Goal: Transaction & Acquisition: Book appointment/travel/reservation

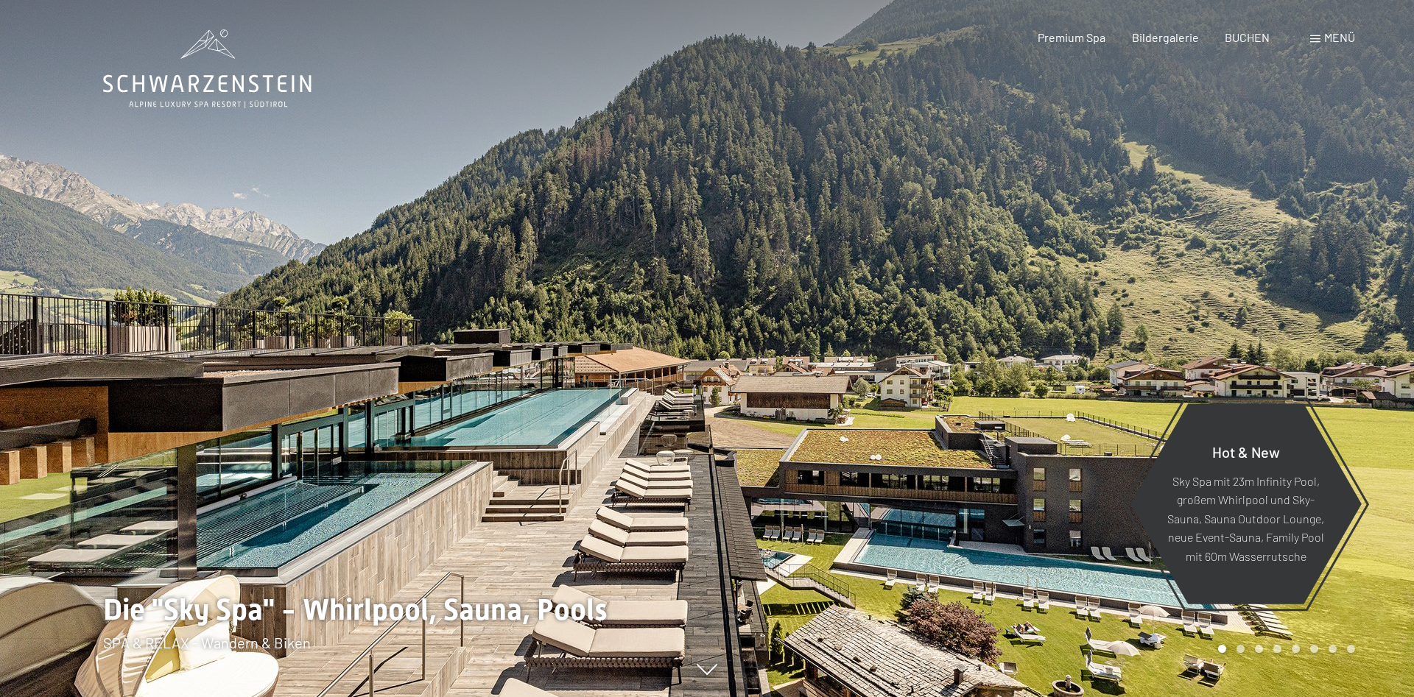
click at [1317, 33] on div "Menü" at bounding box center [1332, 37] width 45 height 16
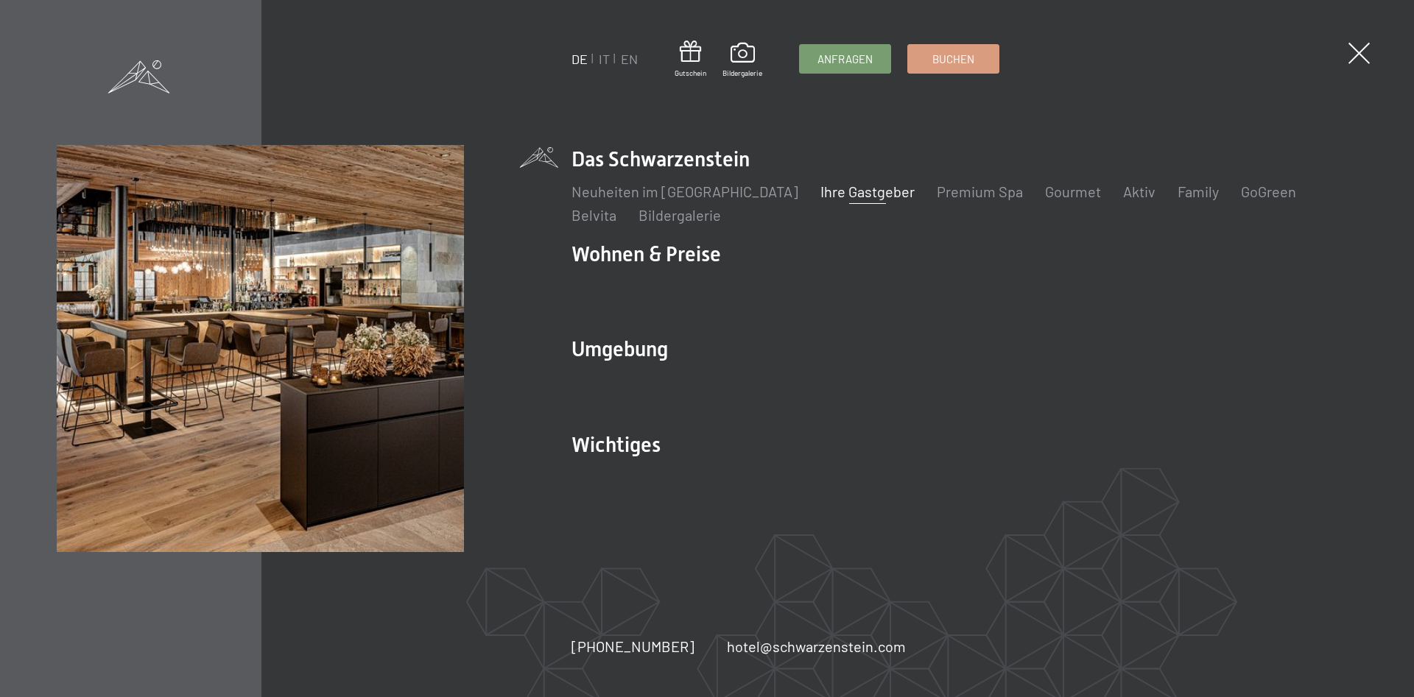
click at [827, 194] on link "Ihre Gastgeber" at bounding box center [867, 192] width 94 height 18
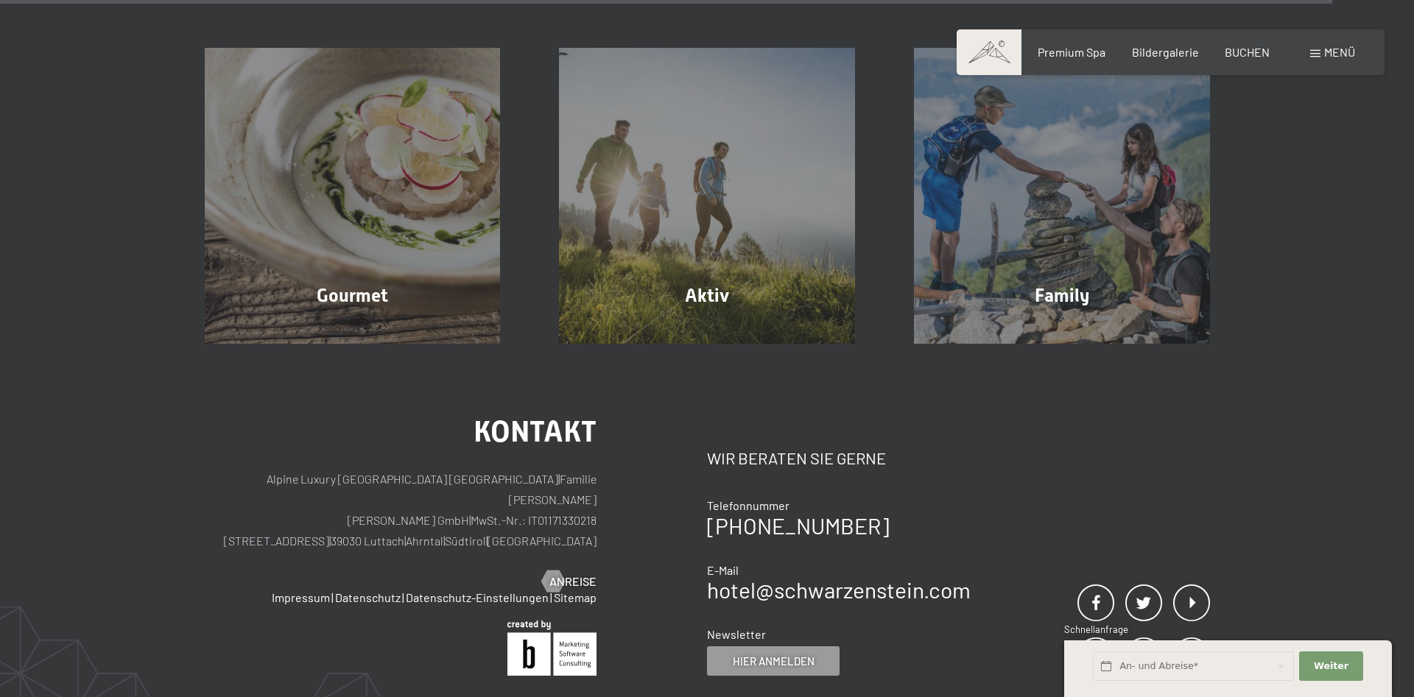
scroll to position [5210, 0]
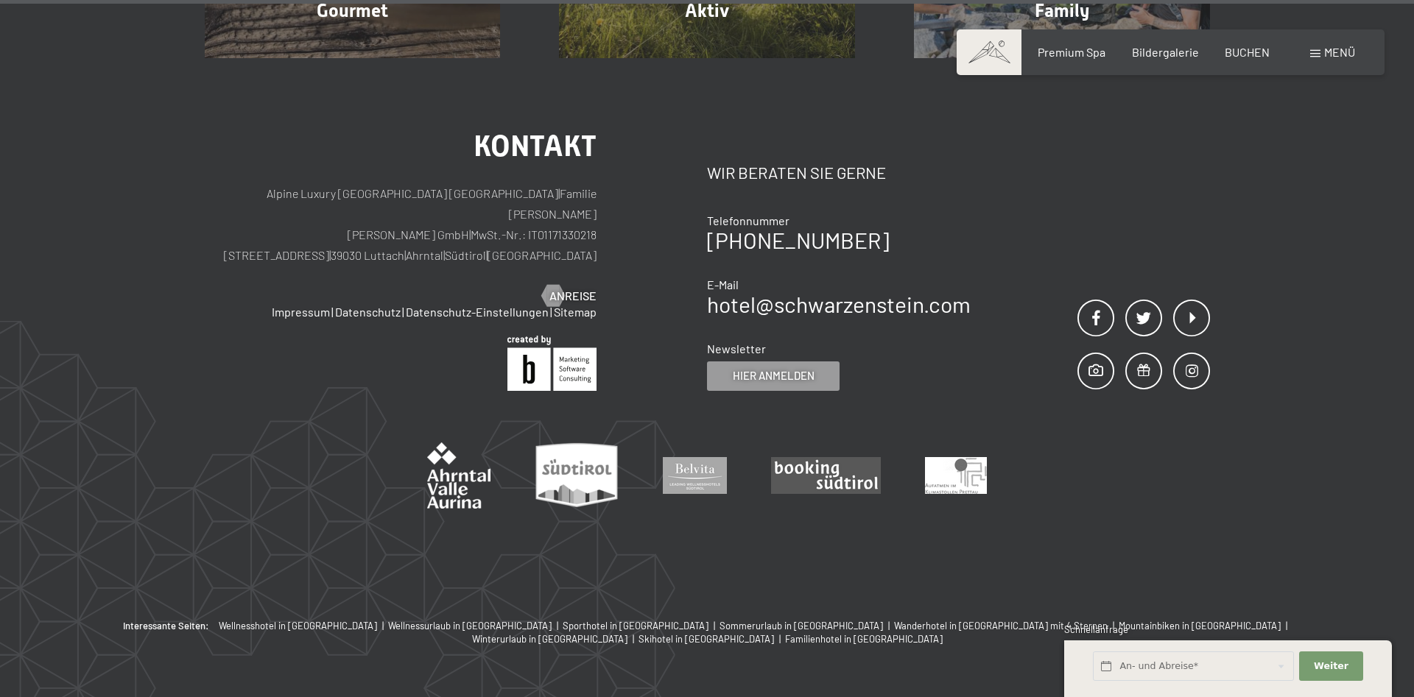
click at [1307, 57] on div "Buchen Anfragen Premium Spa Bildergalerie BUCHEN Menü DE IT EN Gutschein Bilder…" at bounding box center [1170, 52] width 369 height 16
click at [1320, 52] on div "Menü" at bounding box center [1332, 52] width 45 height 16
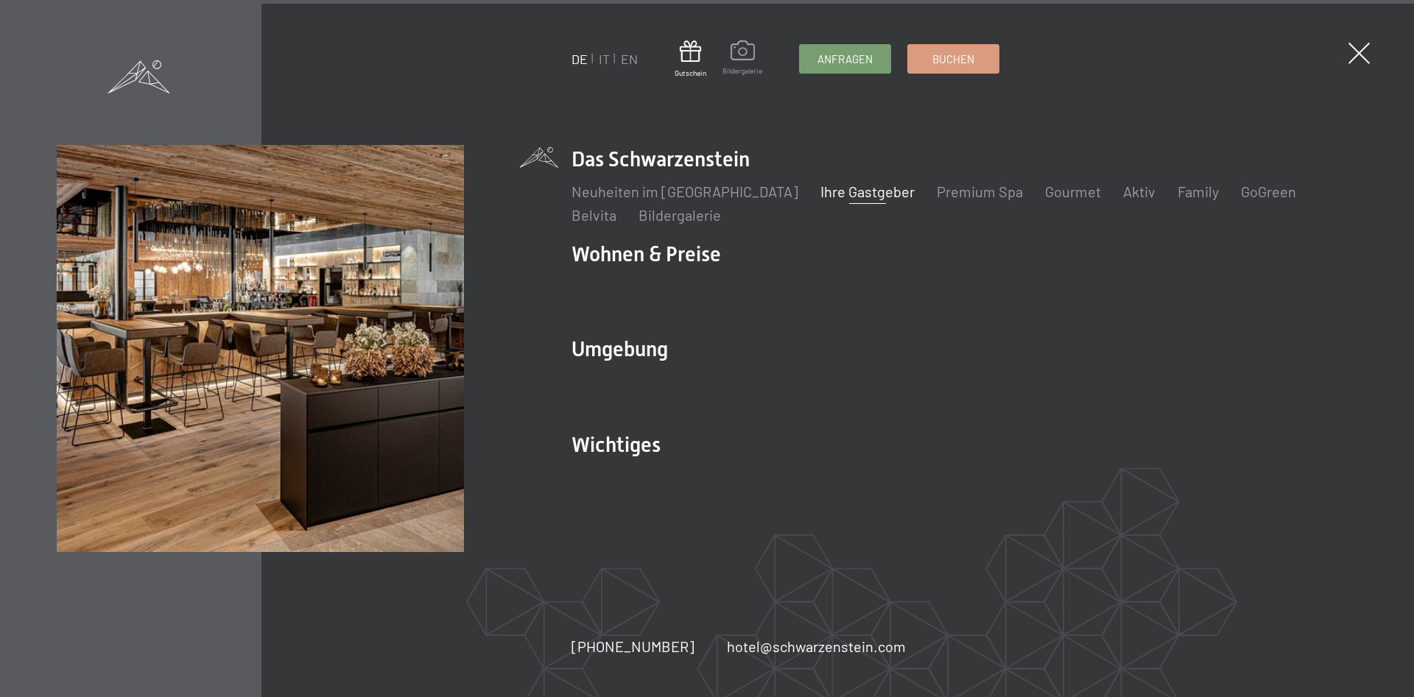
click at [735, 50] on span at bounding box center [742, 52] width 40 height 25
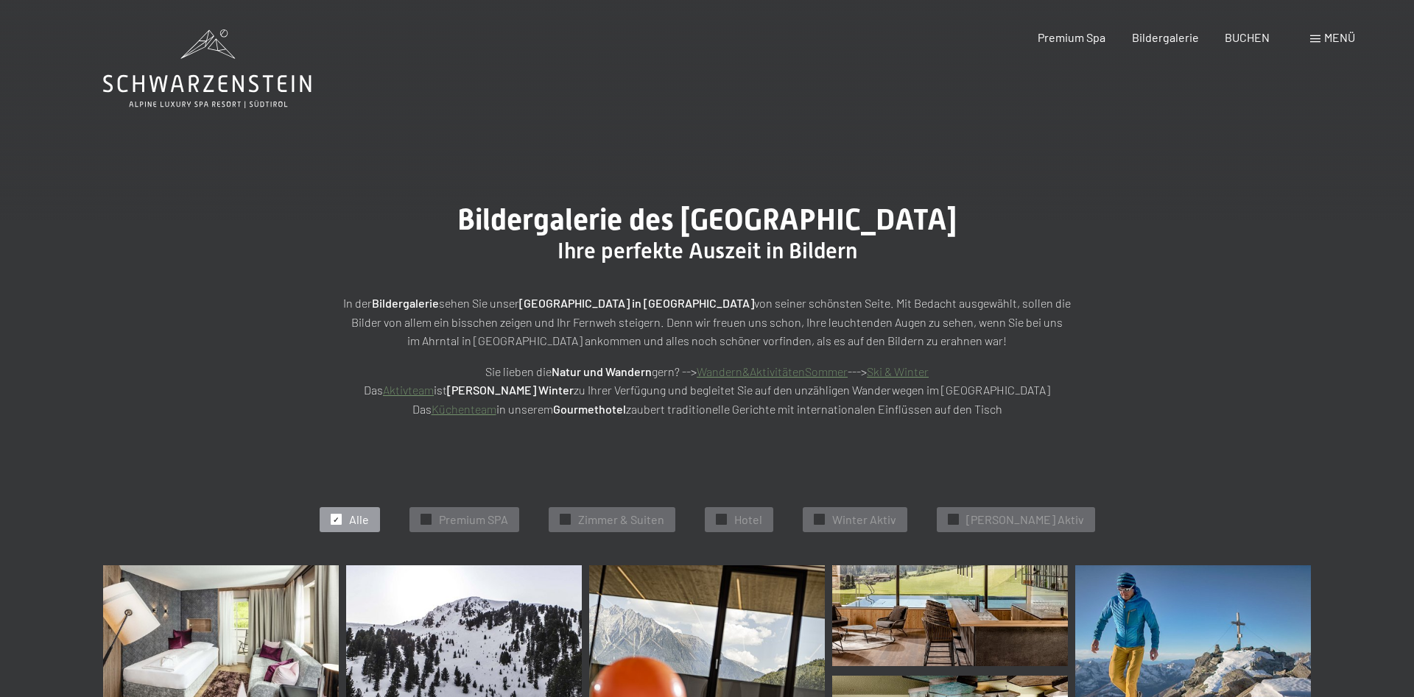
click at [1310, 38] on span at bounding box center [1315, 38] width 10 height 7
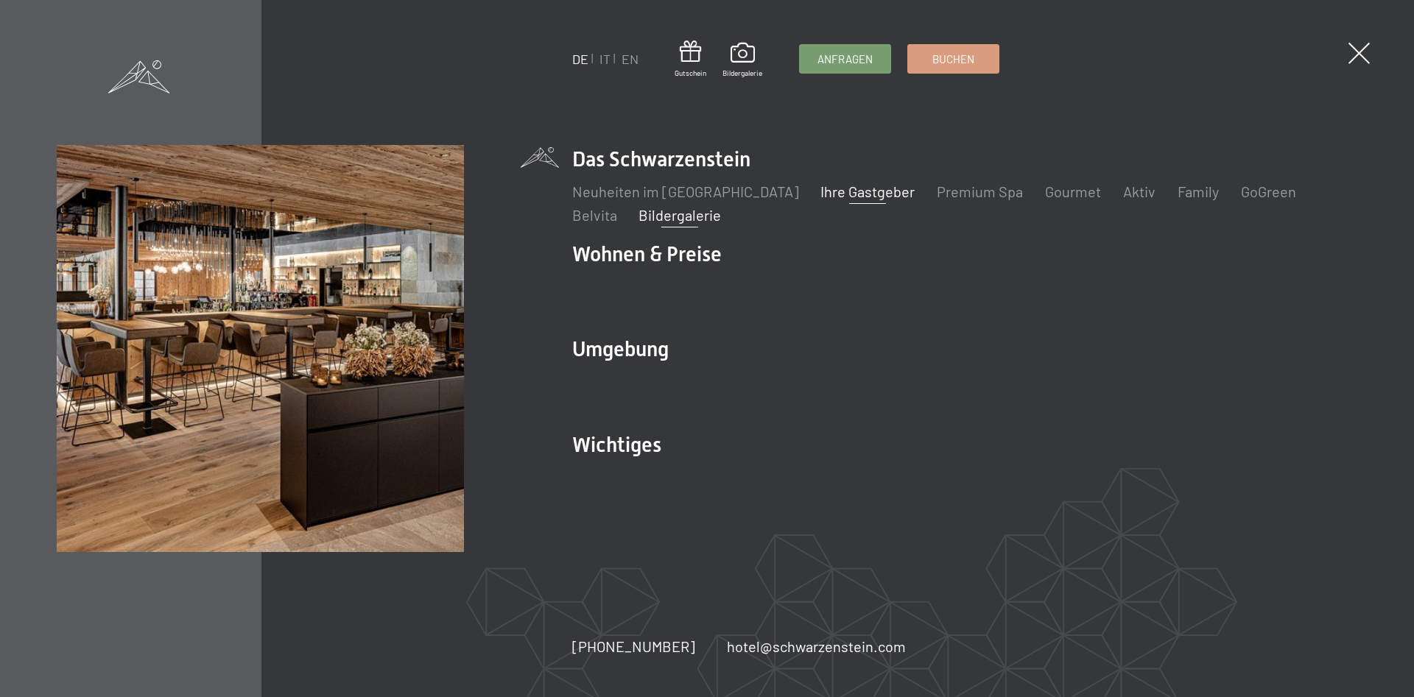
click at [849, 190] on link "Ihre Gastgeber" at bounding box center [867, 192] width 94 height 18
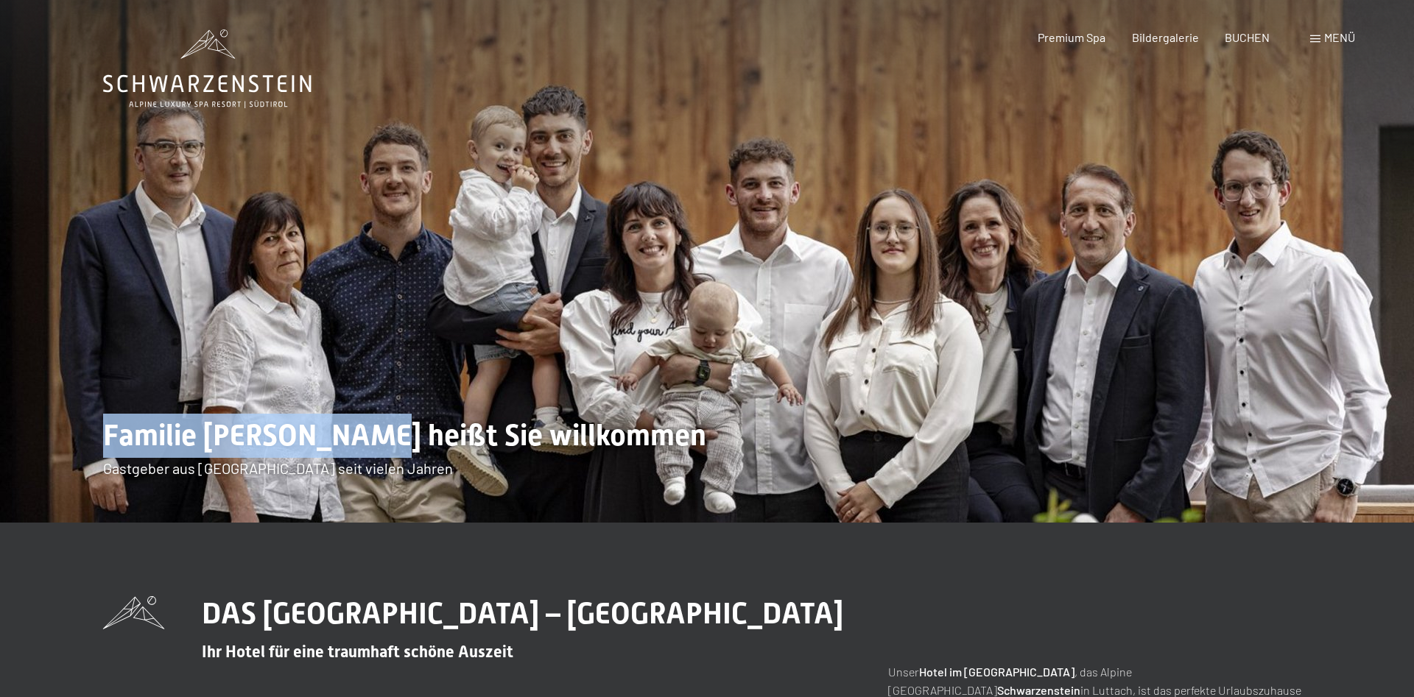
drag, startPoint x: 380, startPoint y: 435, endPoint x: 76, endPoint y: 416, distance: 304.7
click at [76, 416] on div "Familie [PERSON_NAME] heißt Sie willkommen Gastgeber aus [GEOGRAPHIC_DATA] seit…" at bounding box center [707, 446] width 1318 height 65
copy span "Familie [PERSON_NAME]"
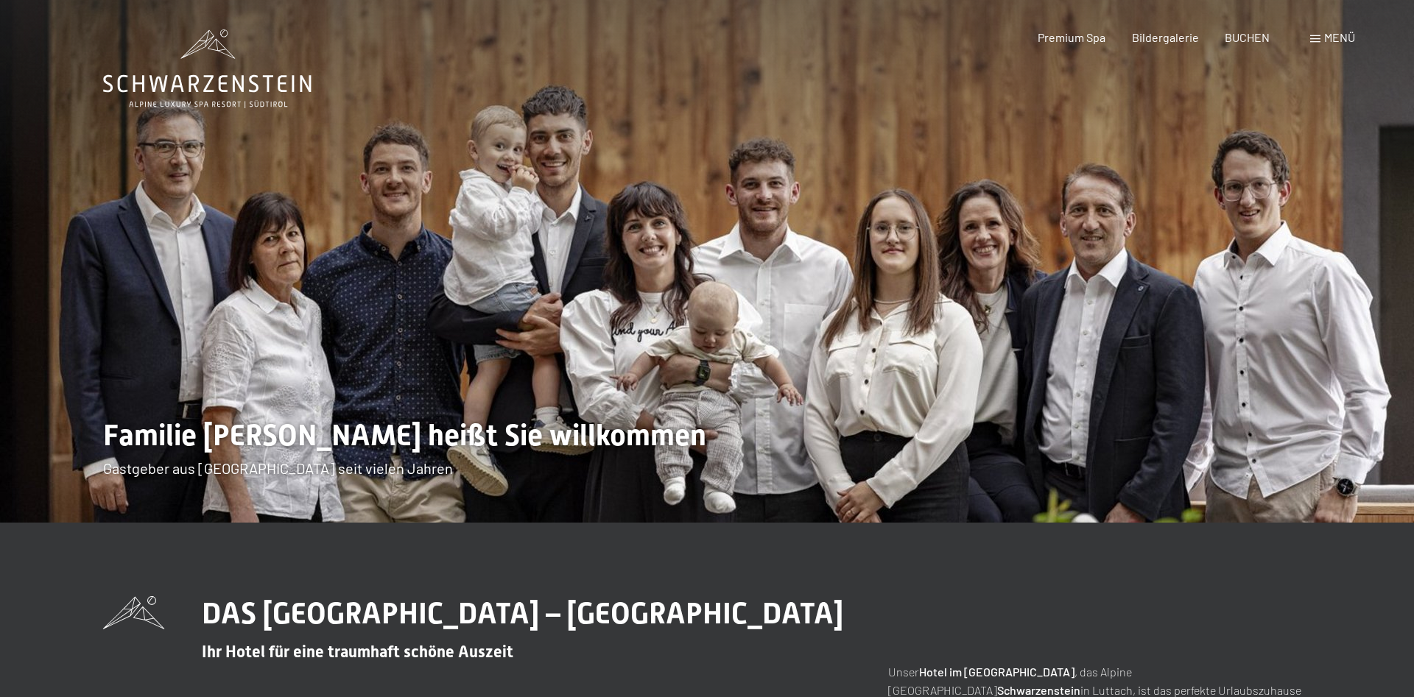
click at [1342, 35] on span "Menü" at bounding box center [1339, 37] width 31 height 14
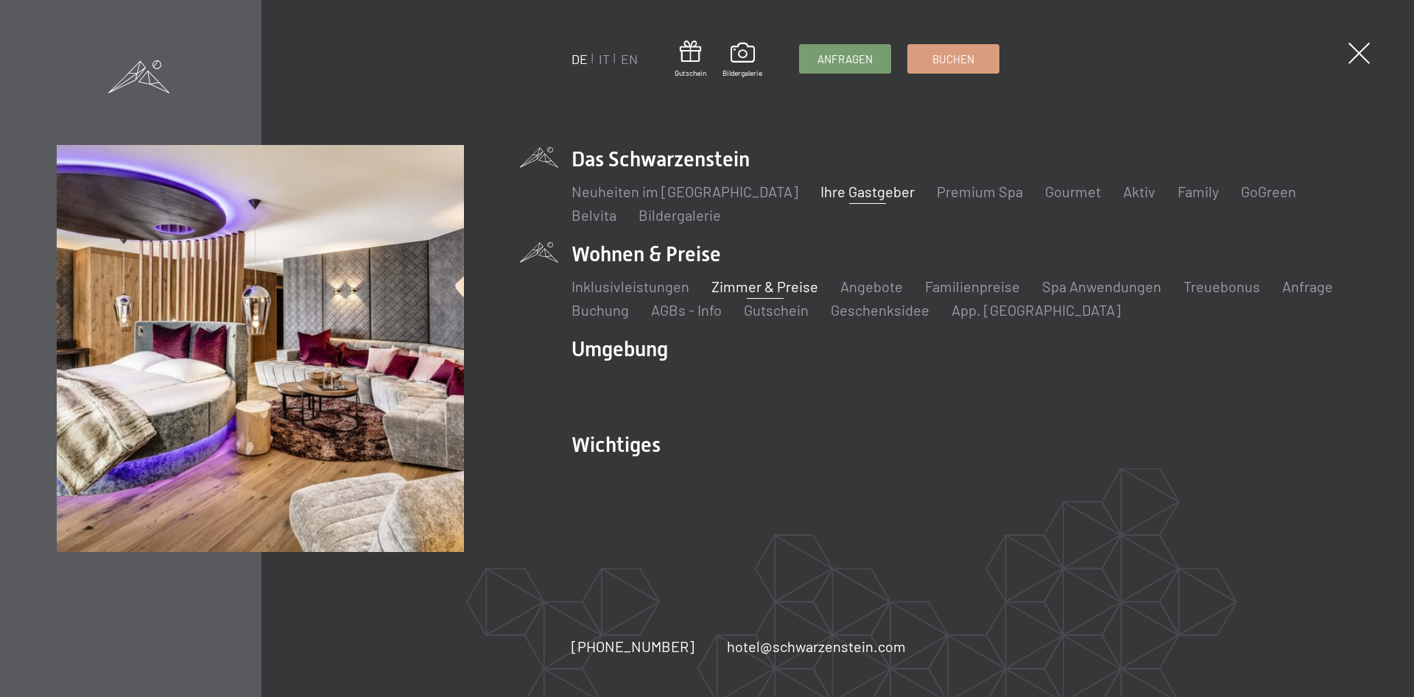
click at [801, 284] on link "Zimmer & Preise" at bounding box center [764, 287] width 107 height 18
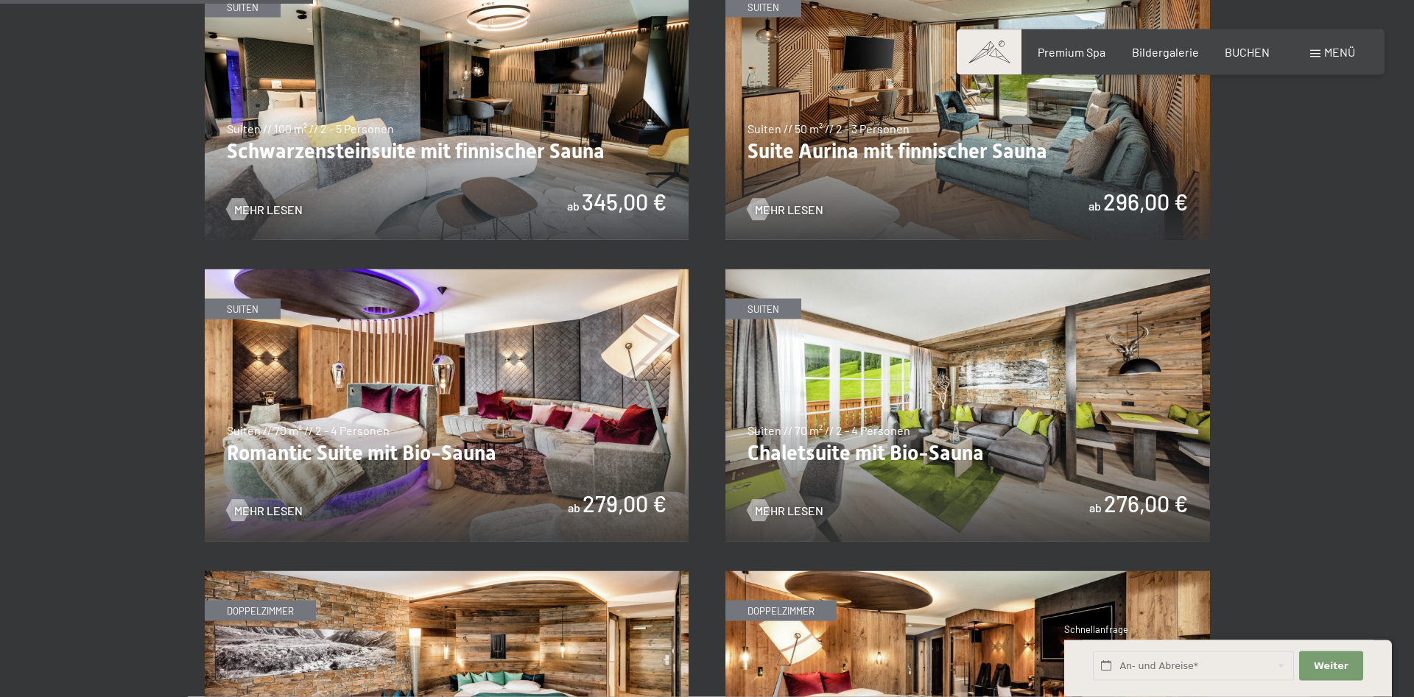
scroll to position [1051, 0]
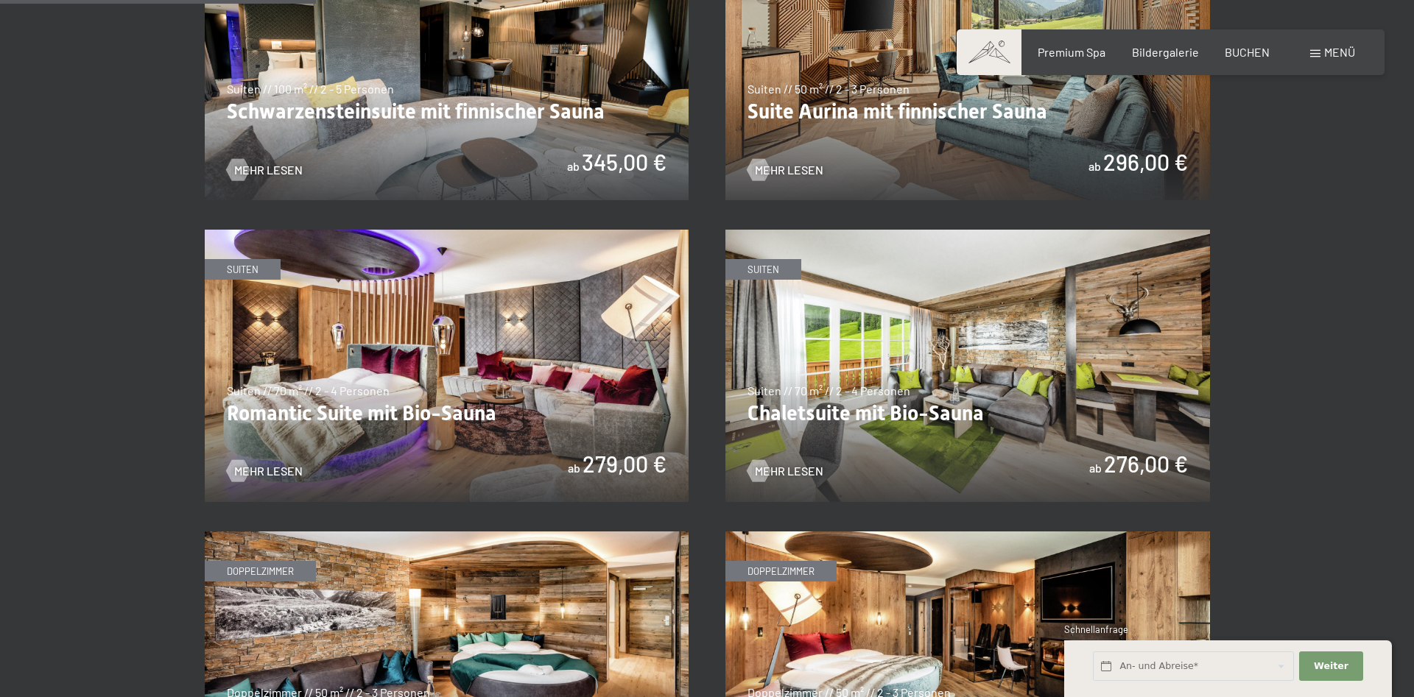
click at [412, 397] on img at bounding box center [447, 366] width 484 height 272
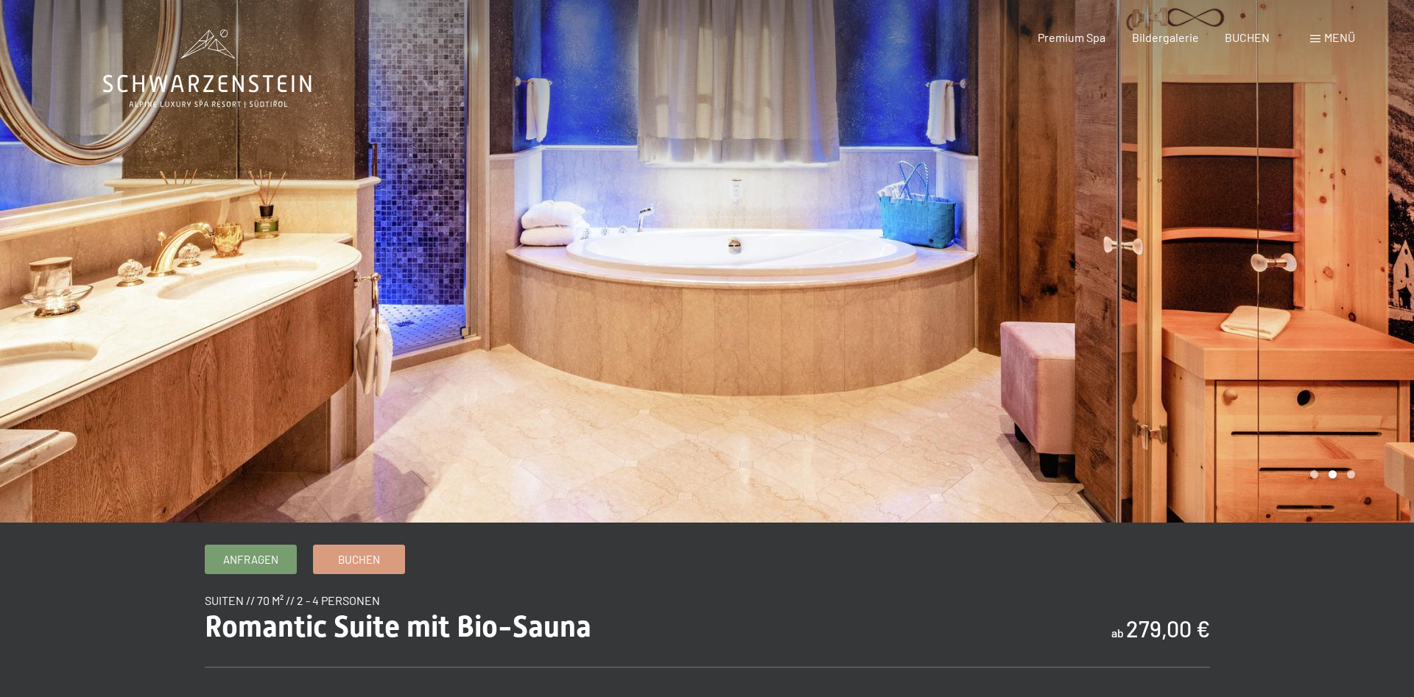
click at [30, 254] on div at bounding box center [353, 261] width 707 height 523
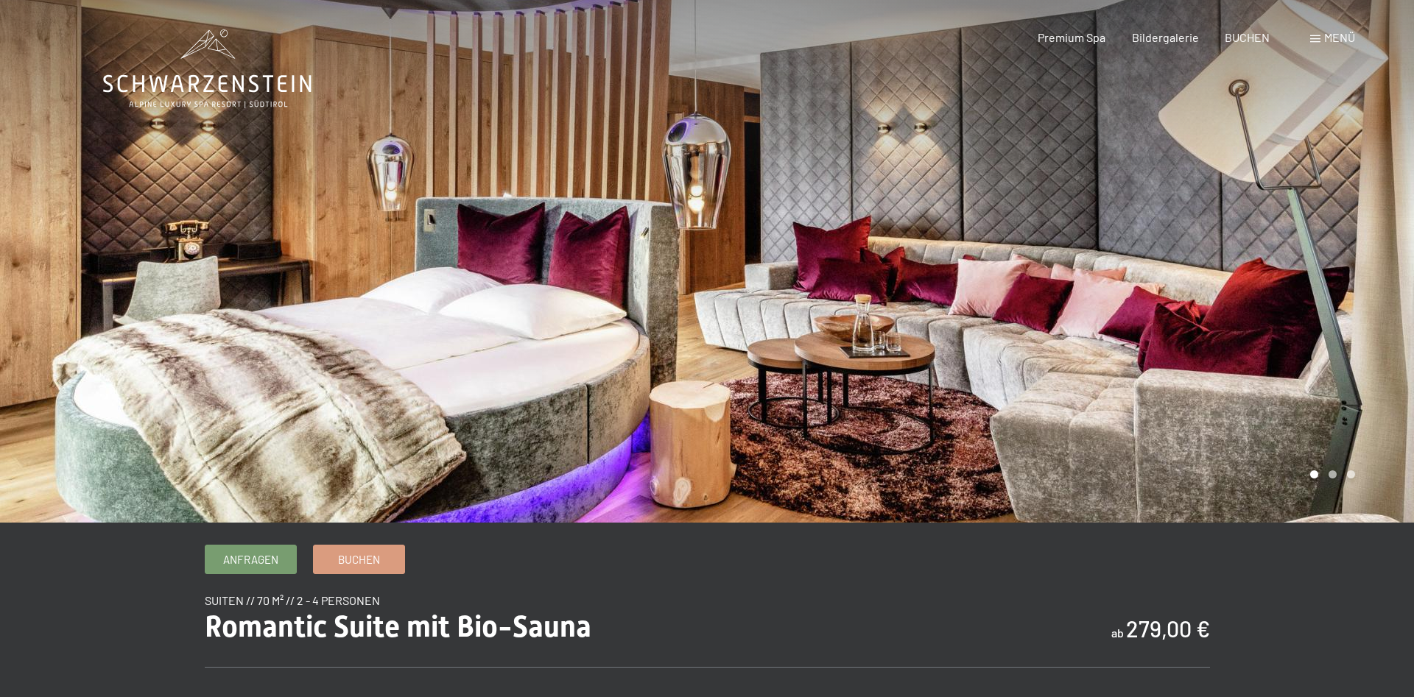
click at [33, 252] on div at bounding box center [353, 261] width 707 height 523
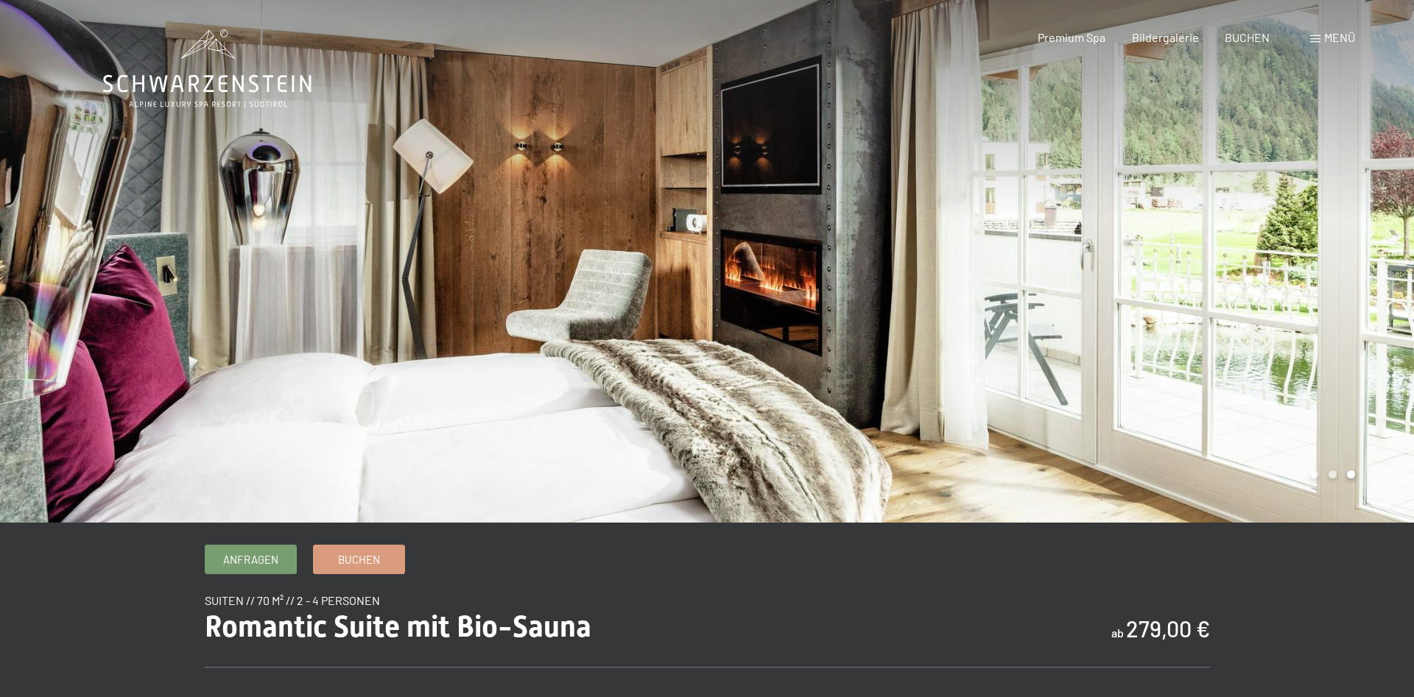
click at [33, 252] on div at bounding box center [353, 261] width 707 height 523
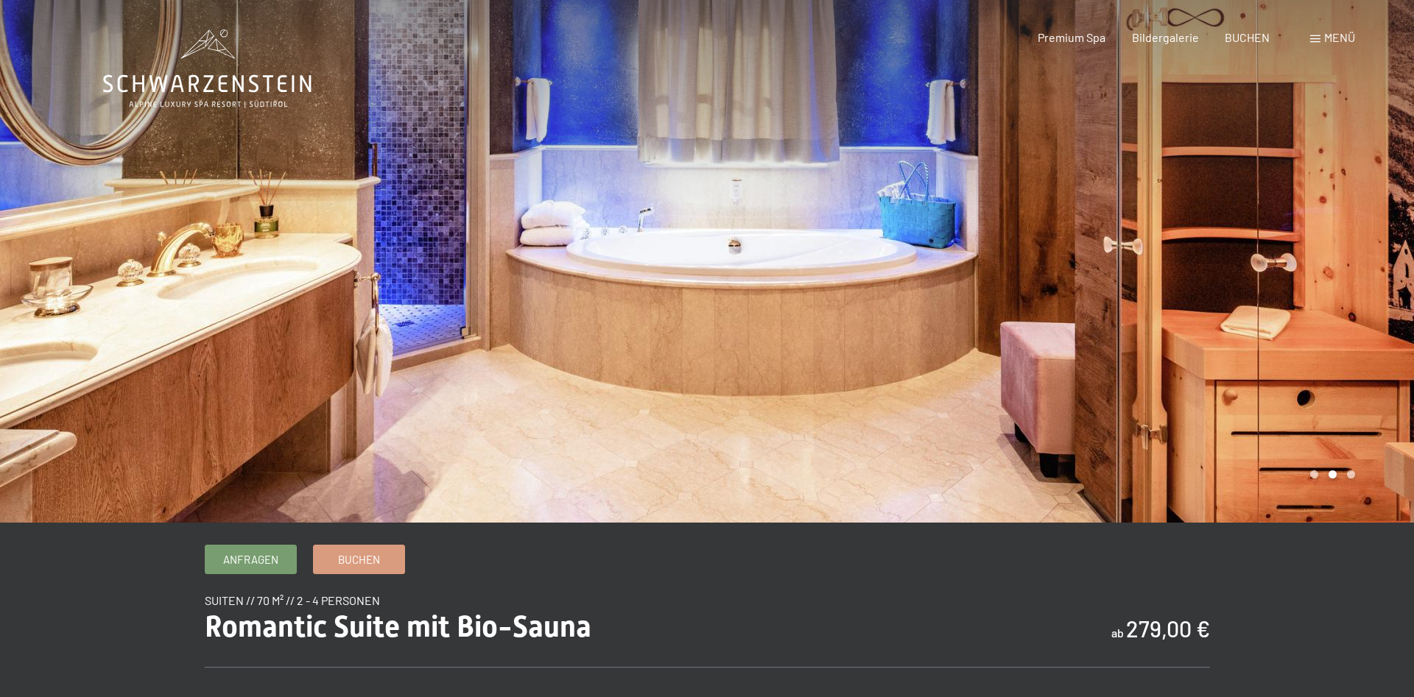
click at [32, 252] on div at bounding box center [353, 261] width 707 height 523
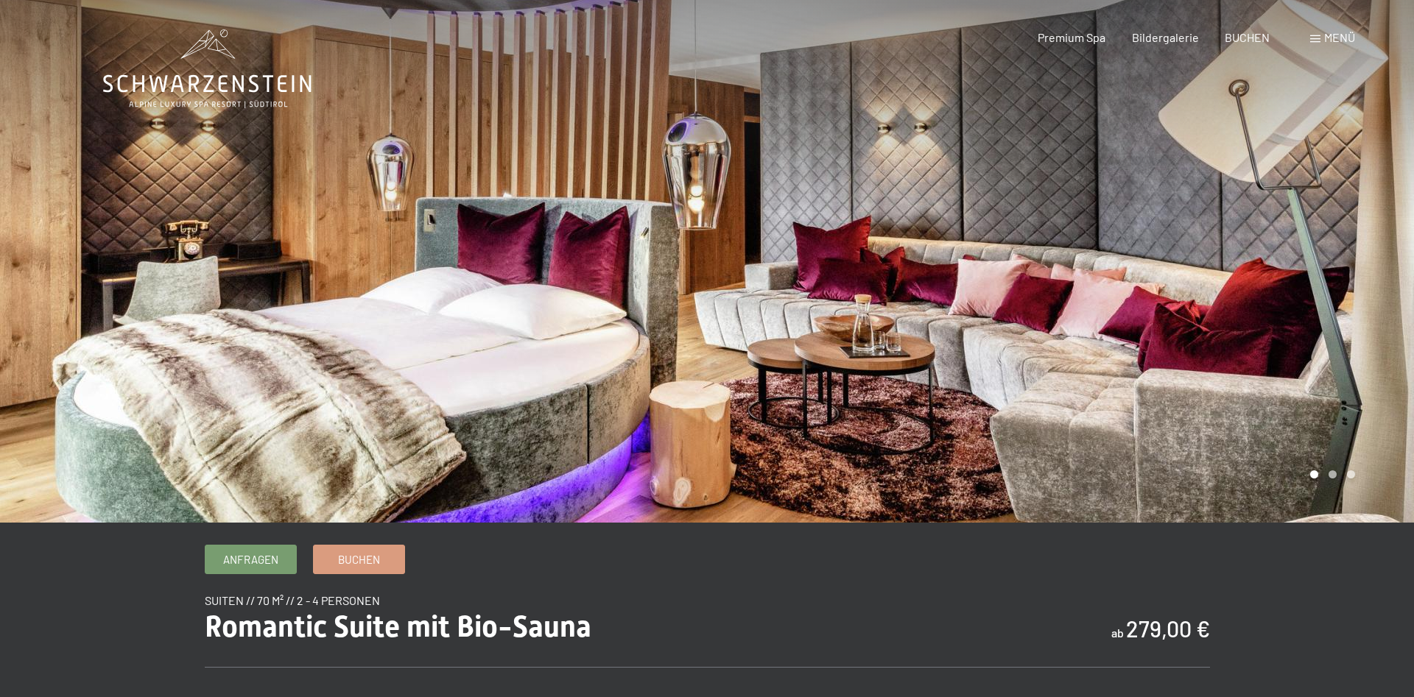
click at [33, 247] on div at bounding box center [353, 261] width 707 height 523
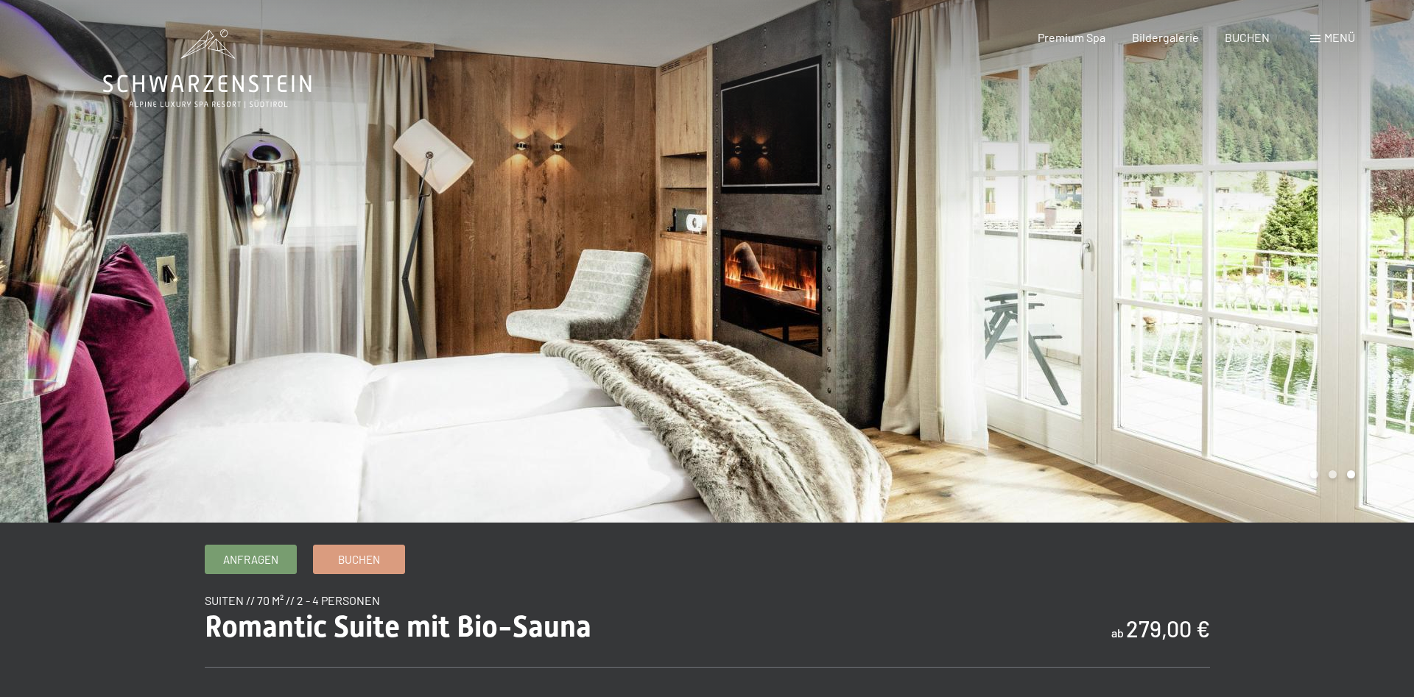
click at [33, 247] on div at bounding box center [353, 261] width 707 height 523
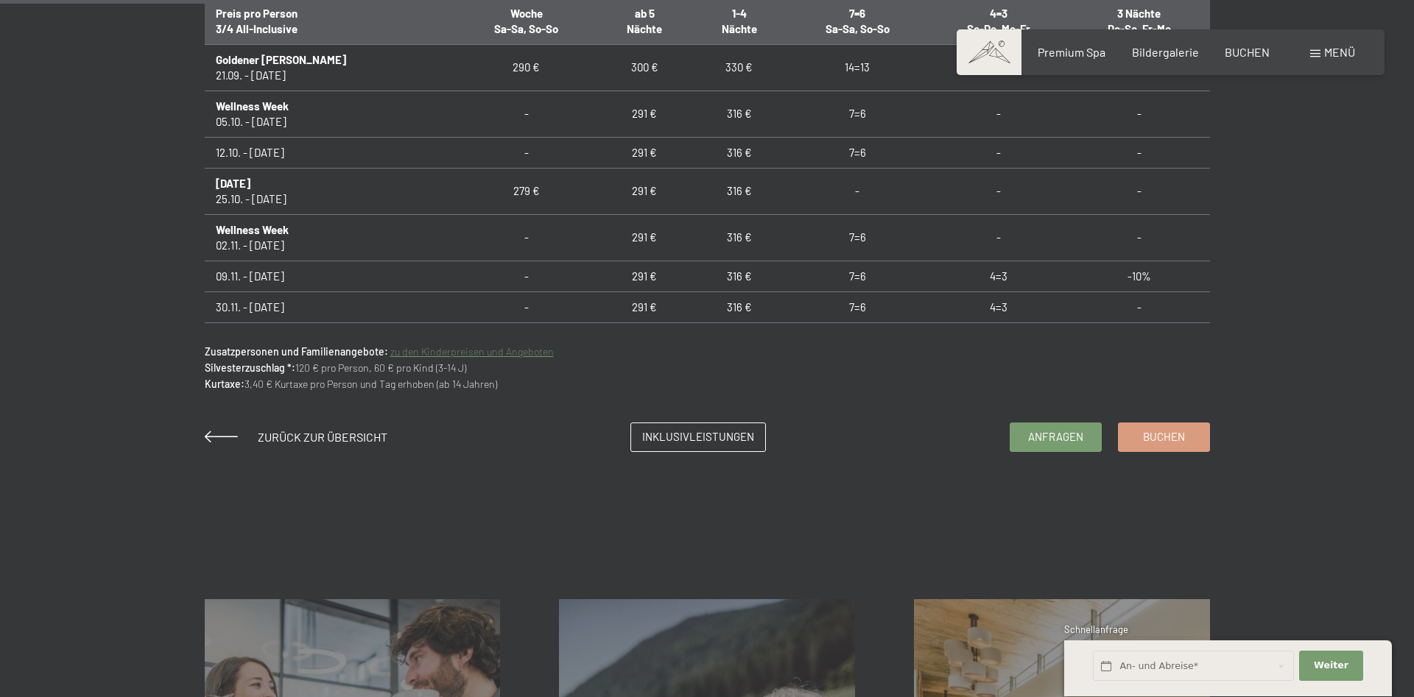
scroll to position [751, 0]
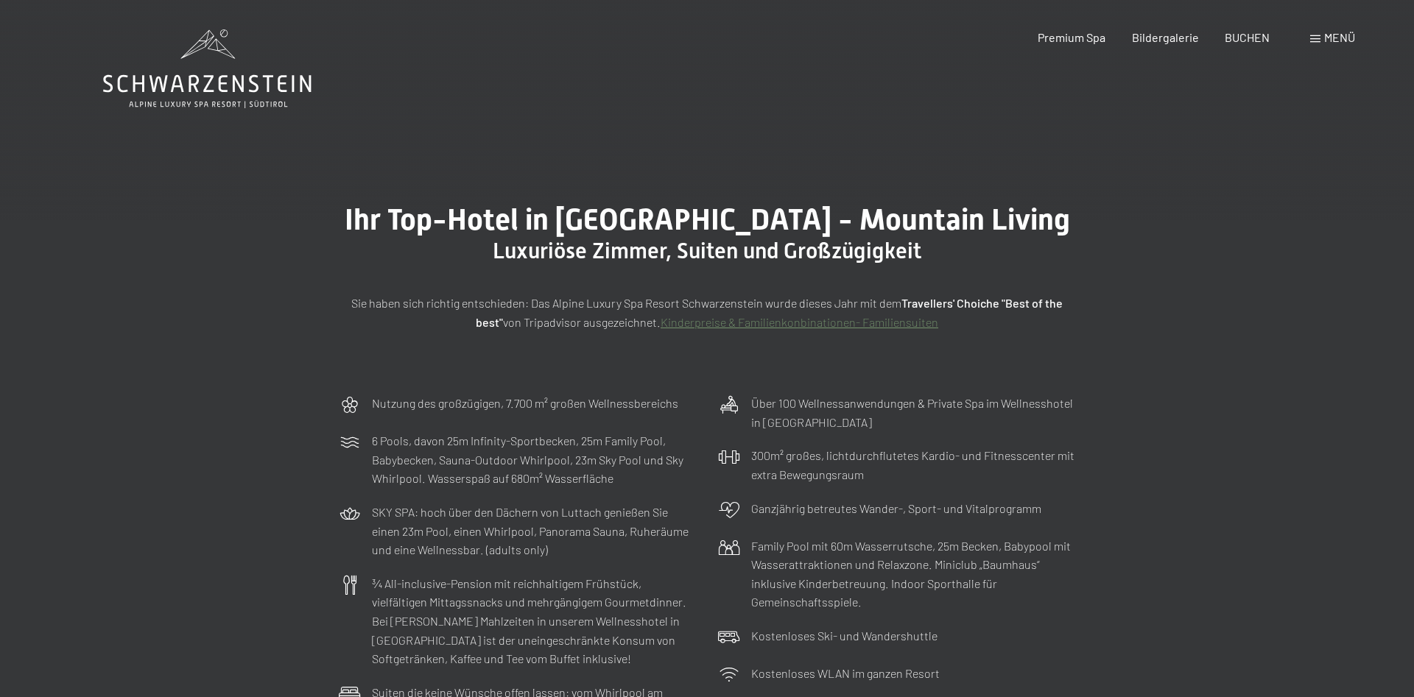
click at [1320, 38] on div "Menü" at bounding box center [1332, 37] width 45 height 16
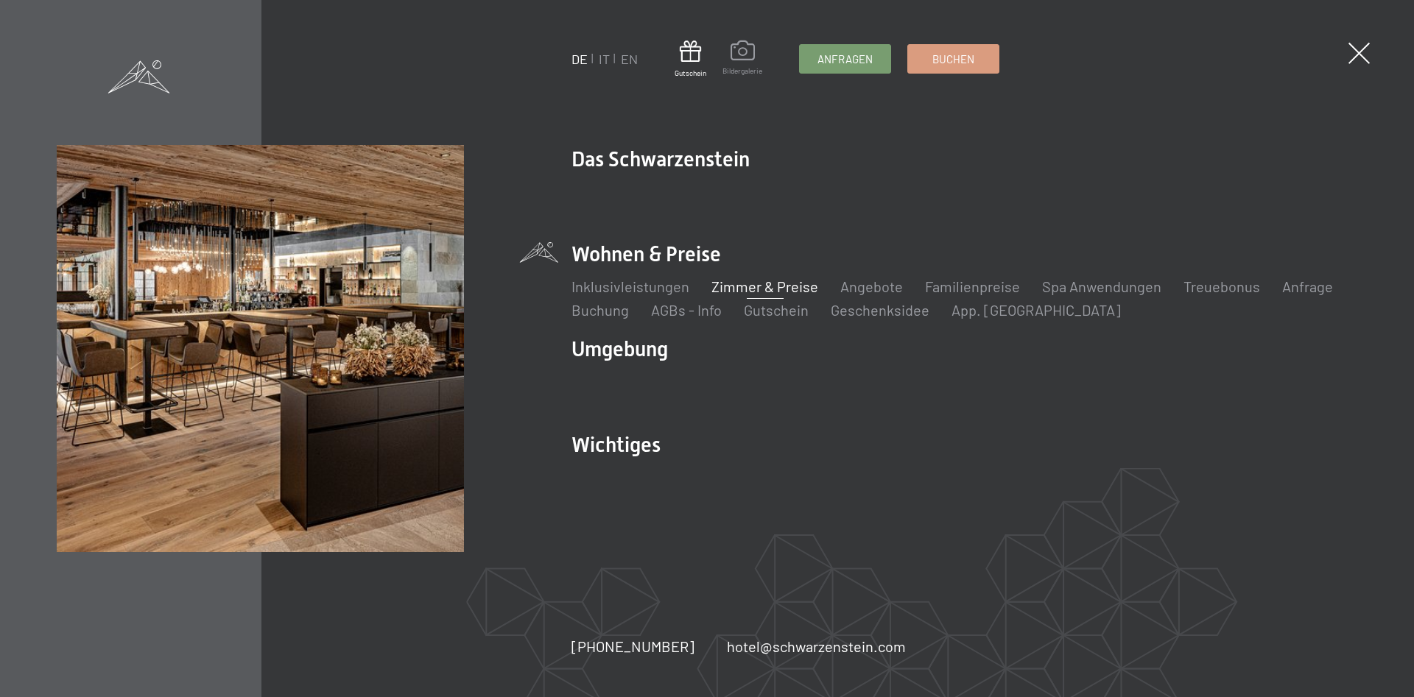
click at [731, 57] on span at bounding box center [742, 52] width 40 height 25
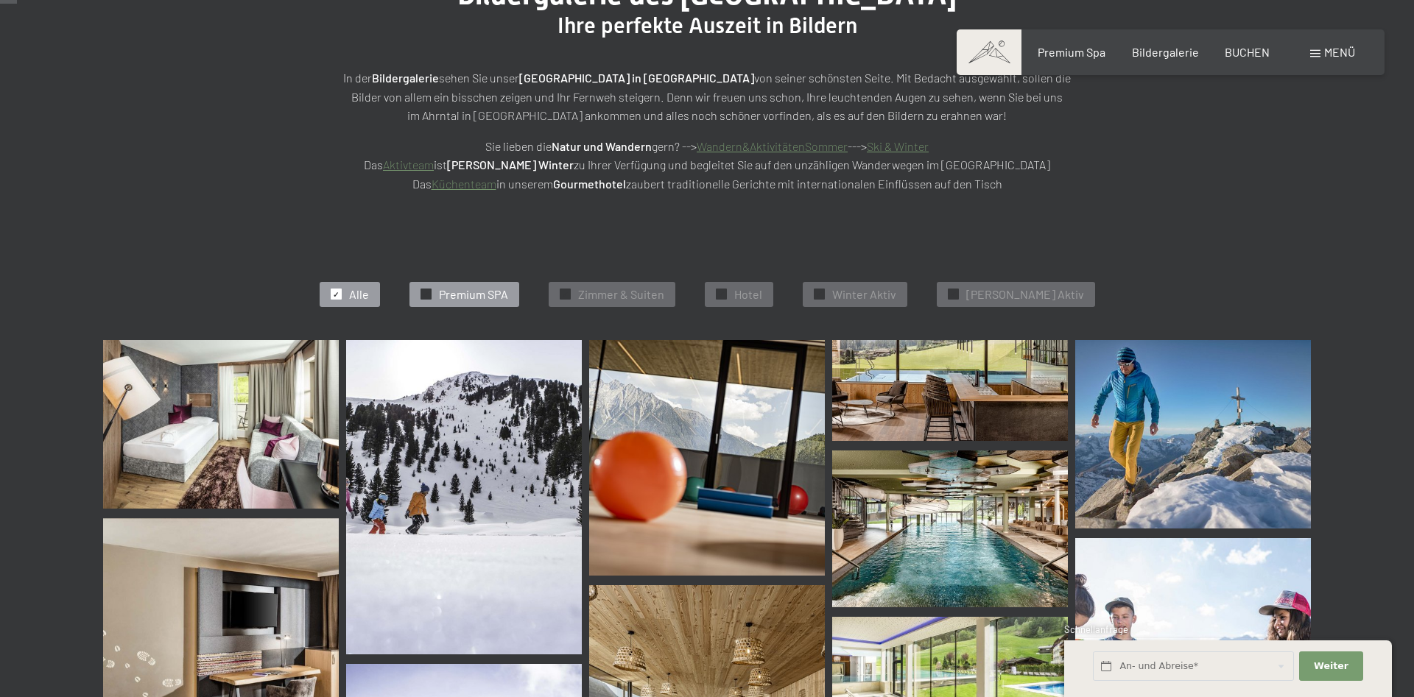
click at [487, 293] on span "Premium SPA" at bounding box center [473, 294] width 69 height 16
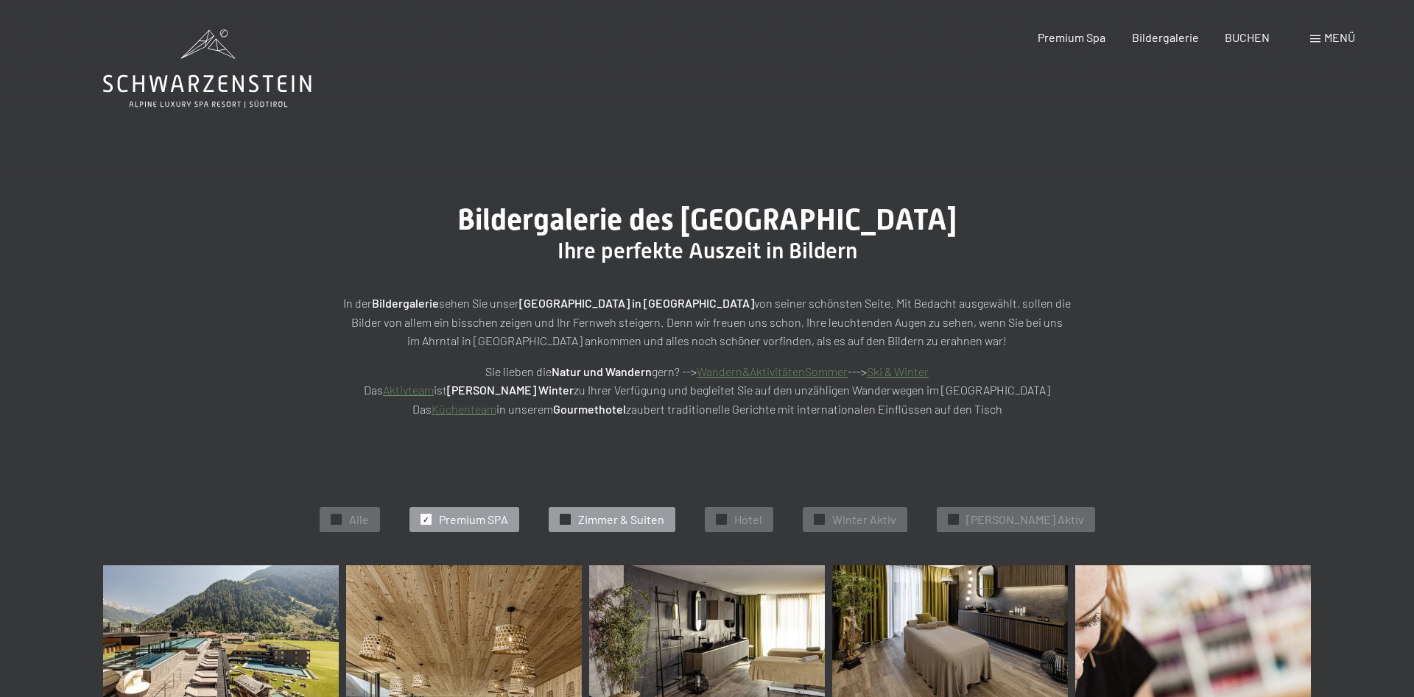
click at [635, 520] on span "Zimmer & Suiten" at bounding box center [621, 520] width 86 height 16
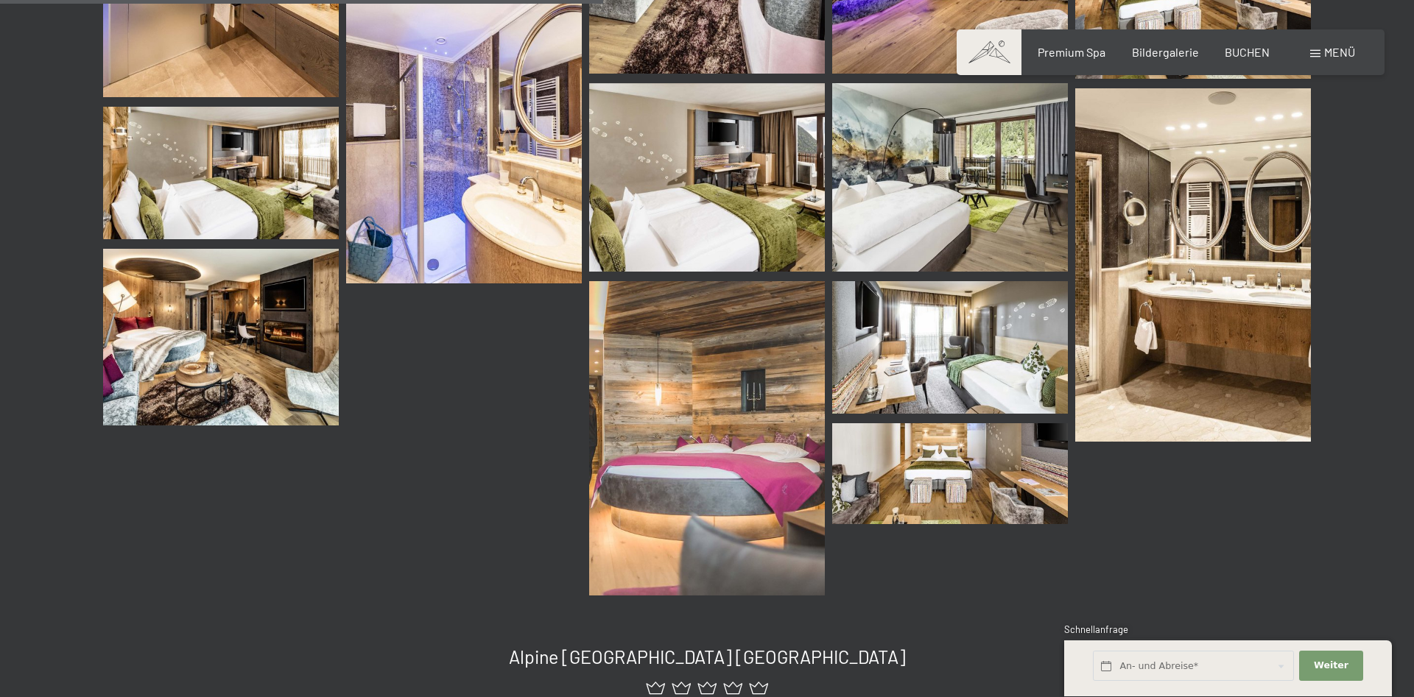
scroll to position [521, 0]
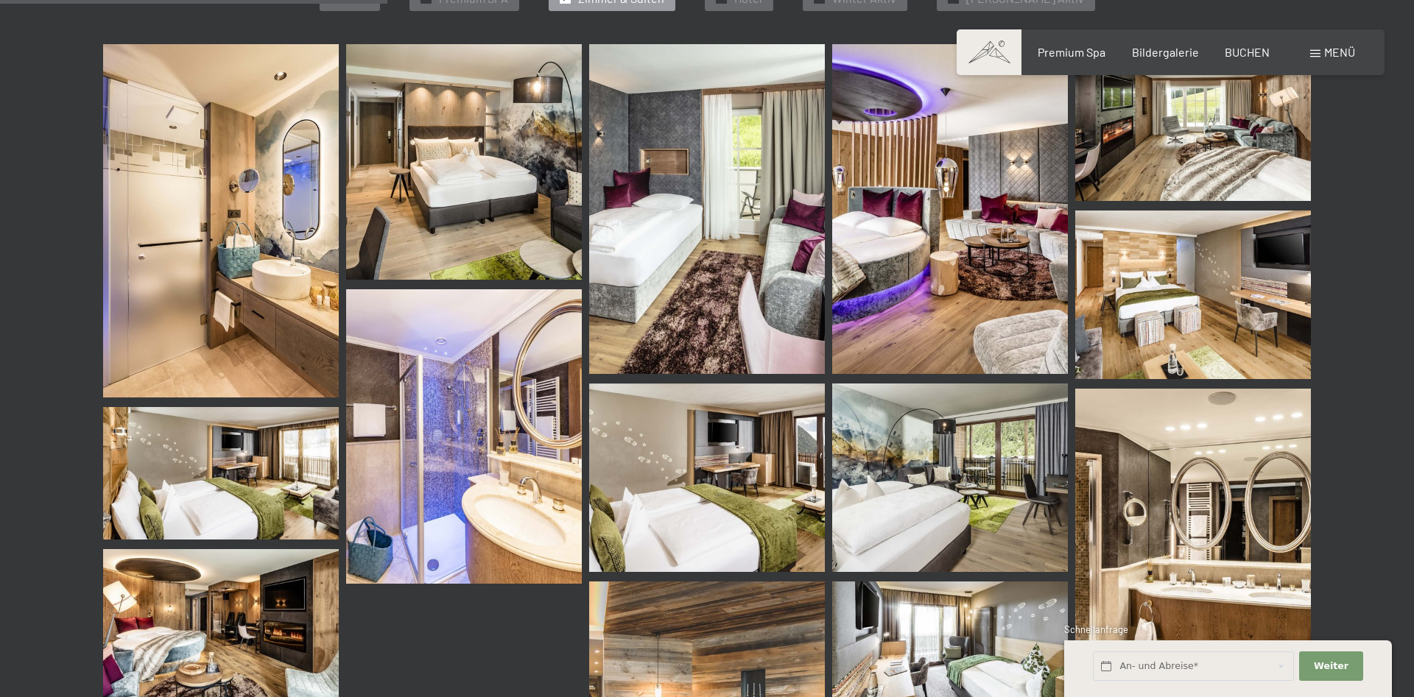
click at [1312, 54] on span at bounding box center [1315, 53] width 10 height 7
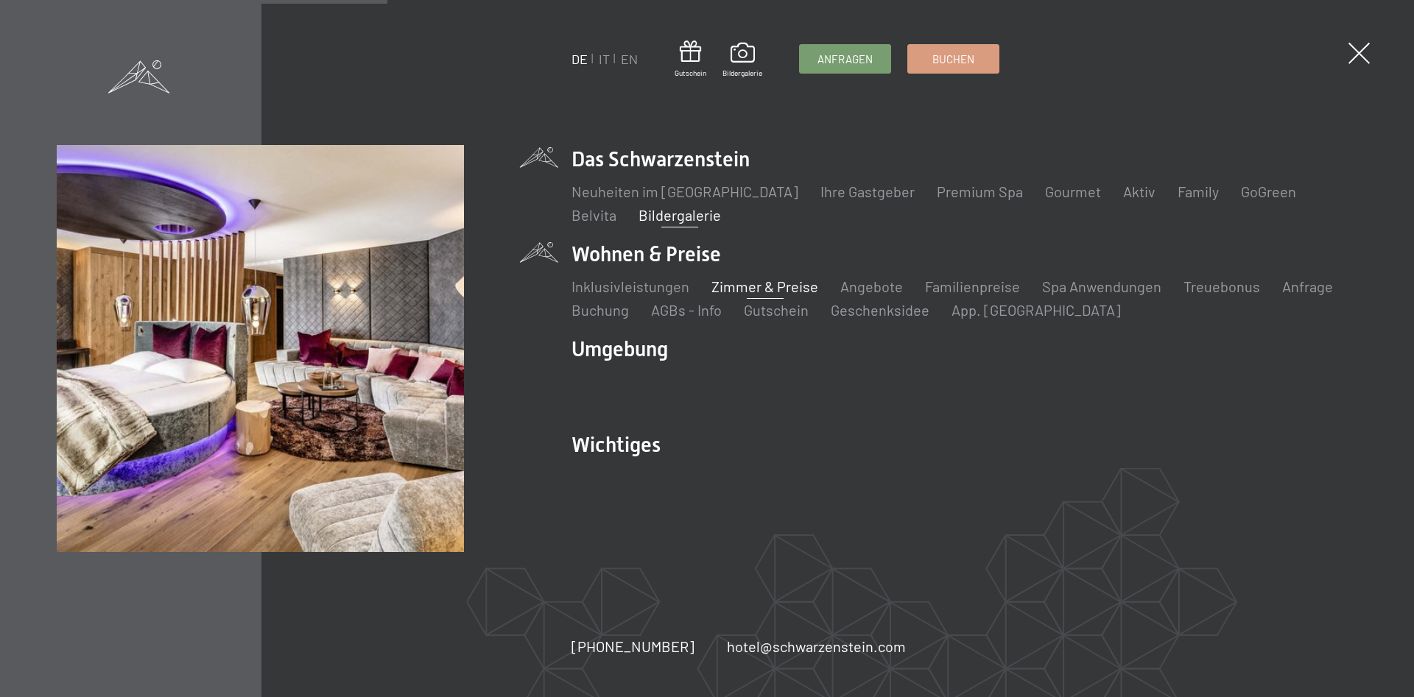
click at [777, 291] on link "Zimmer & Preise" at bounding box center [764, 287] width 107 height 18
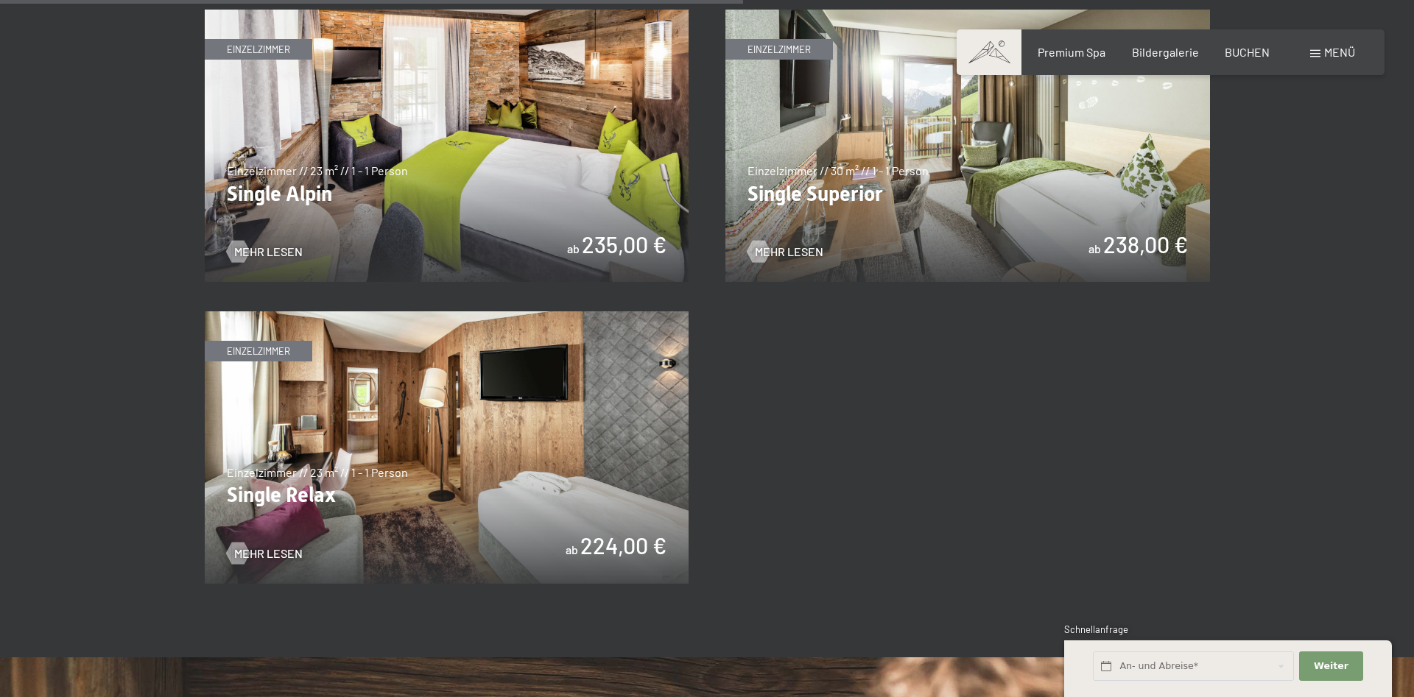
scroll to position [2253, 0]
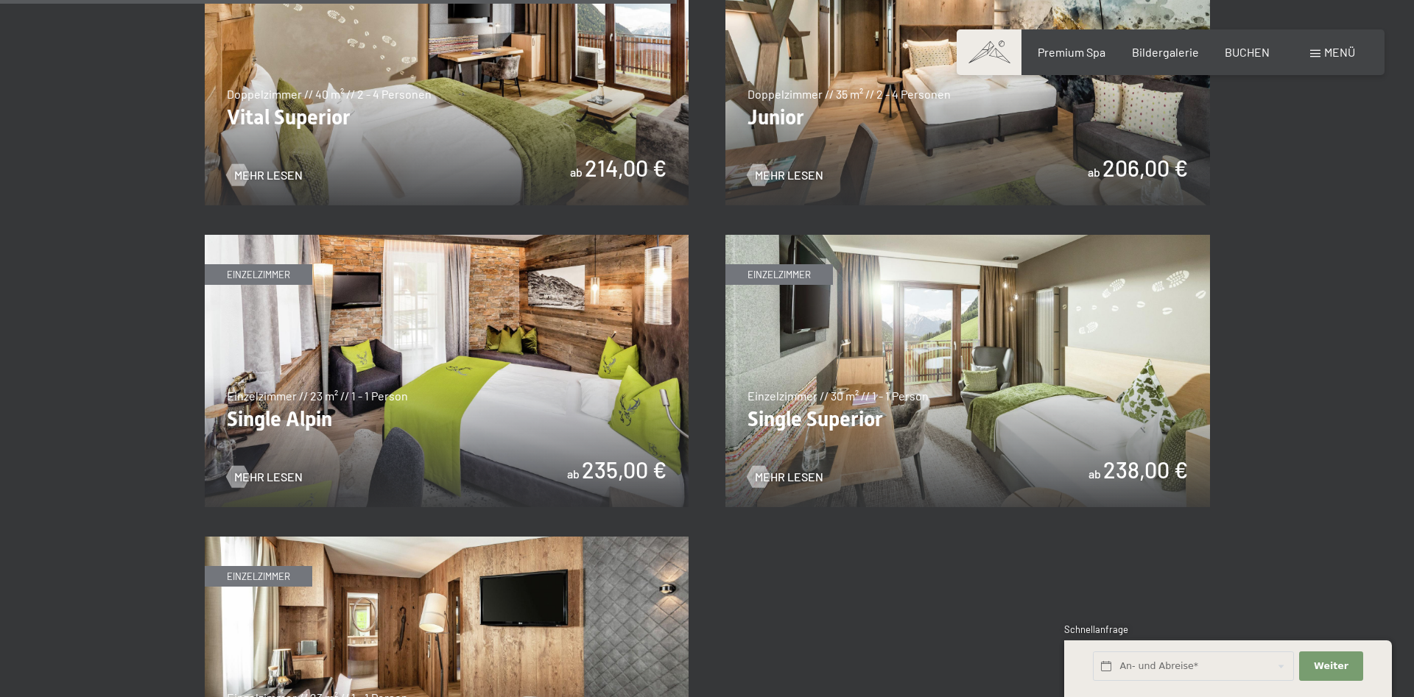
click at [405, 445] on img at bounding box center [447, 371] width 484 height 272
click at [894, 356] on img at bounding box center [967, 371] width 484 height 272
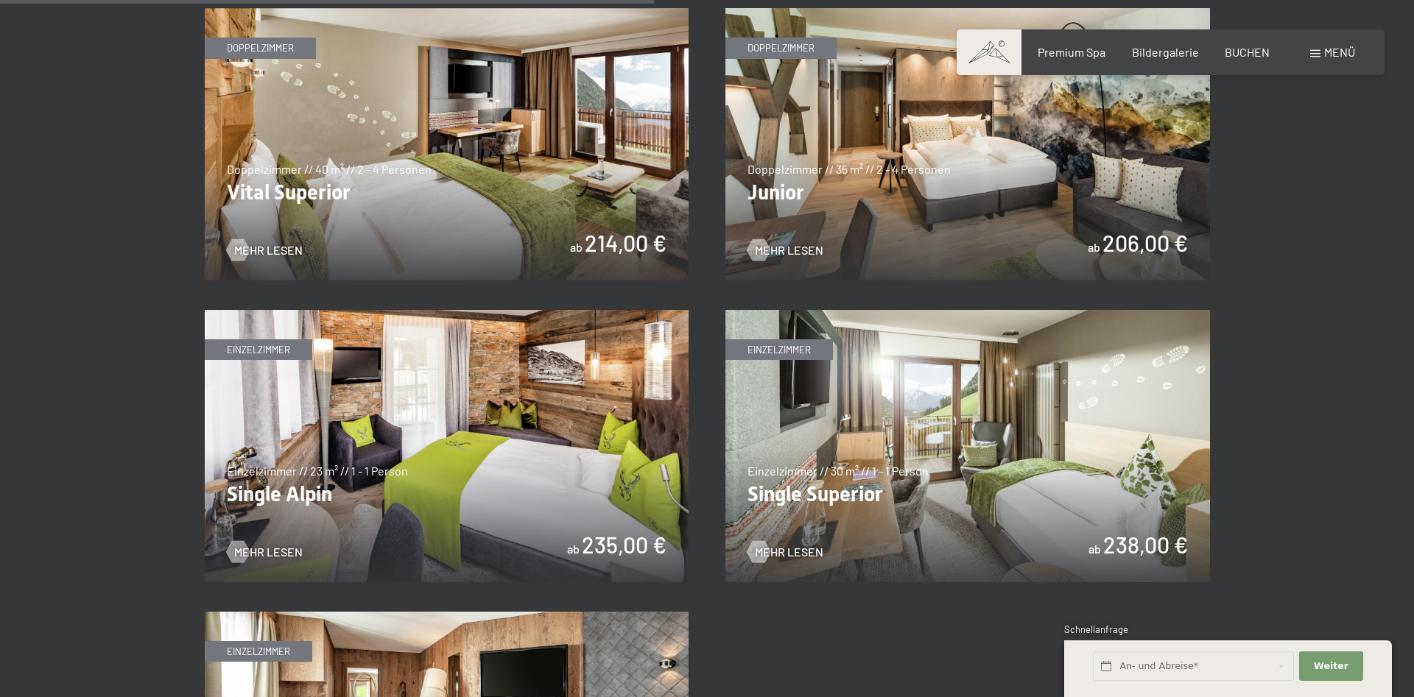
scroll to position [1802, 0]
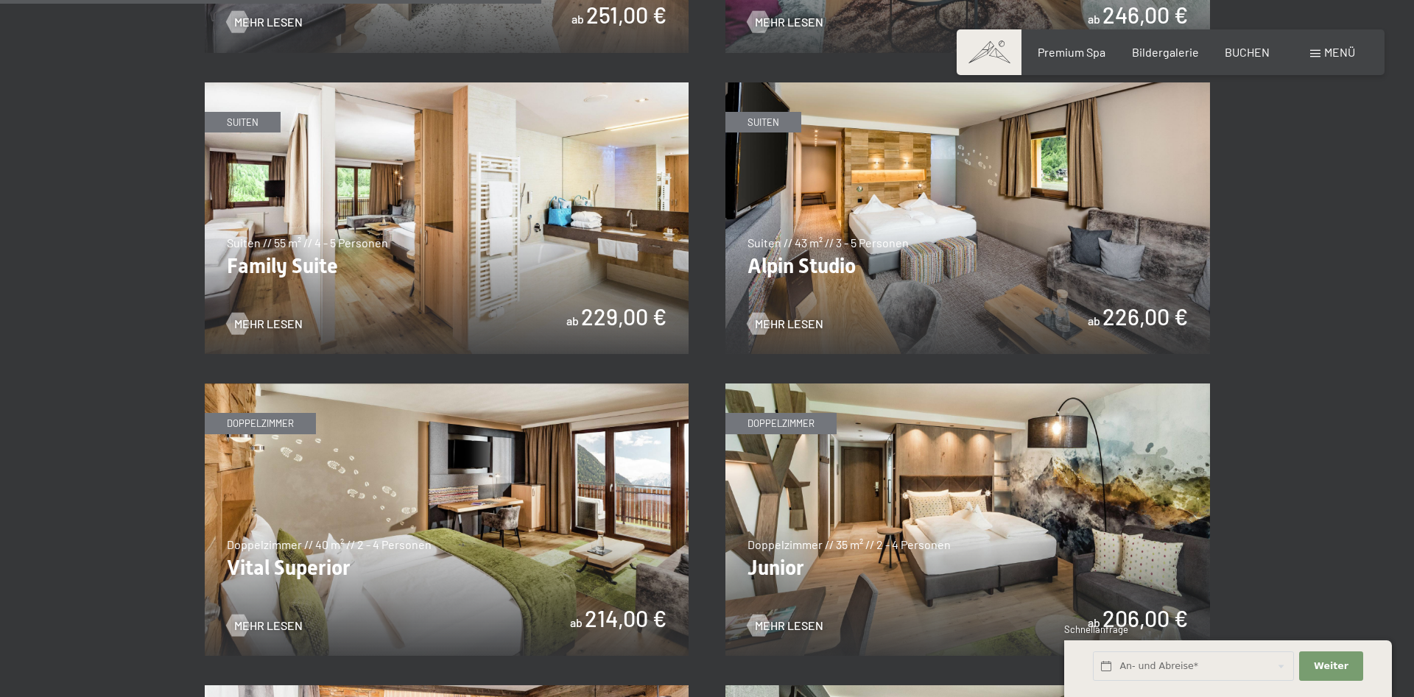
click at [548, 511] on img at bounding box center [447, 520] width 484 height 272
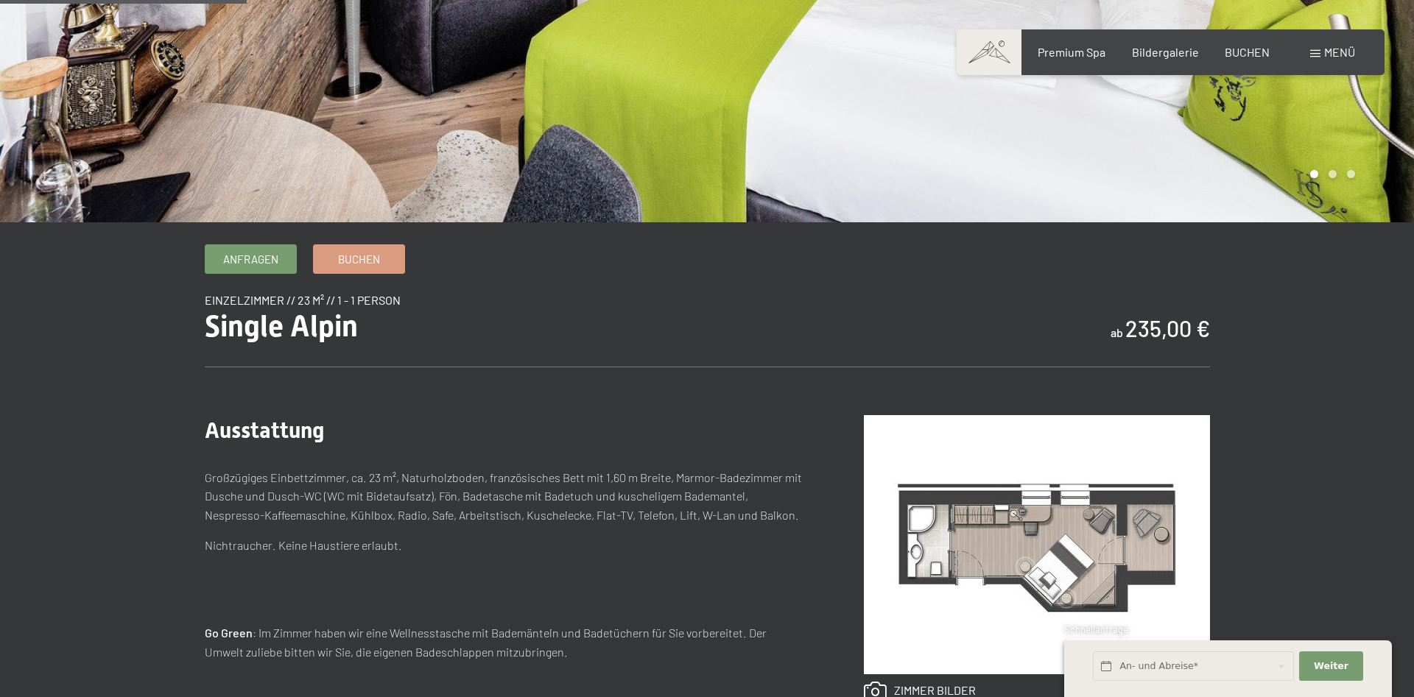
scroll to position [526, 0]
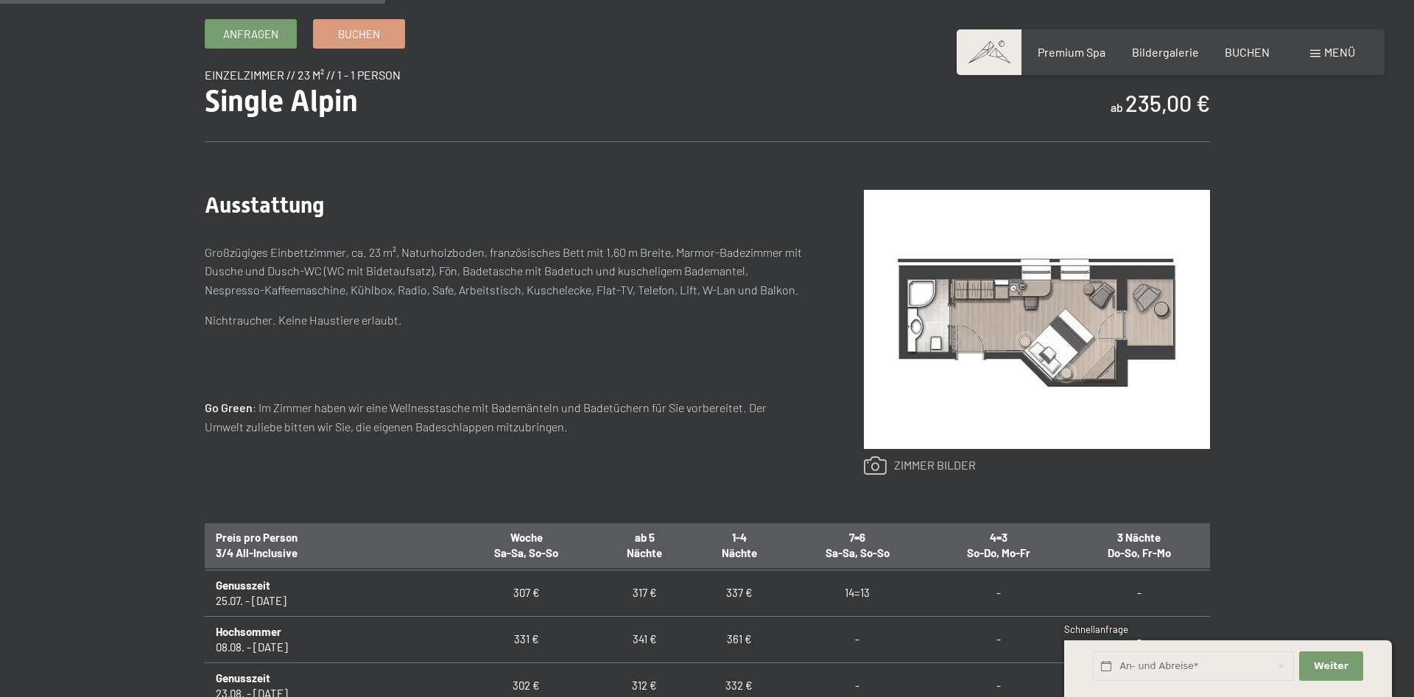
click at [893, 462] on link at bounding box center [920, 465] width 112 height 19
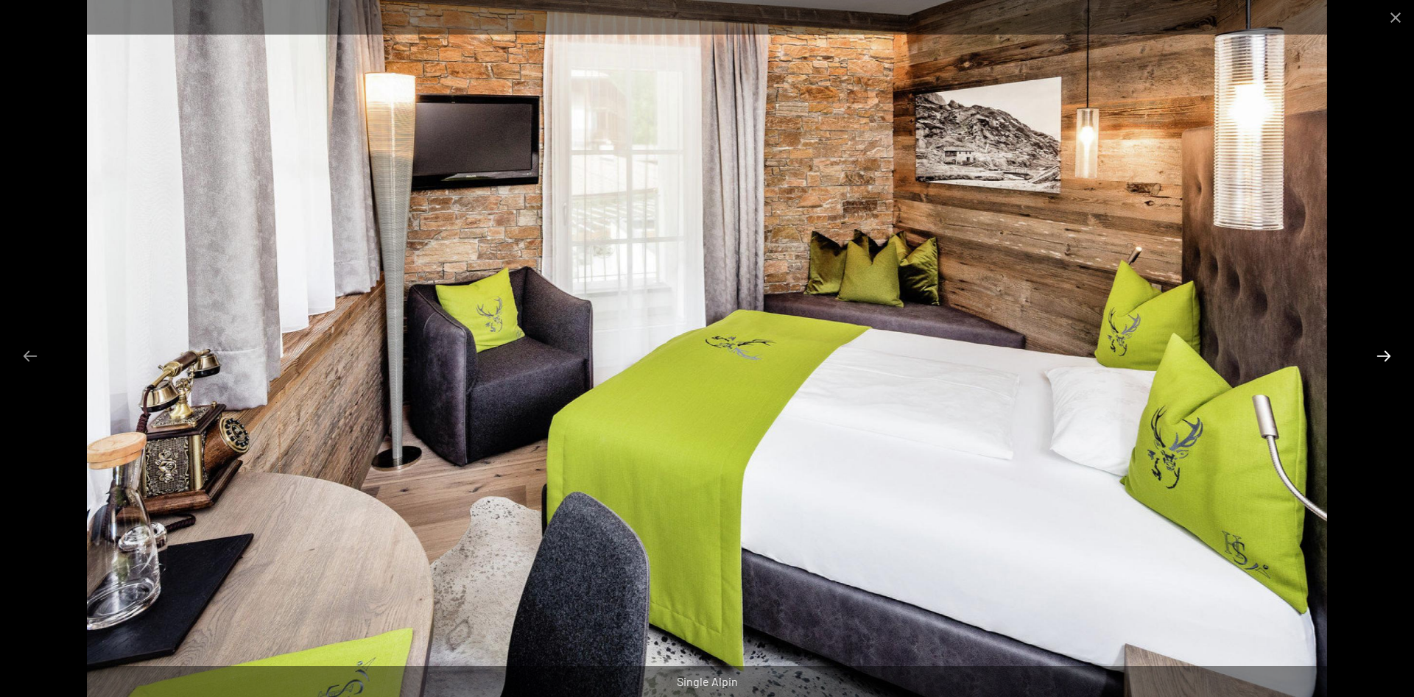
click at [1388, 353] on button "Next slide" at bounding box center [1383, 356] width 31 height 29
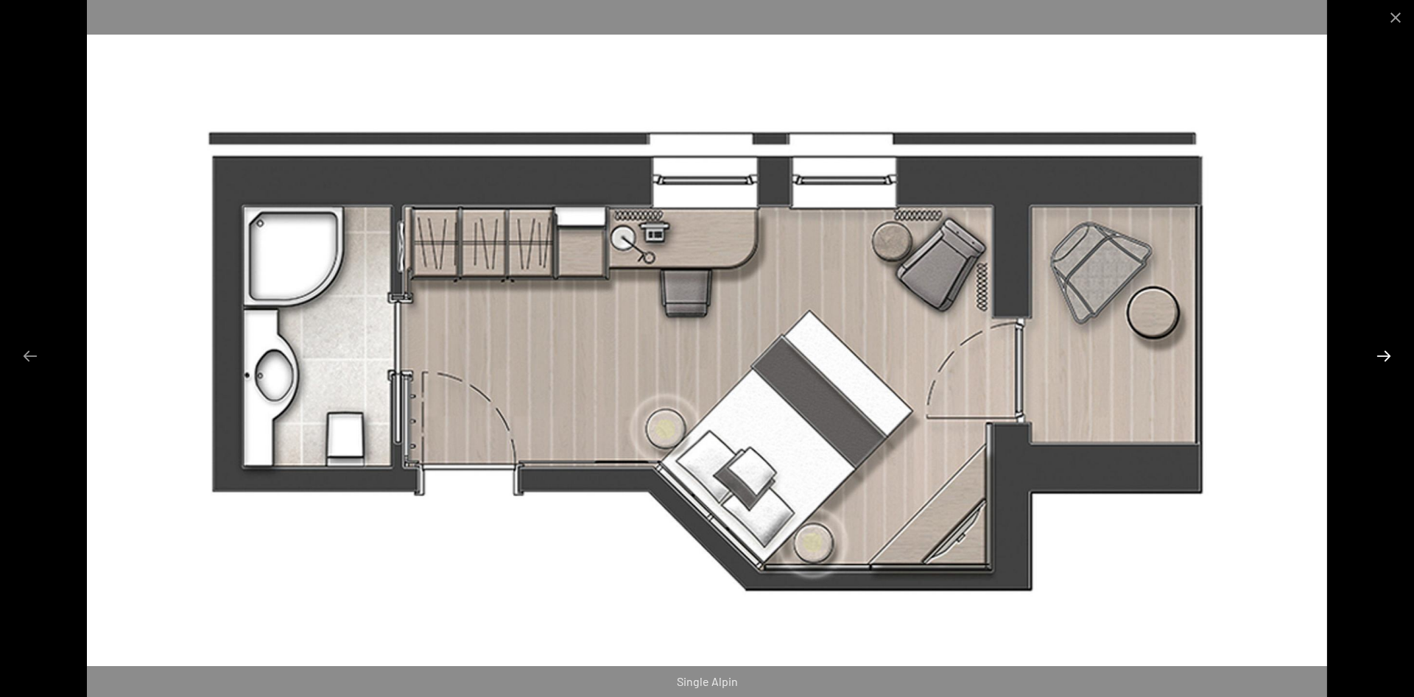
click at [1388, 353] on button "Next slide" at bounding box center [1383, 356] width 31 height 29
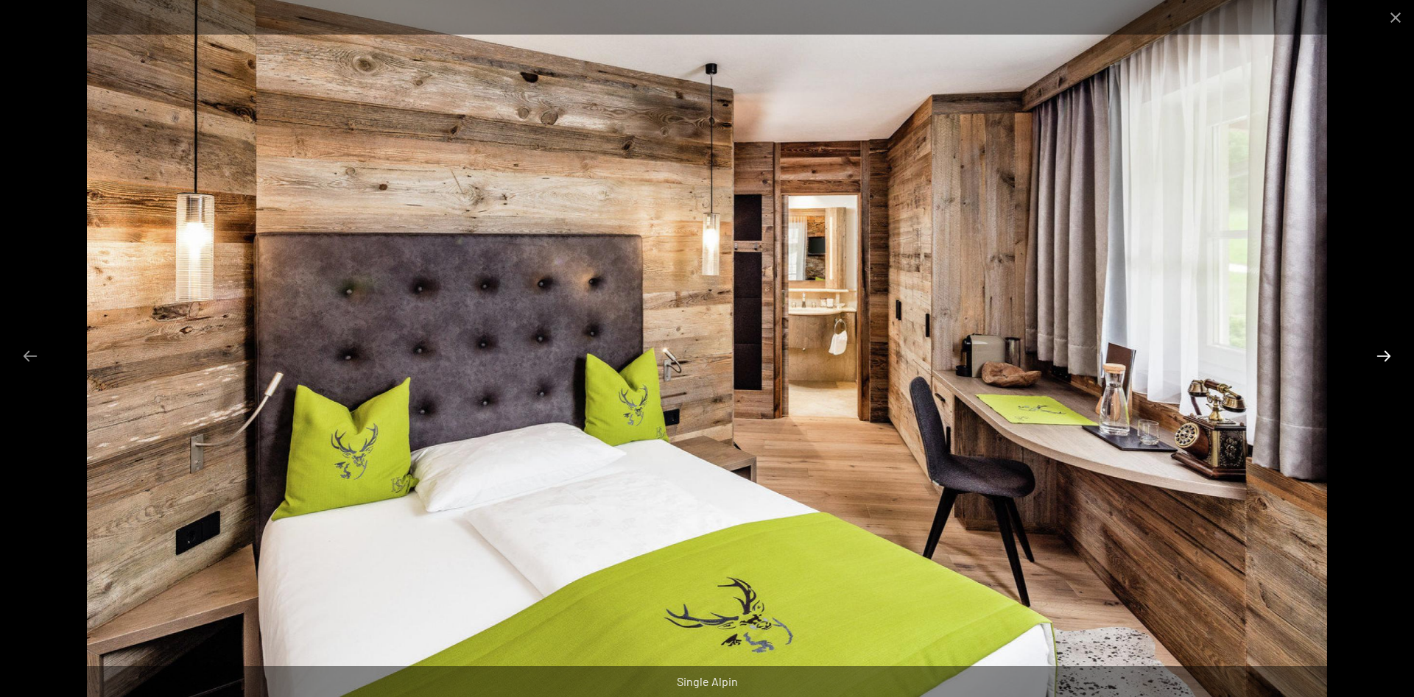
click at [1388, 353] on button "Next slide" at bounding box center [1383, 356] width 31 height 29
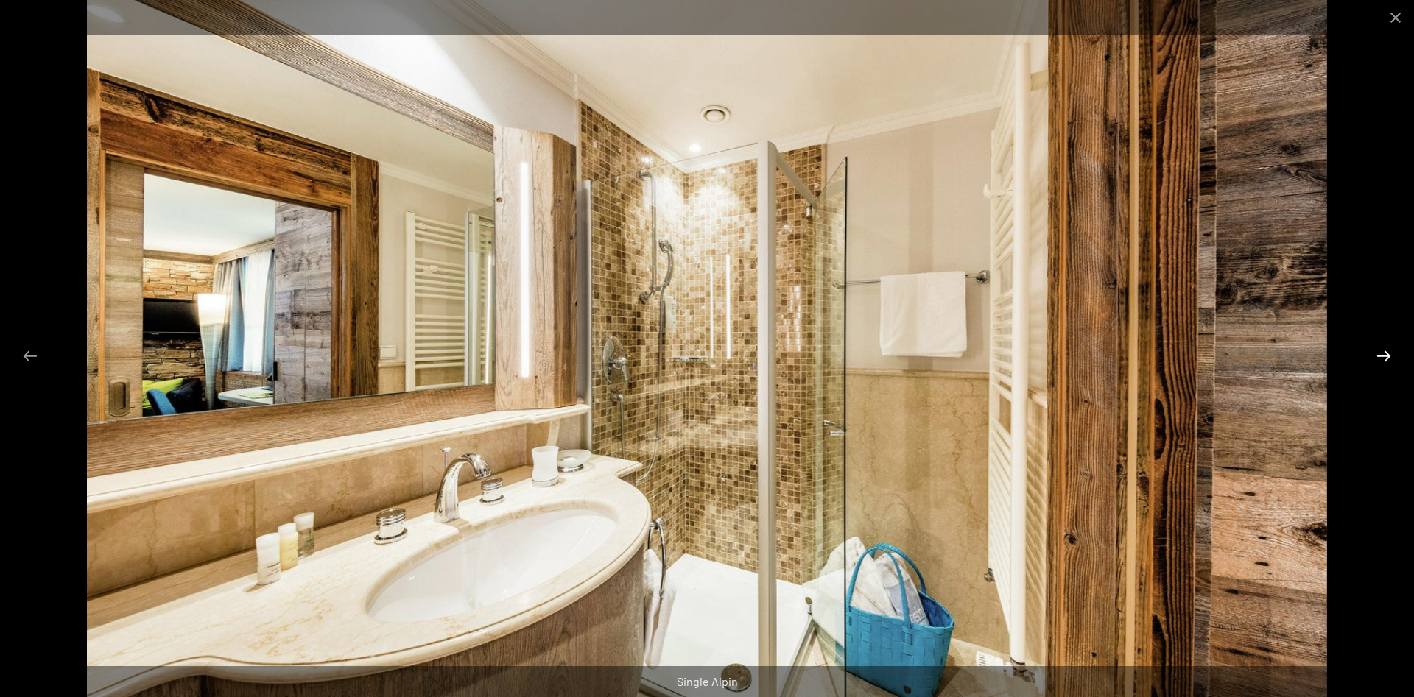
click at [1388, 353] on button "Next slide" at bounding box center [1383, 356] width 31 height 29
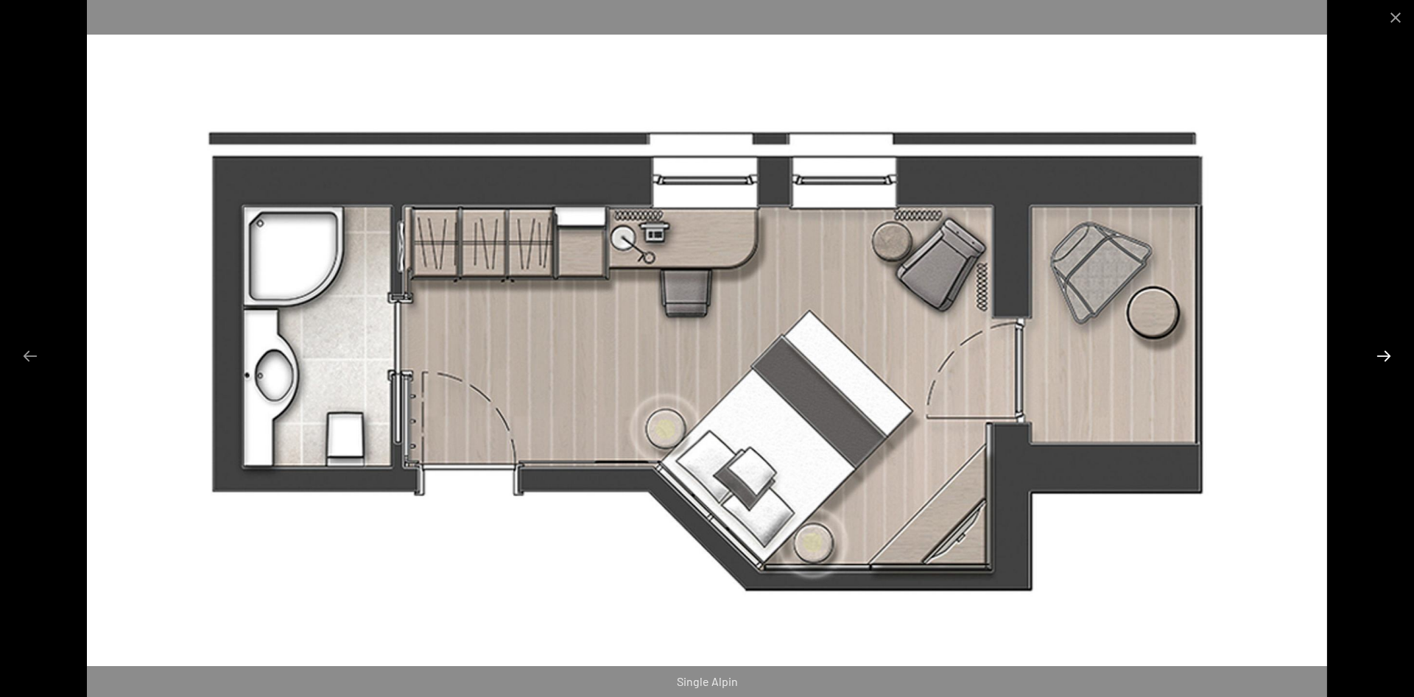
click at [1388, 353] on button "Next slide" at bounding box center [1383, 356] width 31 height 29
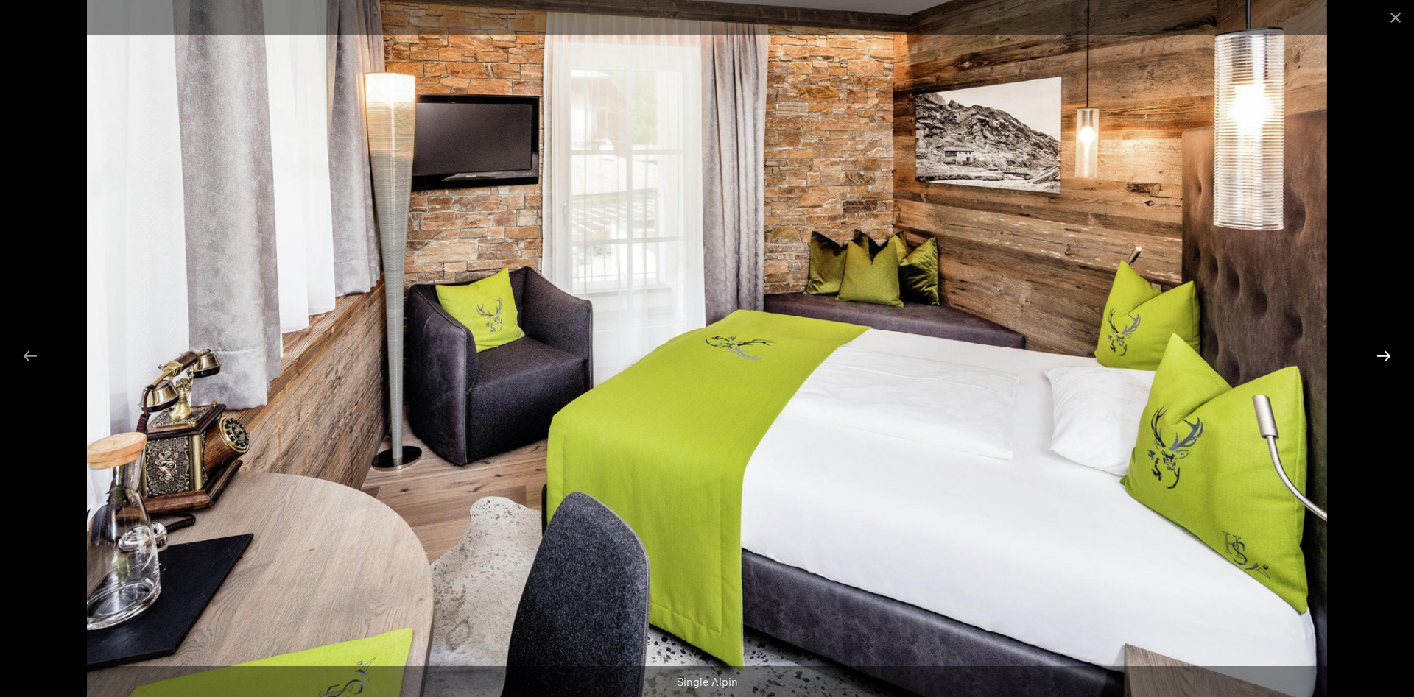
click at [1388, 353] on button "Next slide" at bounding box center [1383, 356] width 31 height 29
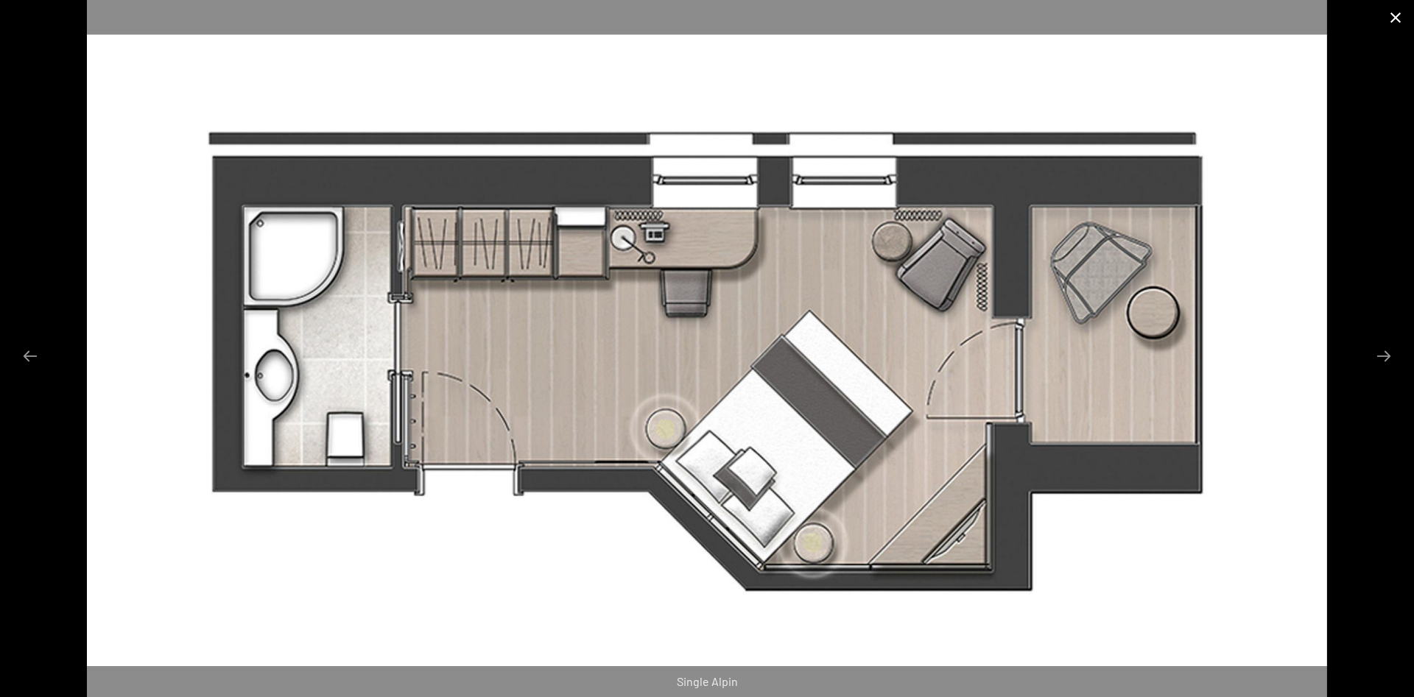
click at [1398, 17] on button "Close gallery" at bounding box center [1395, 17] width 37 height 35
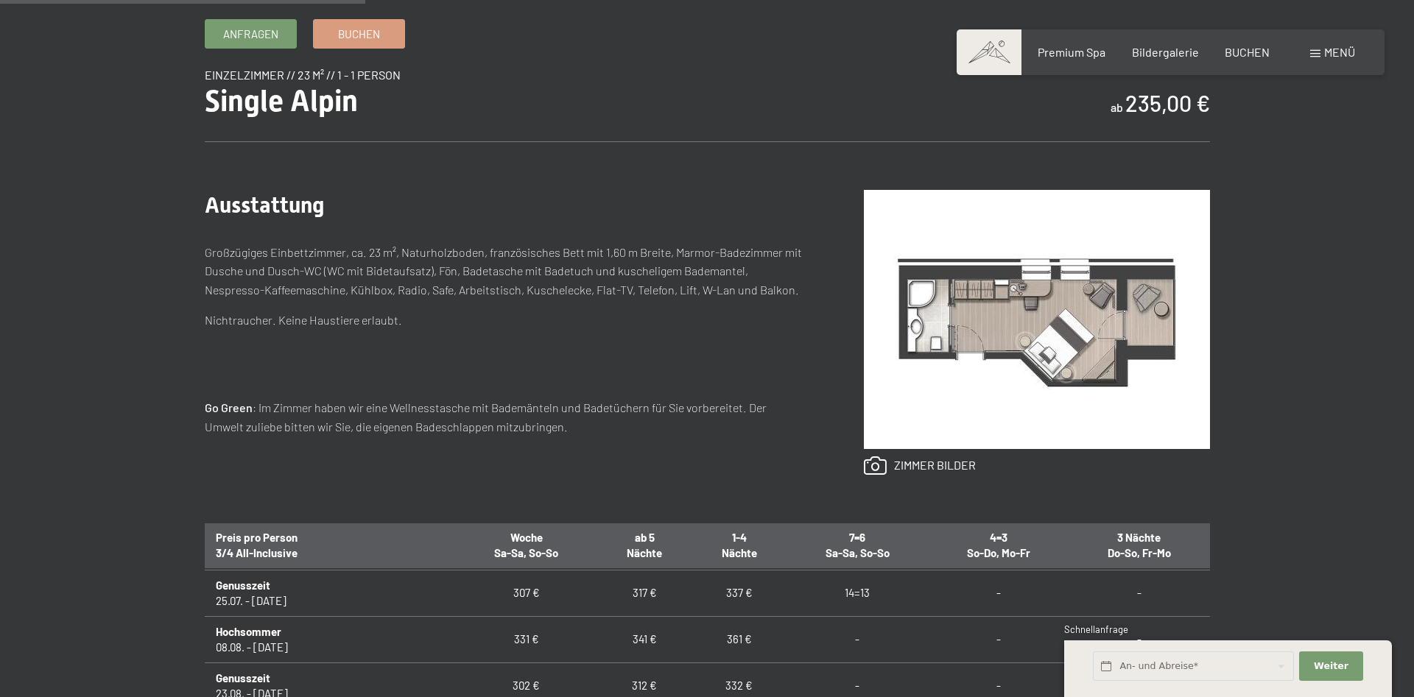
scroll to position [225, 0]
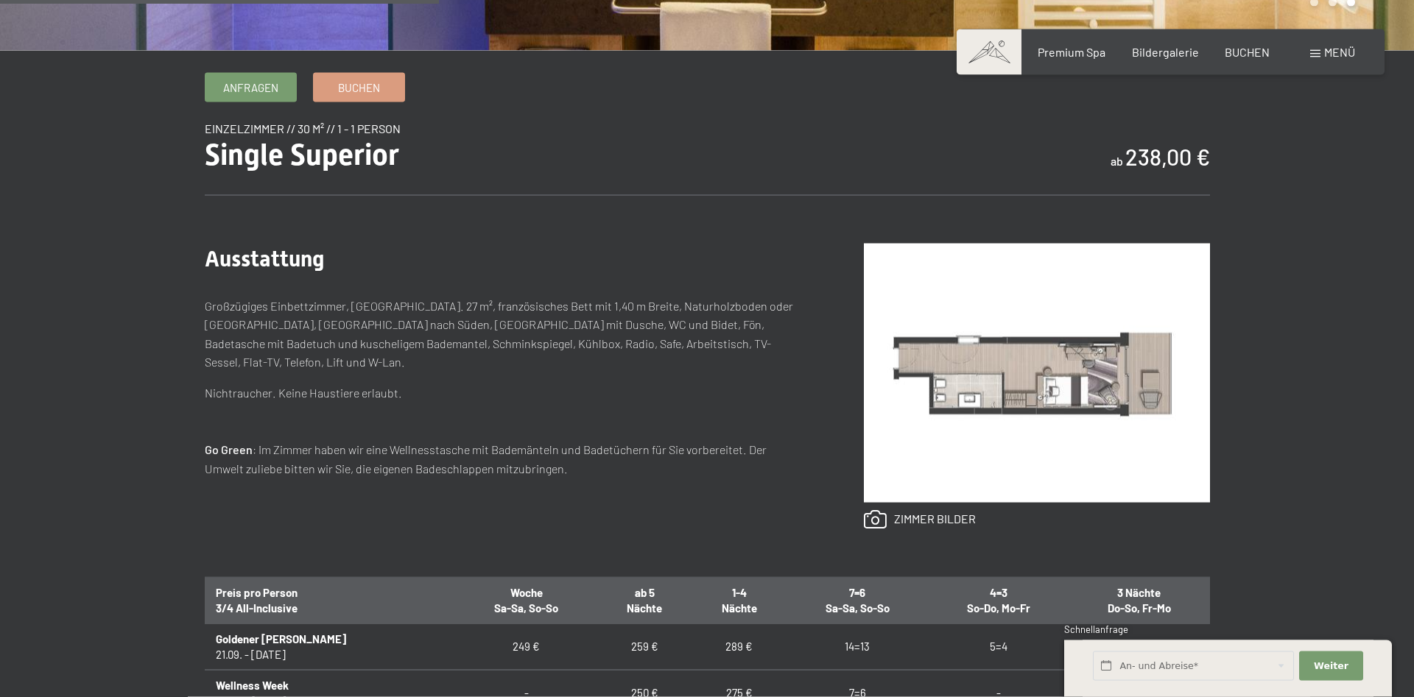
scroll to position [451, 0]
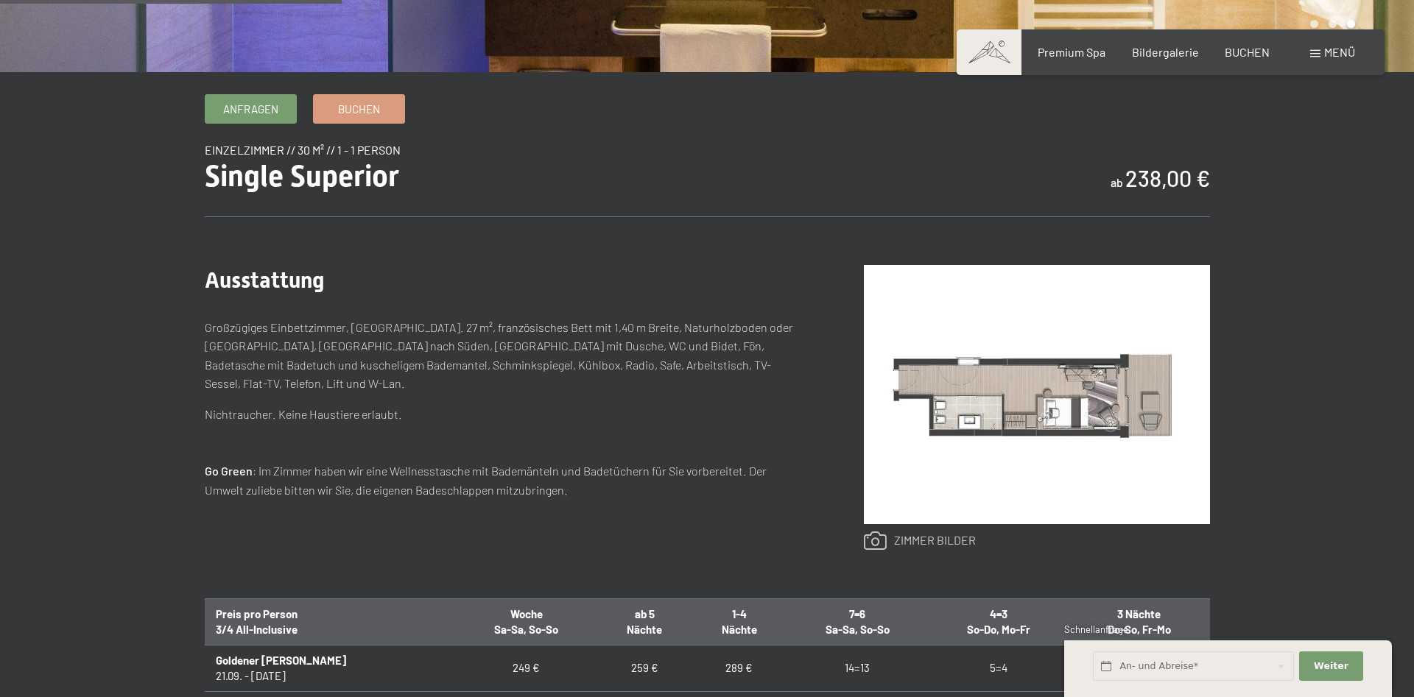
click at [932, 535] on link at bounding box center [920, 541] width 112 height 19
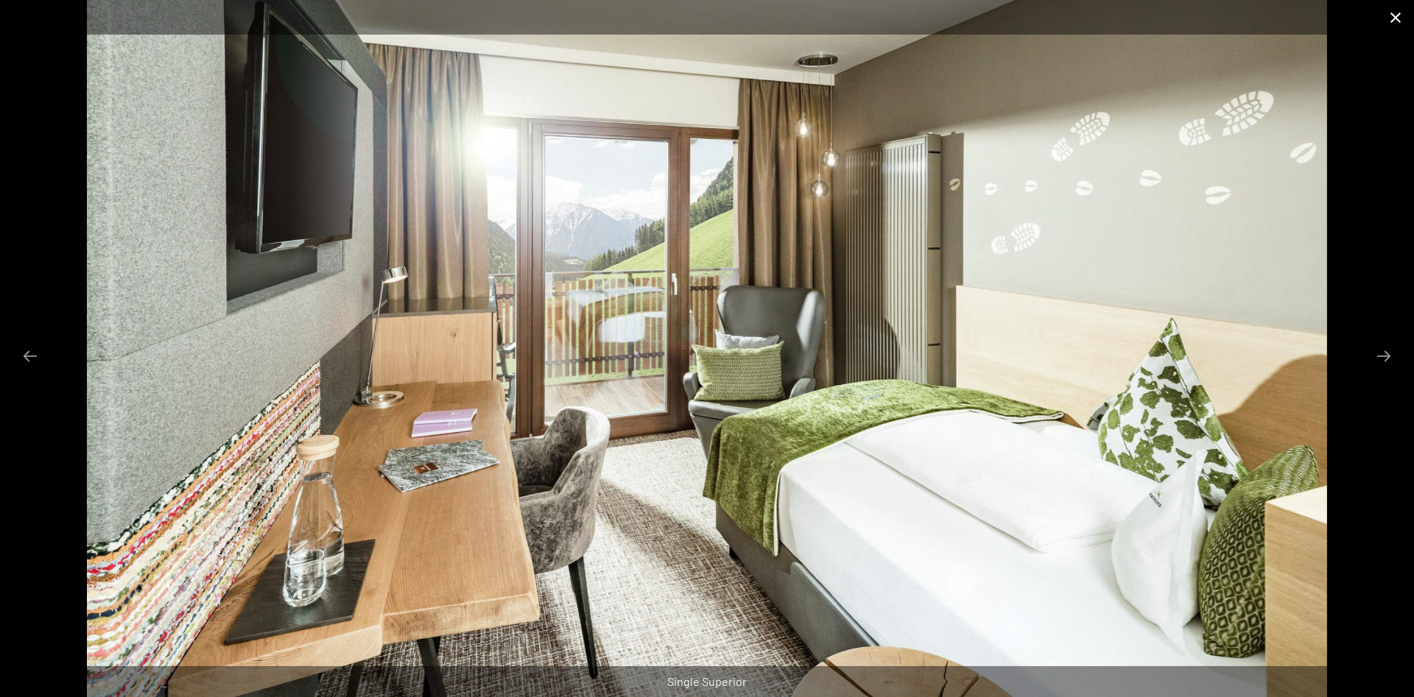
click at [1399, 18] on button "Close gallery" at bounding box center [1395, 17] width 37 height 35
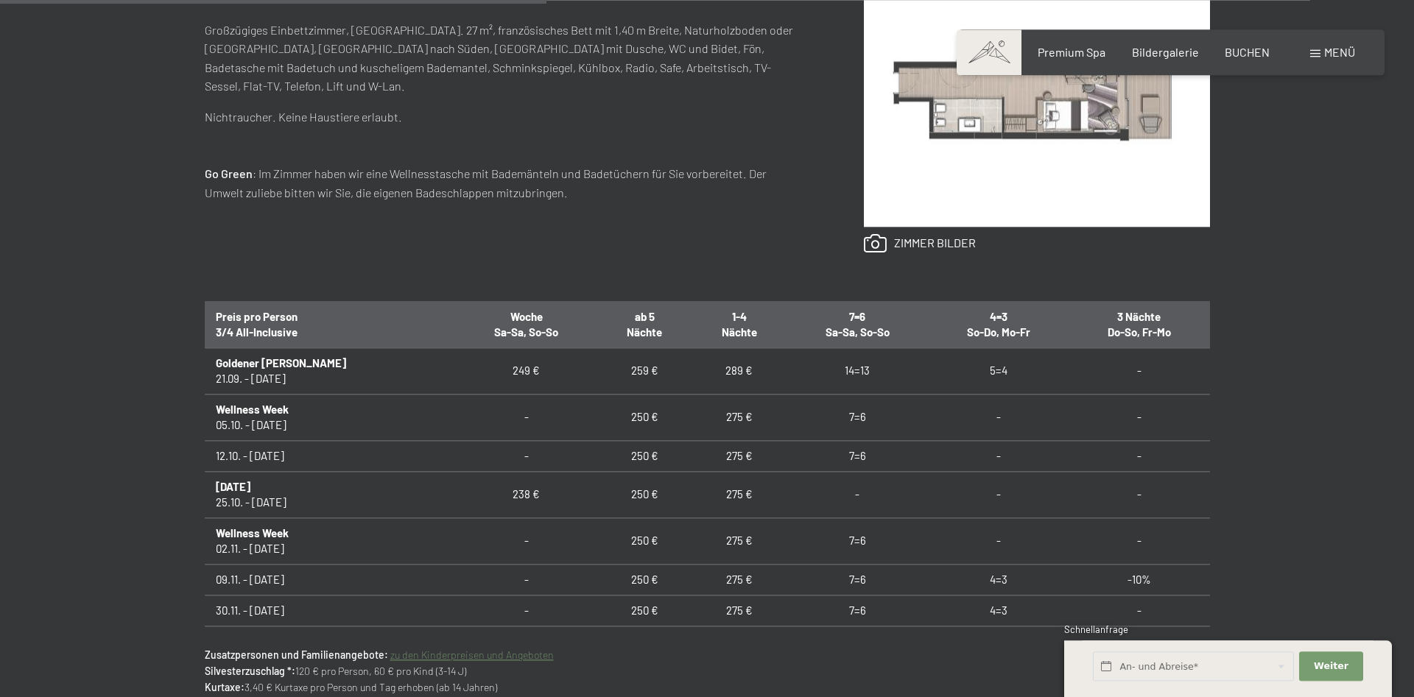
scroll to position [751, 0]
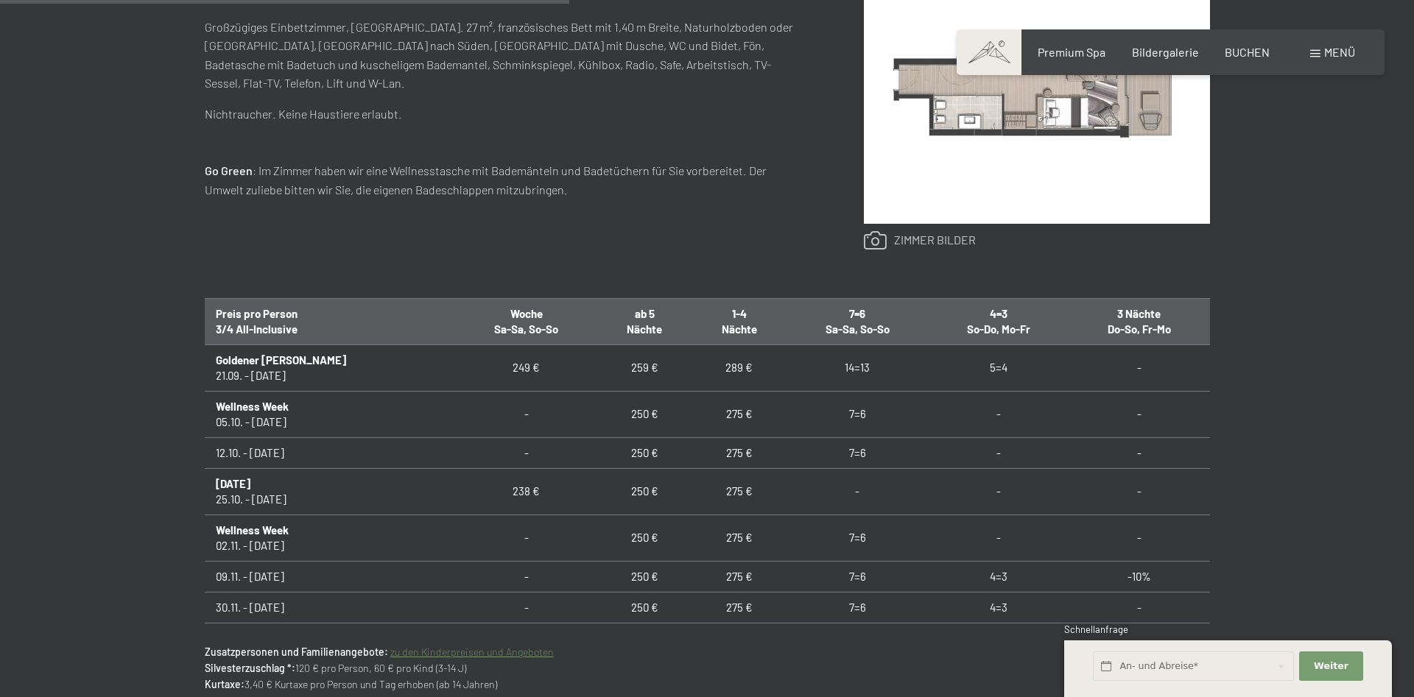
click at [927, 234] on link at bounding box center [920, 240] width 112 height 19
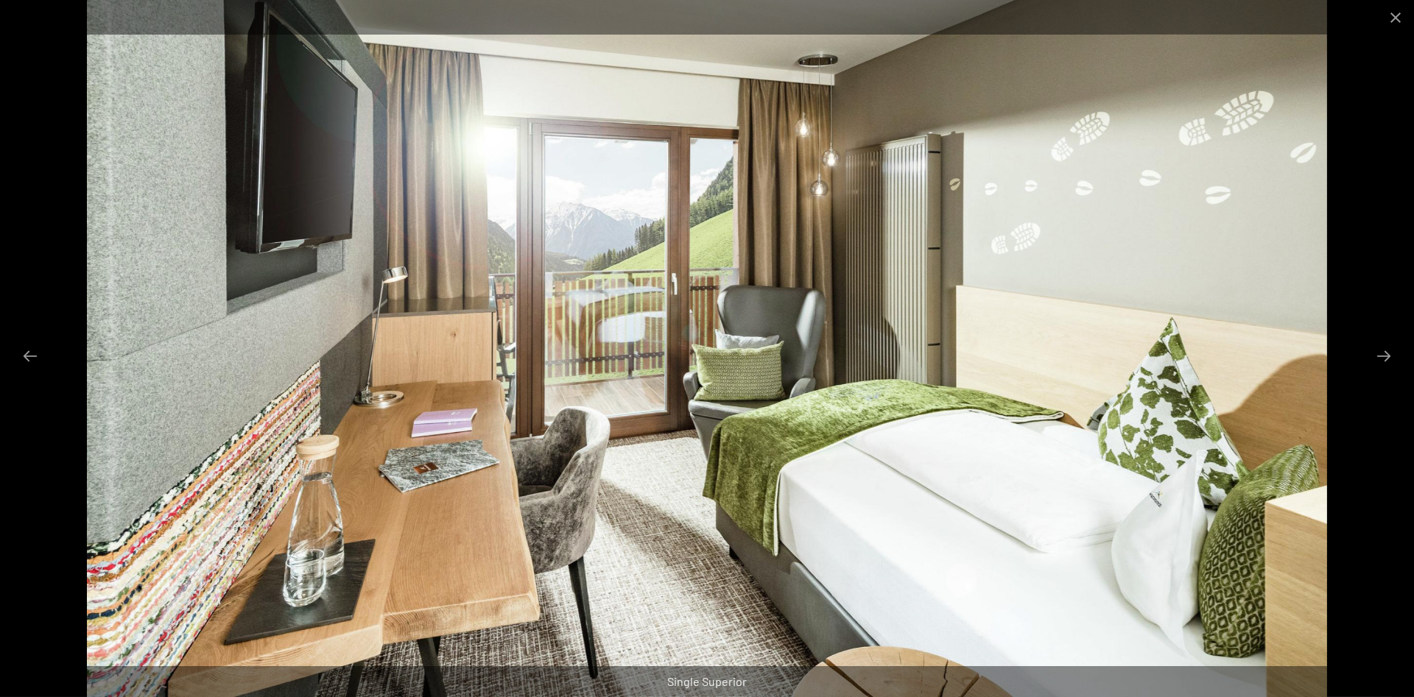
scroll to position [1051, 0]
click at [1387, 356] on button "Next slide" at bounding box center [1383, 356] width 31 height 29
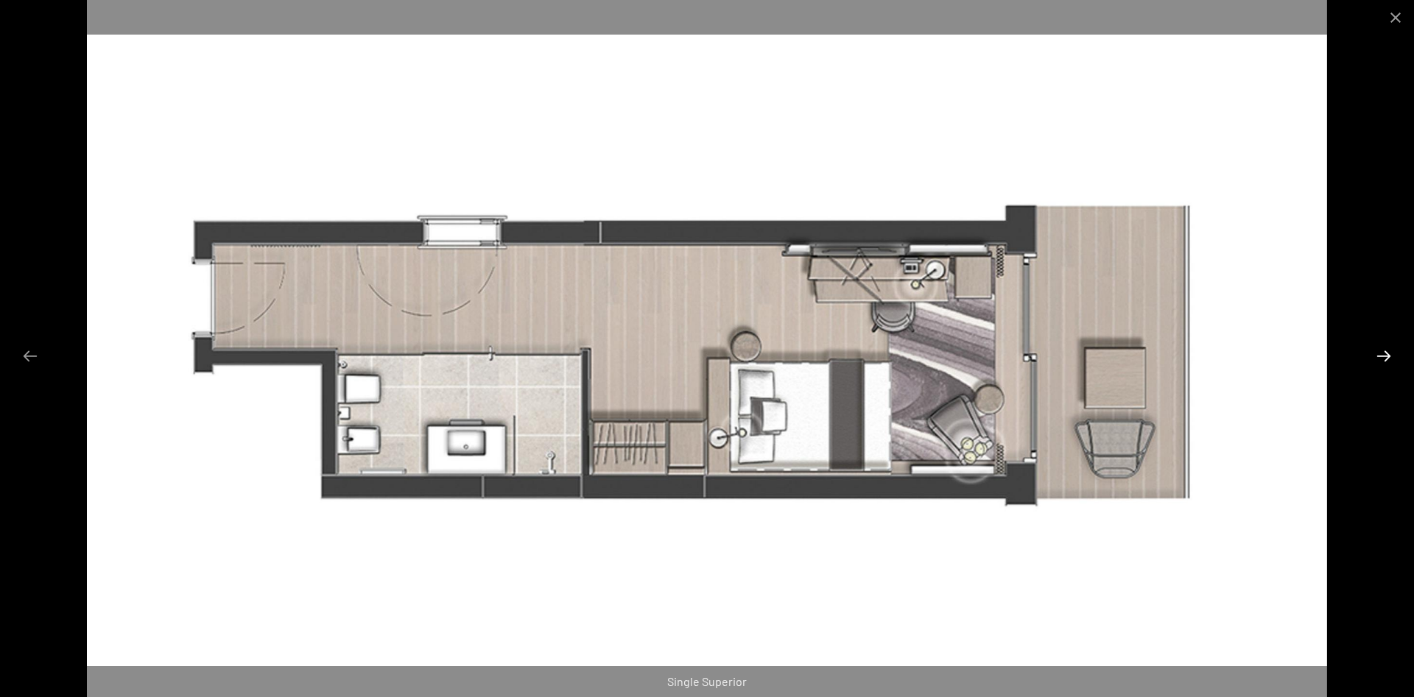
click at [1387, 356] on button "Next slide" at bounding box center [1383, 356] width 31 height 29
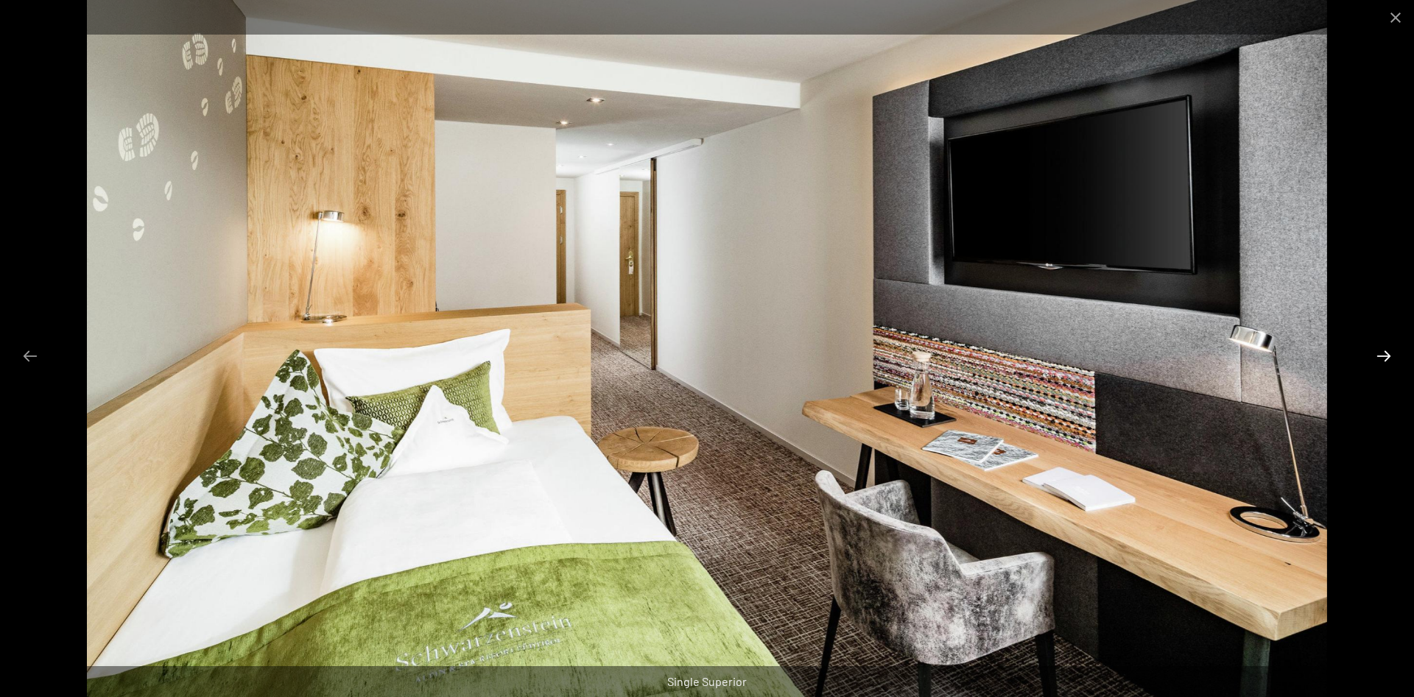
click at [1387, 356] on button "Next slide" at bounding box center [1383, 356] width 31 height 29
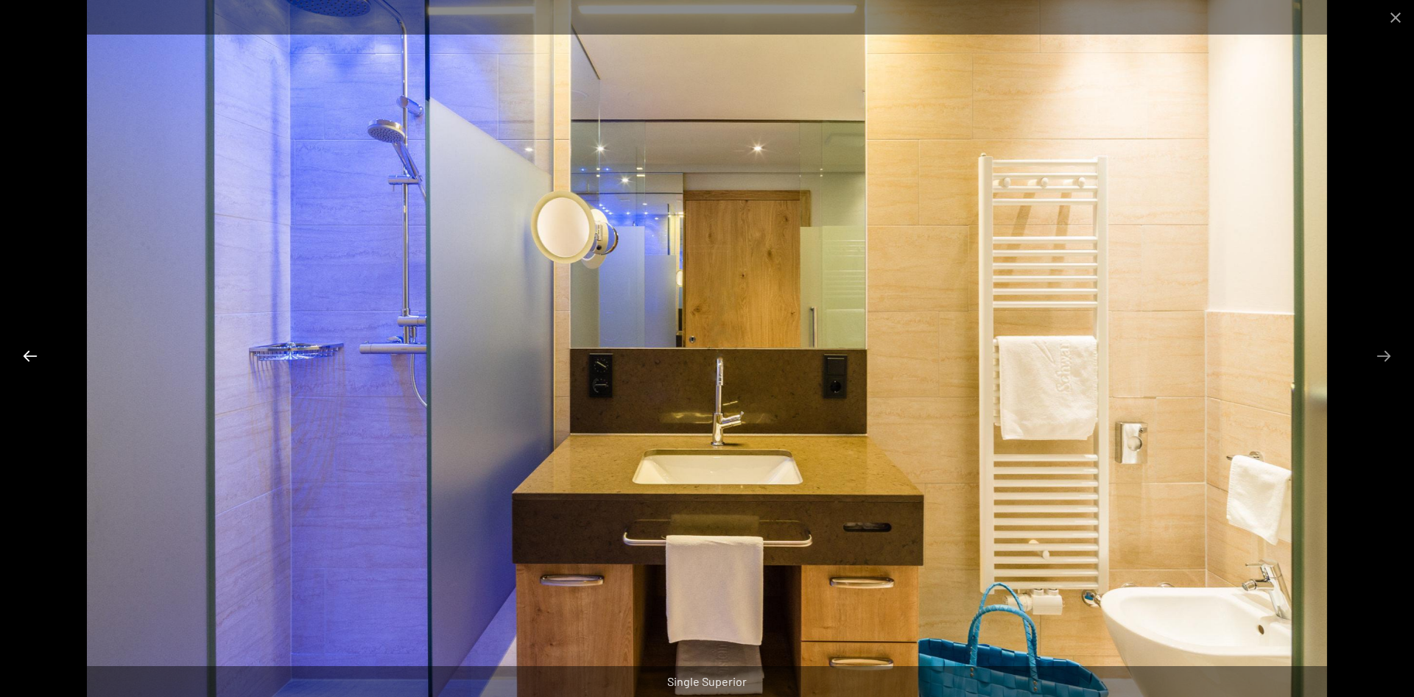
click at [26, 357] on button "Previous slide" at bounding box center [30, 356] width 31 height 29
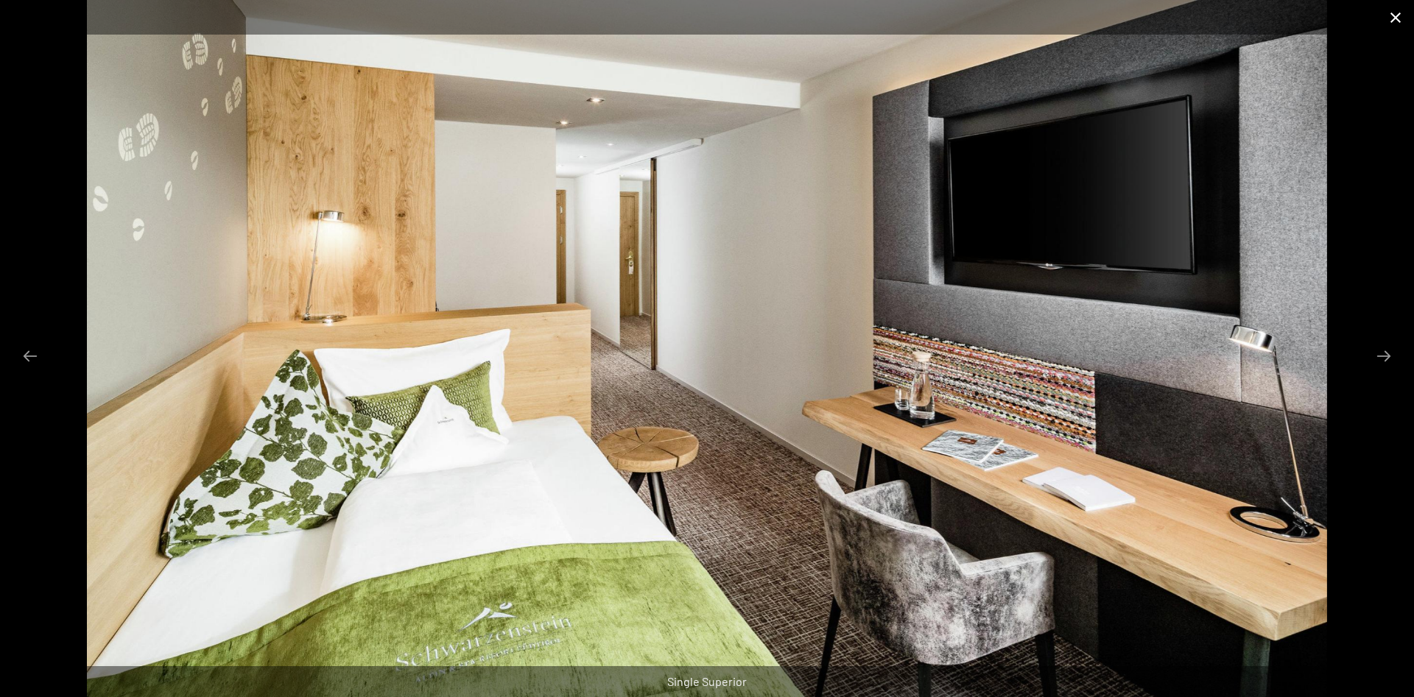
click at [1395, 22] on button "Close gallery" at bounding box center [1395, 17] width 37 height 35
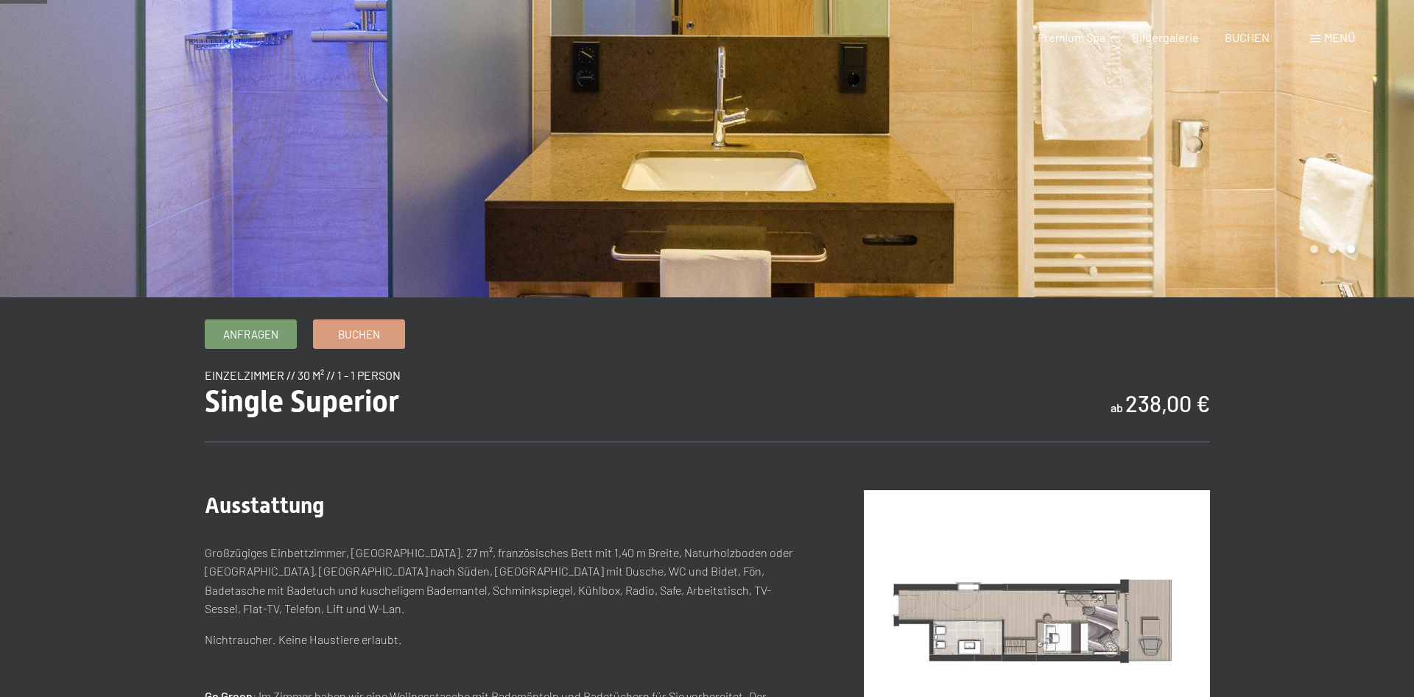
scroll to position [0, 0]
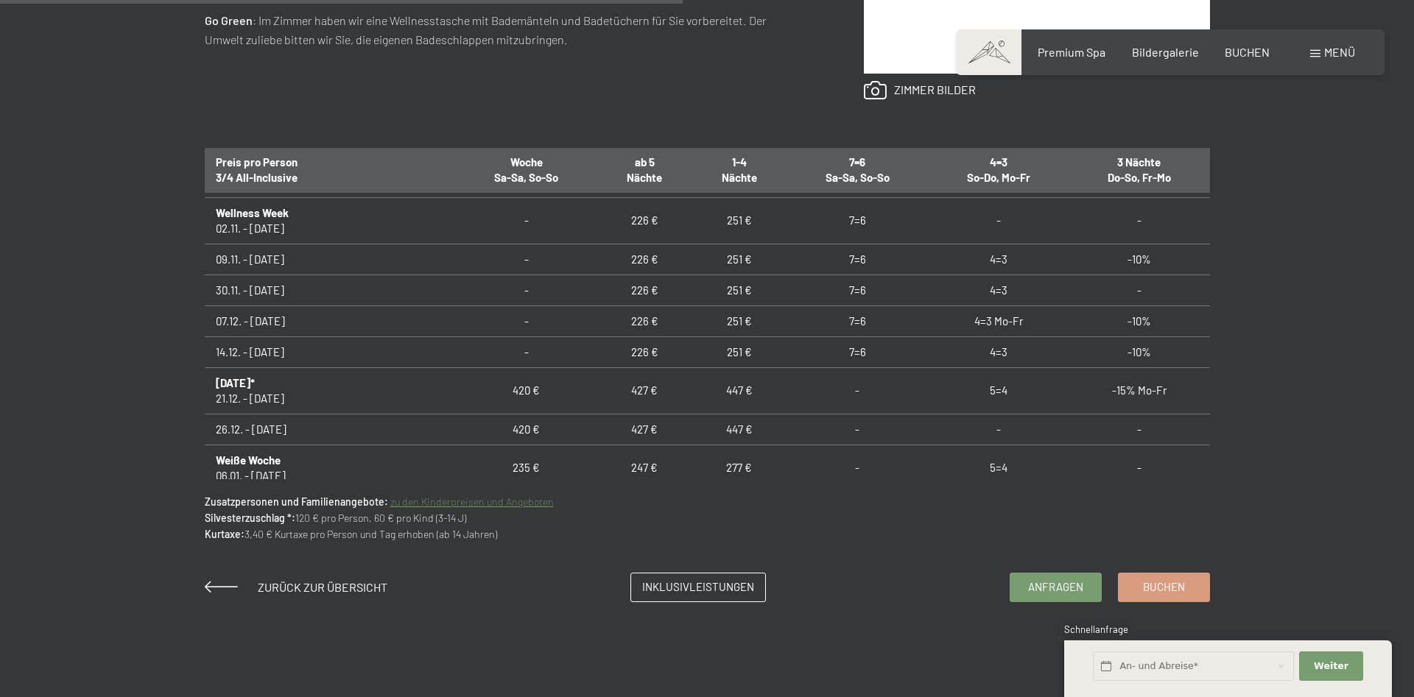
scroll to position [212, 0]
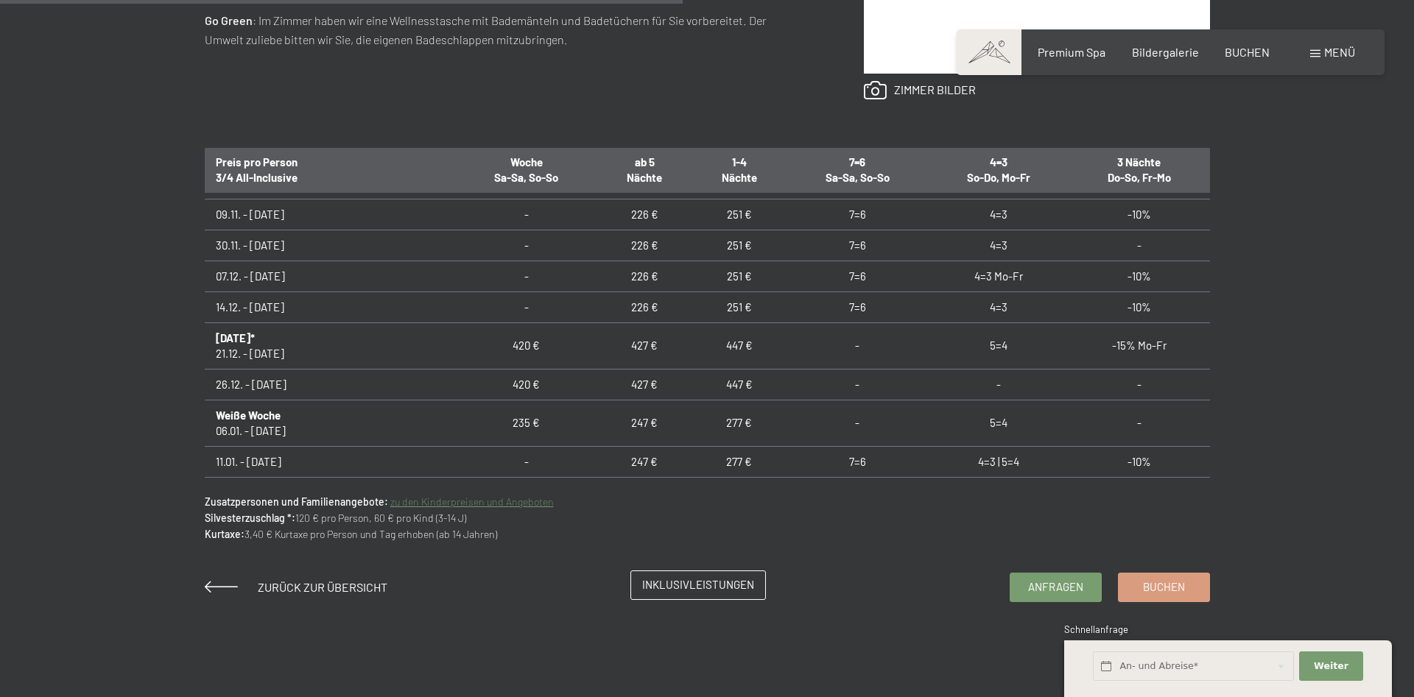
click at [724, 597] on link "Inklusivleistungen" at bounding box center [698, 585] width 134 height 28
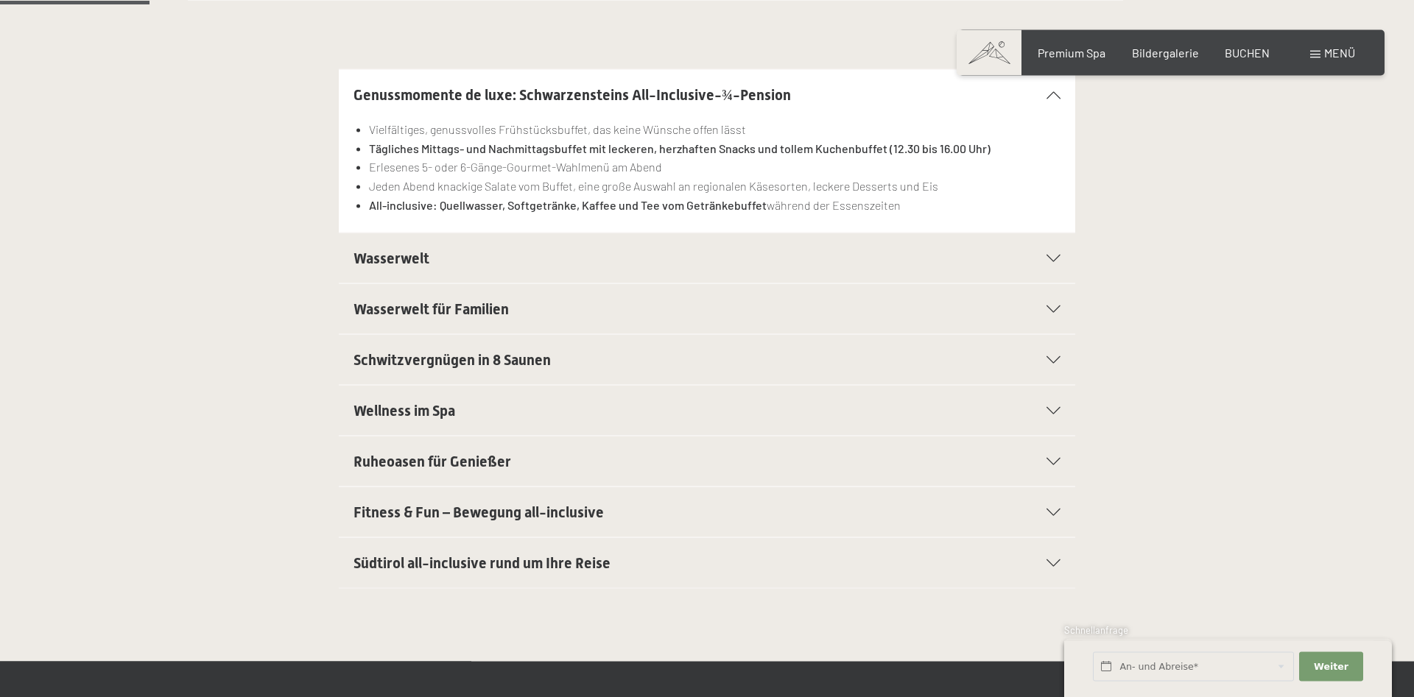
scroll to position [451, 0]
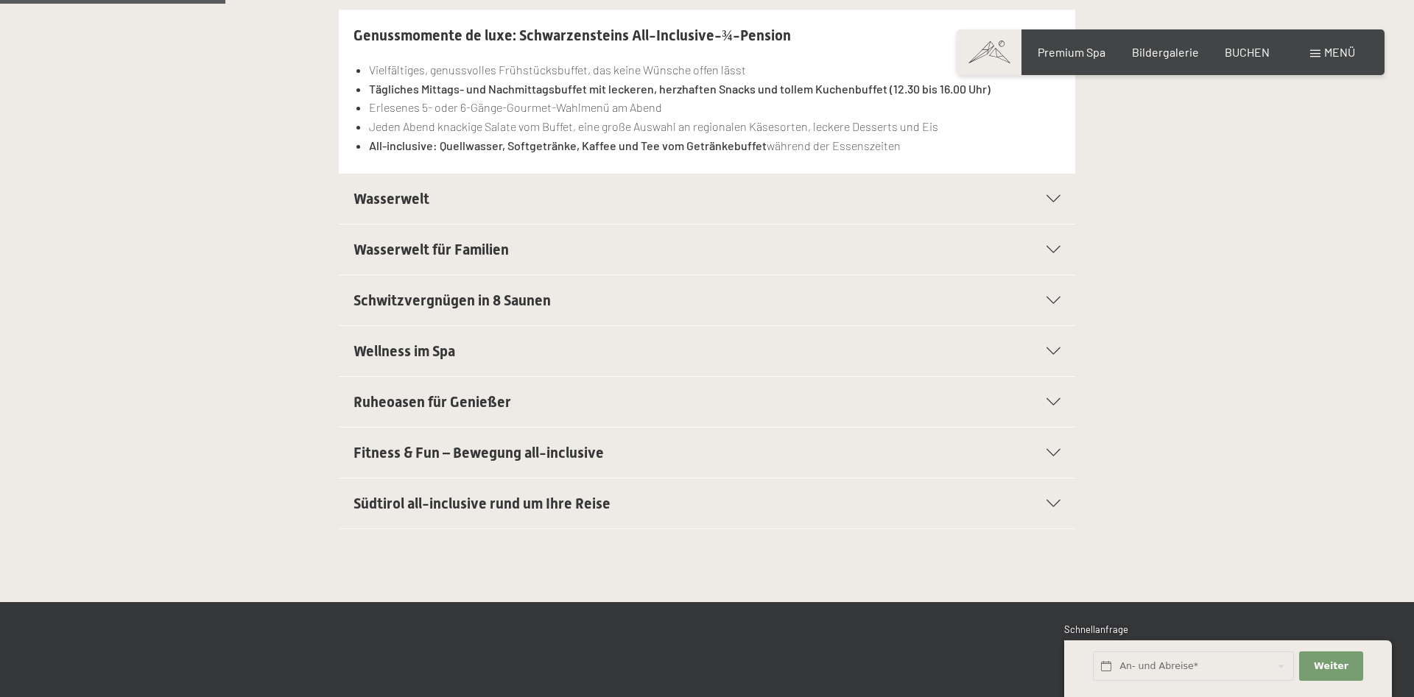
click at [424, 185] on div "Wasserwelt" at bounding box center [706, 199] width 707 height 50
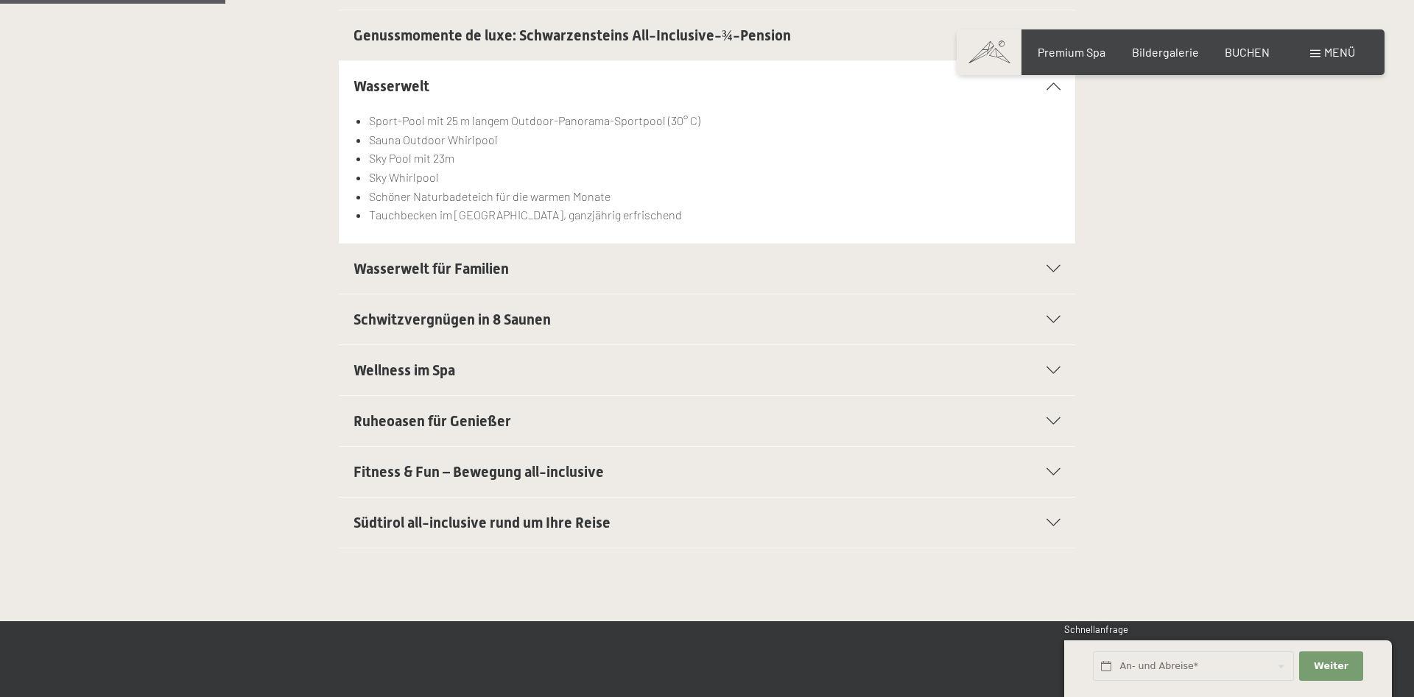
click at [482, 278] on span "Wasserwelt für Familien" at bounding box center [430, 269] width 155 height 18
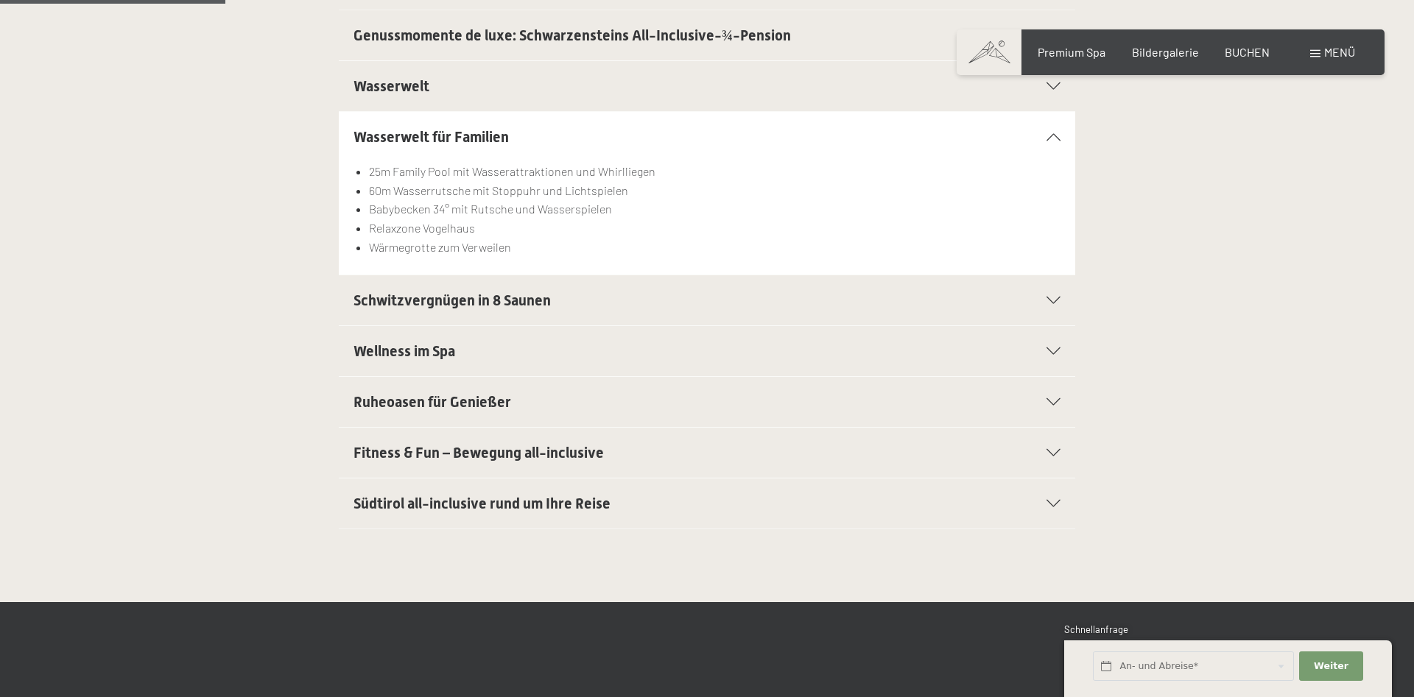
click at [479, 300] on span "Schwitzvergnügen in 8 Saunen" at bounding box center [451, 301] width 197 height 18
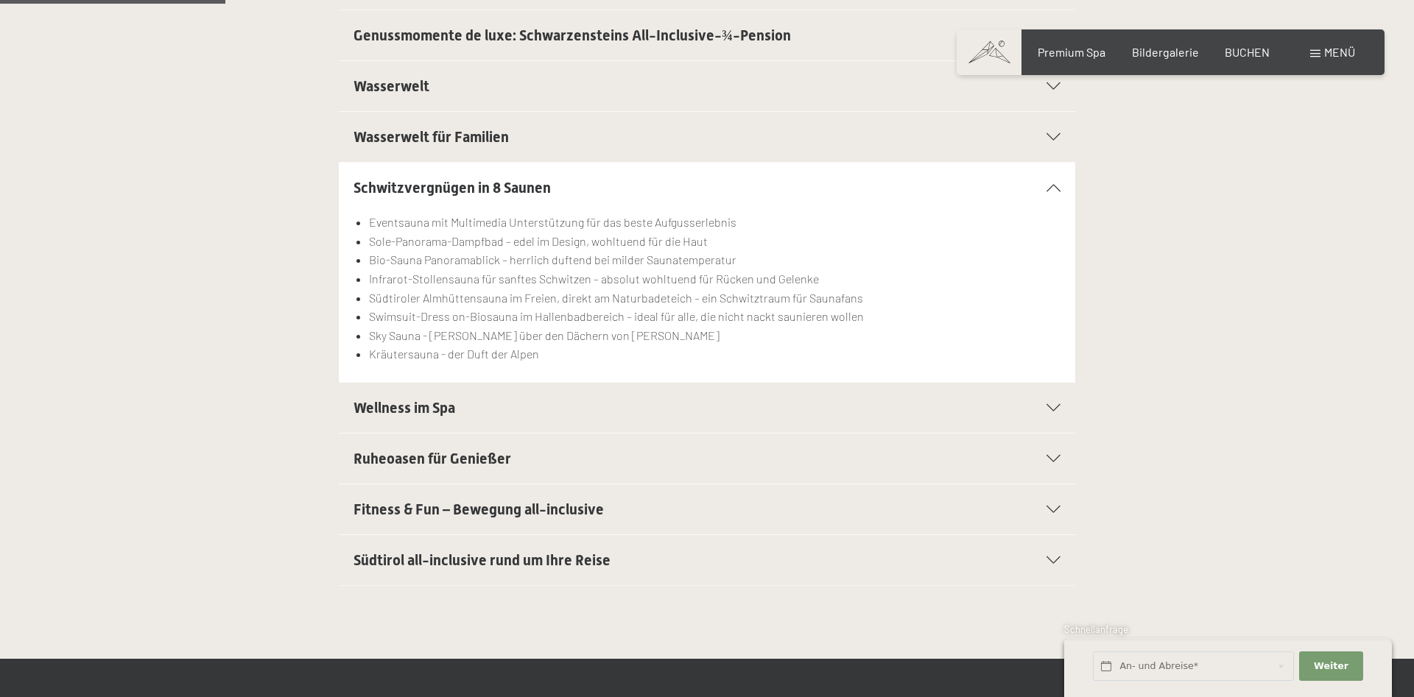
click at [451, 412] on span "Wellness im Spa" at bounding box center [404, 408] width 102 height 18
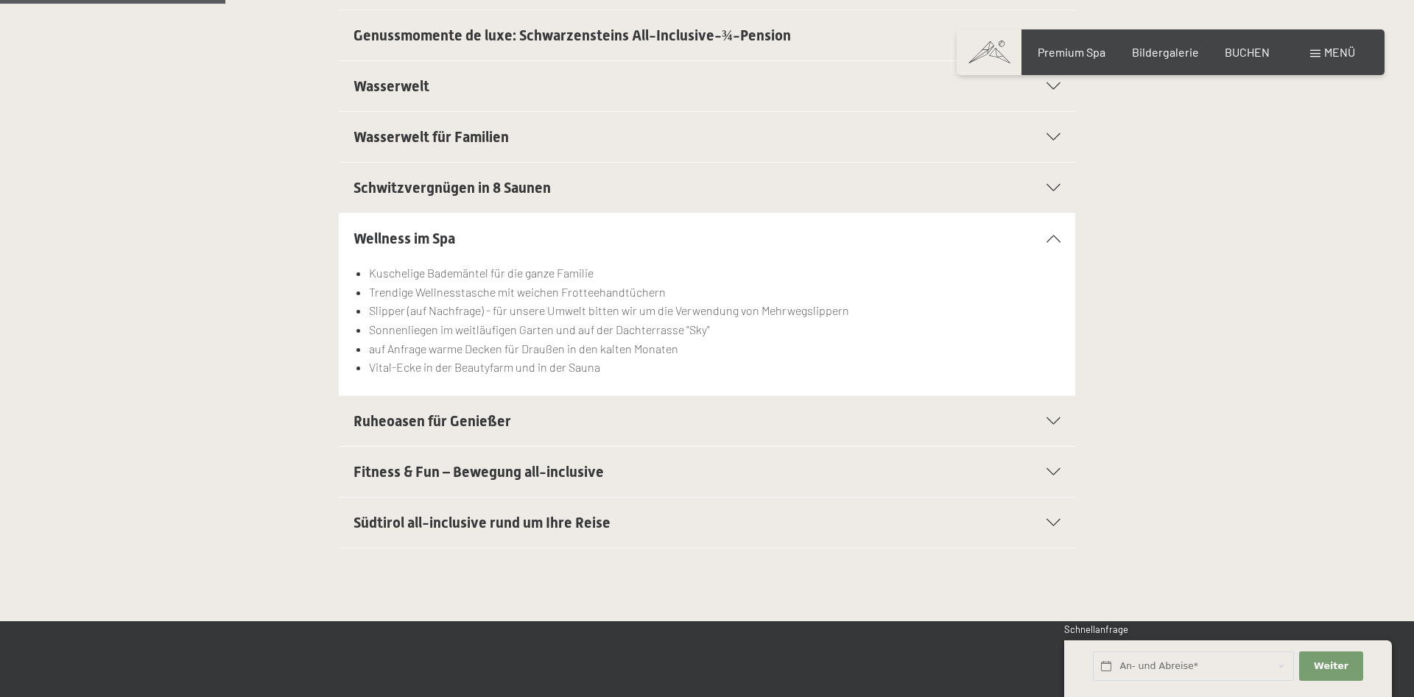
click at [434, 430] on span "Ruheoasen für Genießer" at bounding box center [432, 421] width 158 height 18
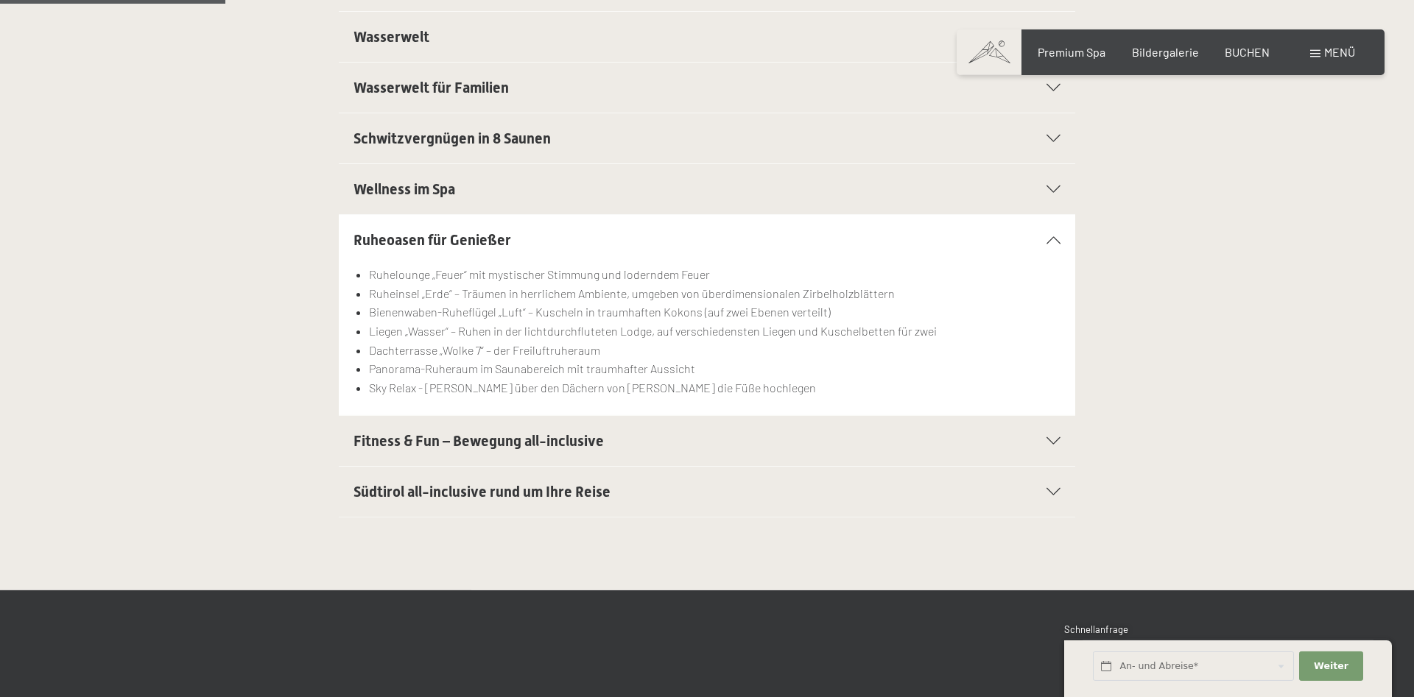
scroll to position [526, 0]
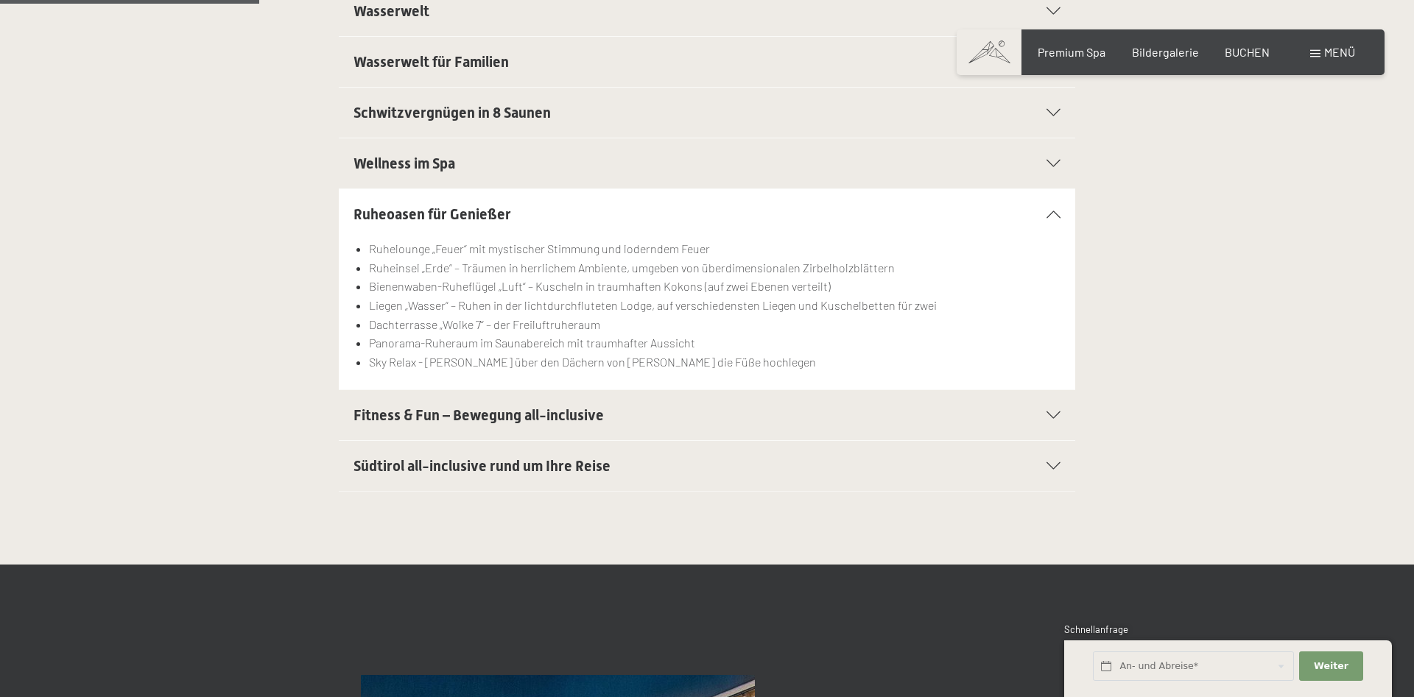
click at [448, 413] on span "Fitness & Fun – Bewegung all-inclusive" at bounding box center [478, 415] width 250 height 18
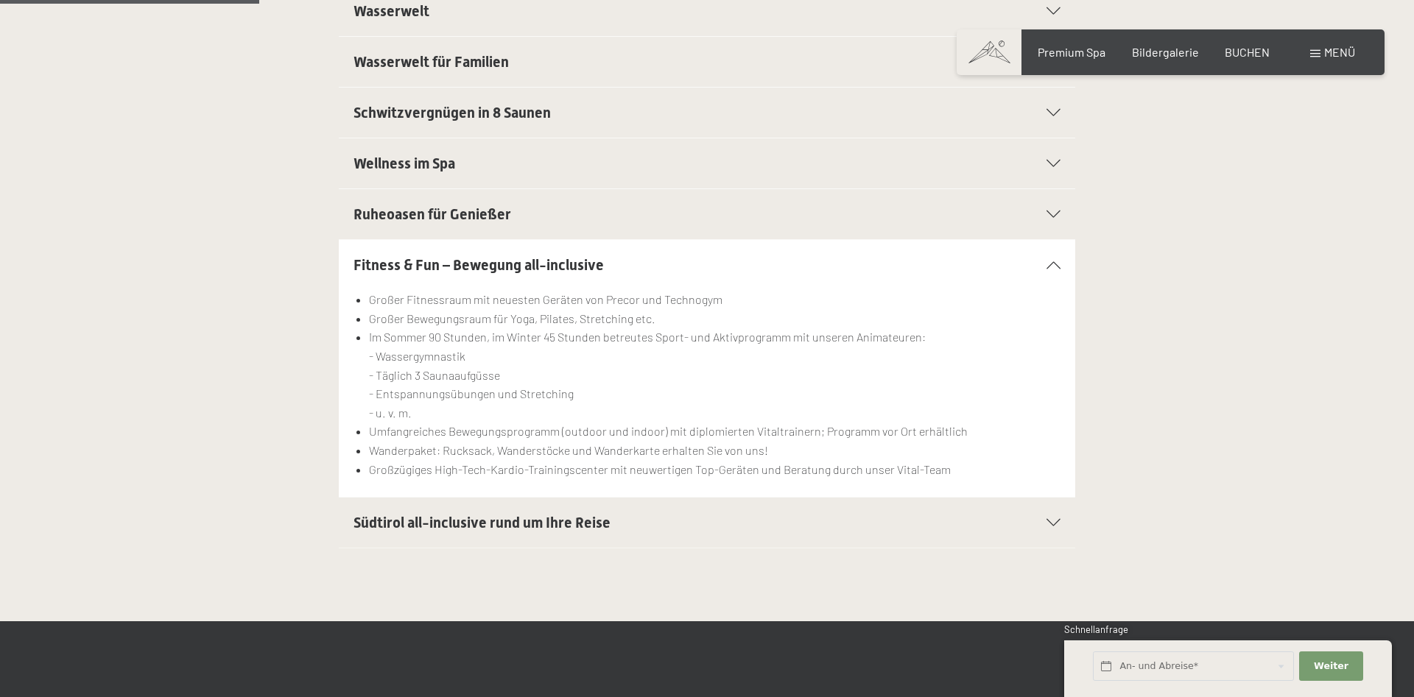
click at [545, 524] on span "Südtirol all-inclusive rund um Ihre Reise" at bounding box center [481, 523] width 257 height 18
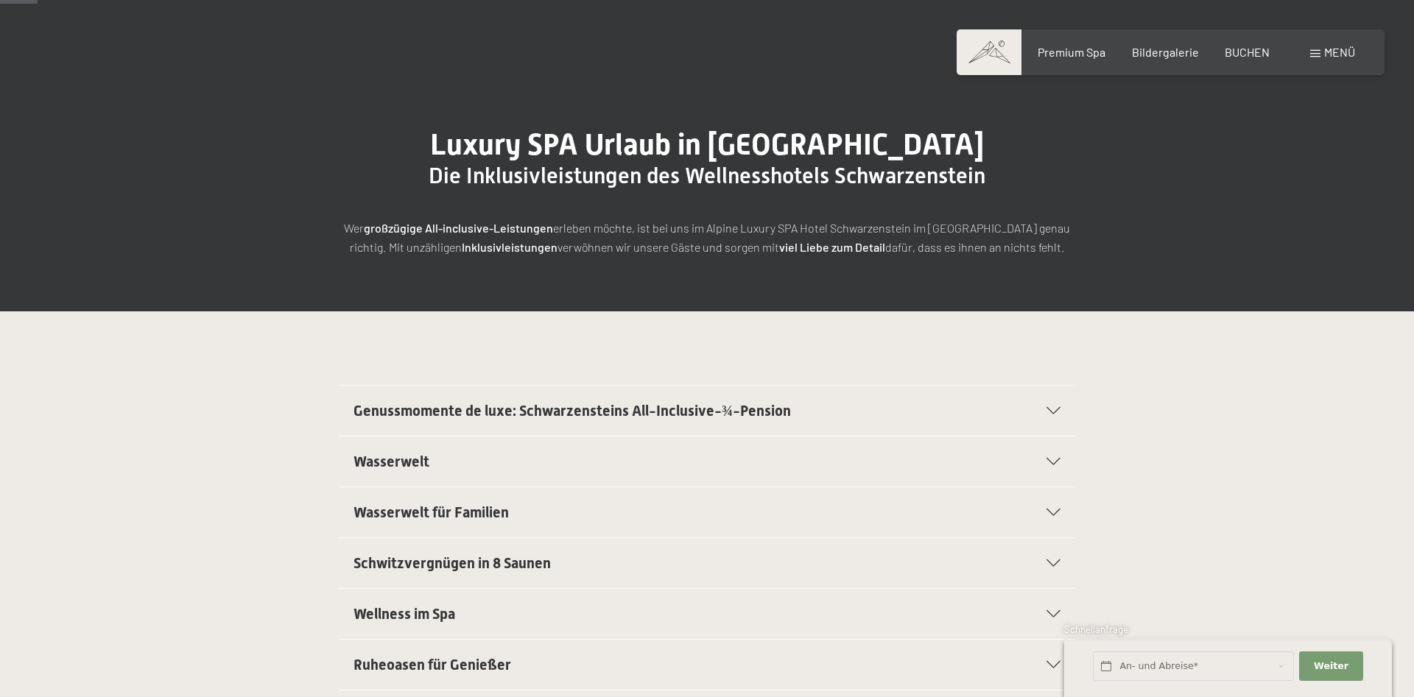
scroll to position [0, 0]
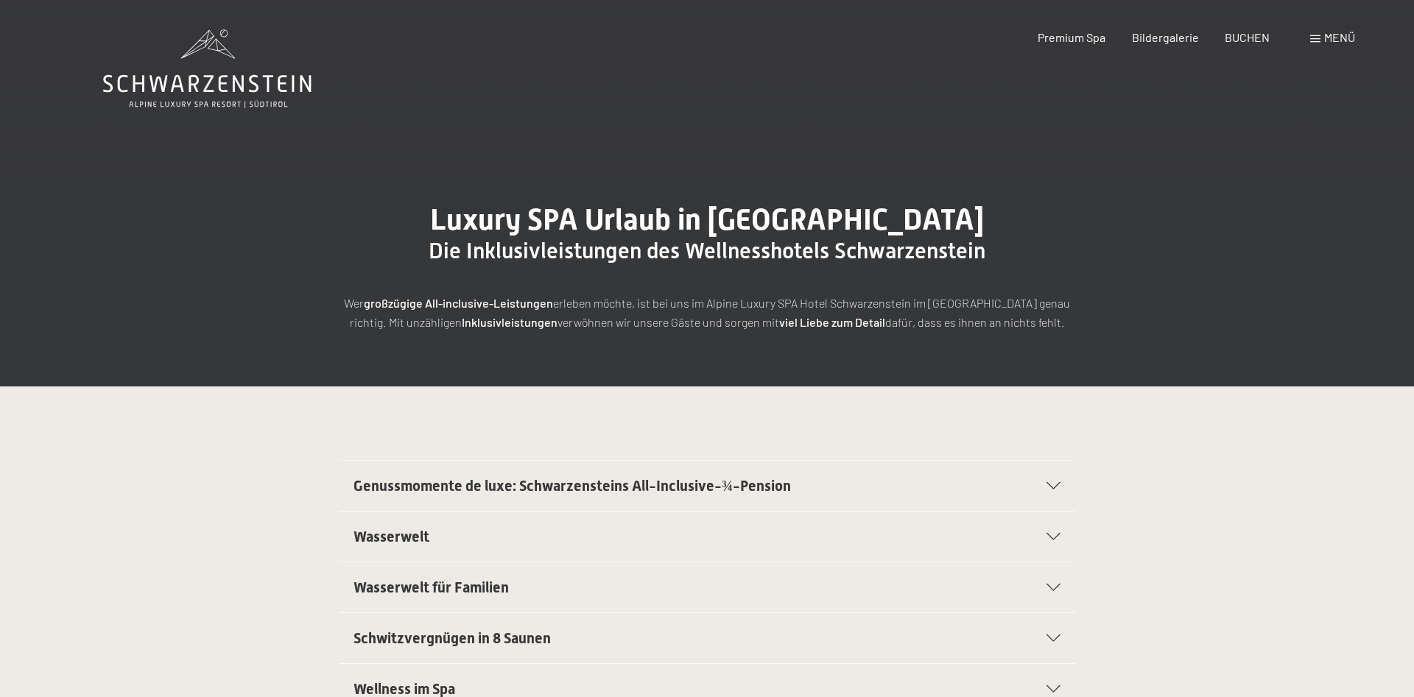
click at [1316, 43] on span at bounding box center [1315, 38] width 10 height 7
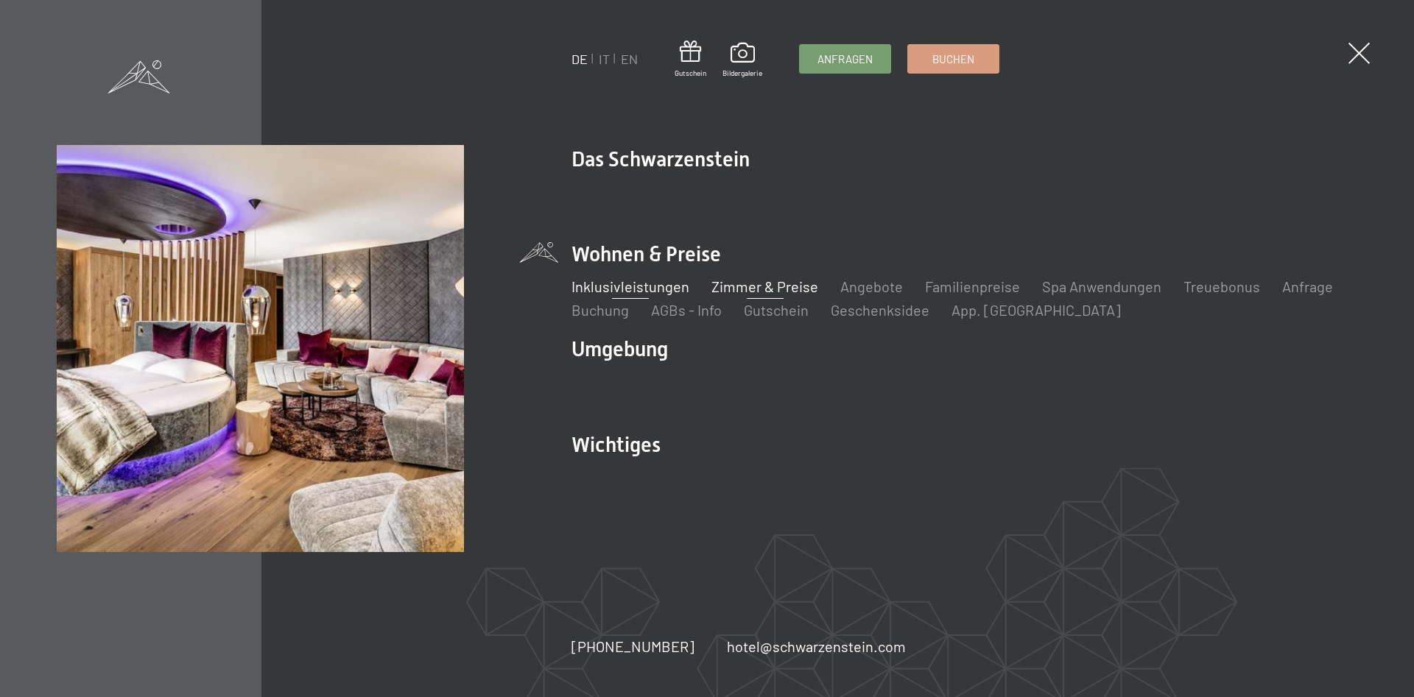
click at [744, 290] on link "Zimmer & Preise" at bounding box center [764, 287] width 107 height 18
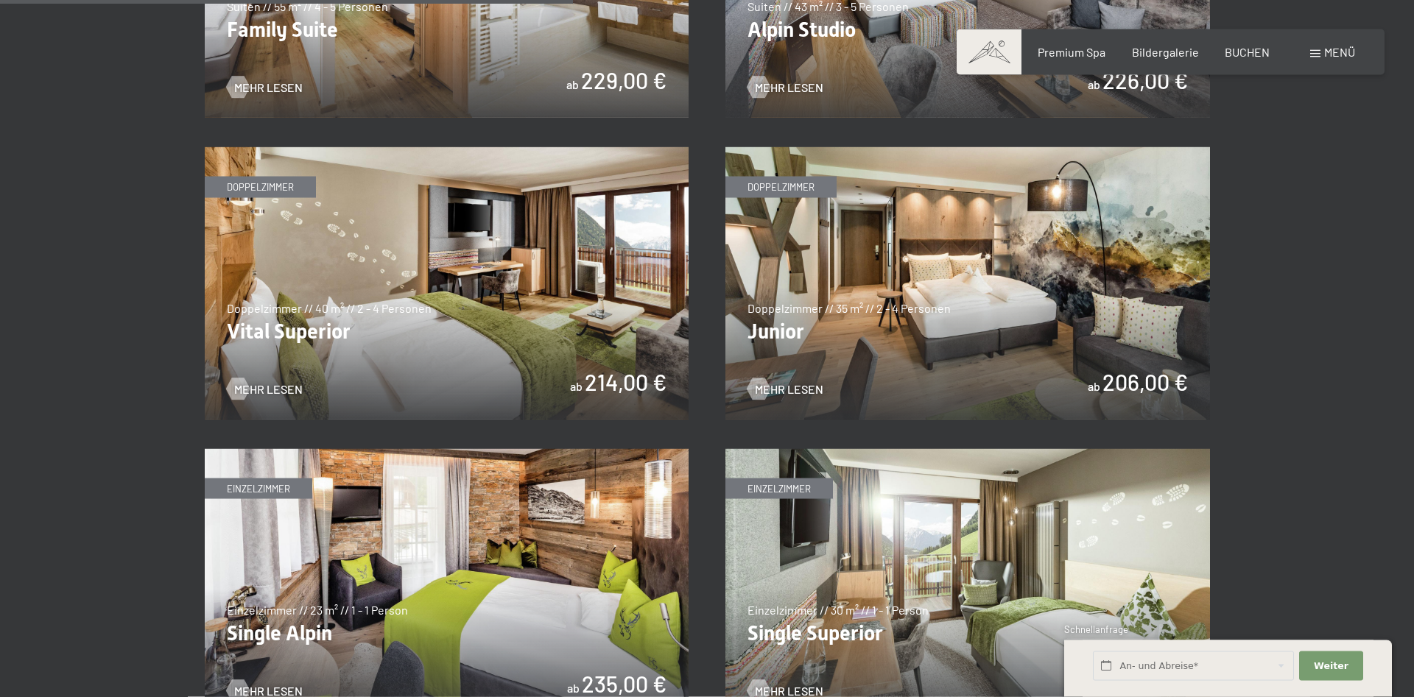
scroll to position [1877, 0]
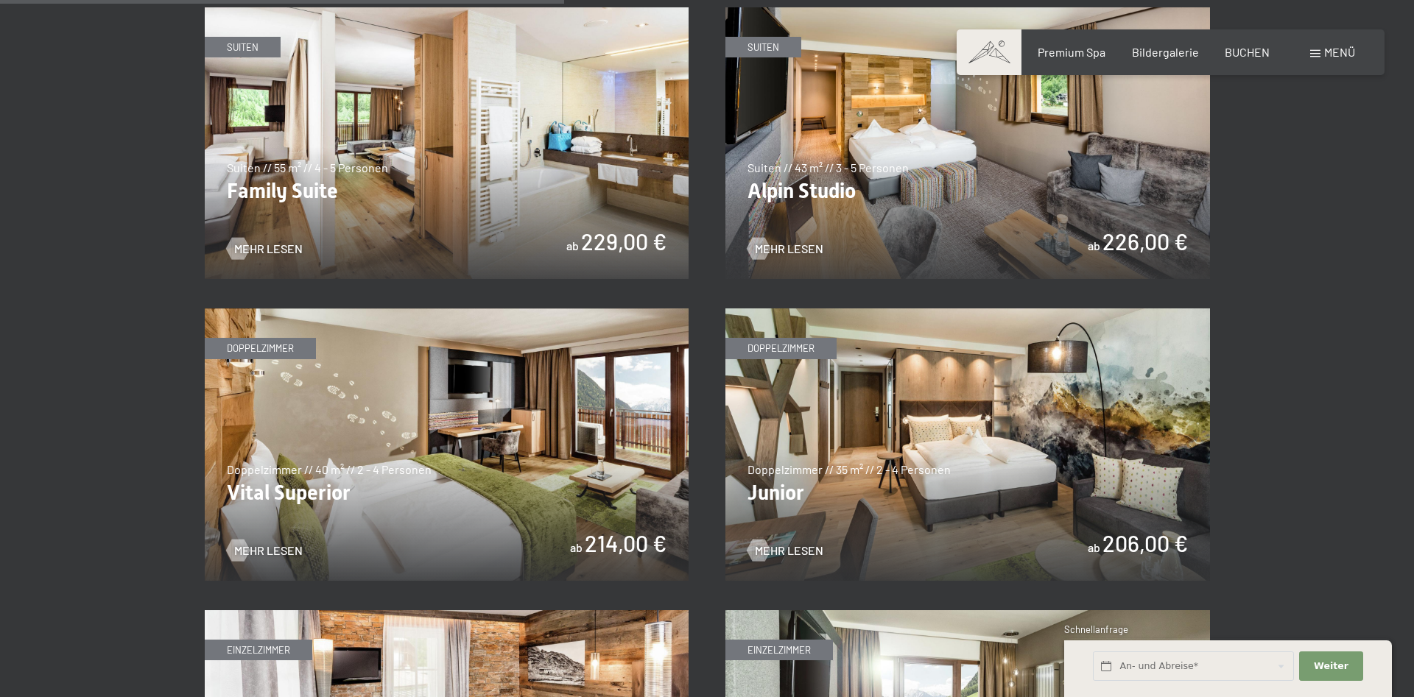
click at [843, 425] on img at bounding box center [967, 444] width 484 height 272
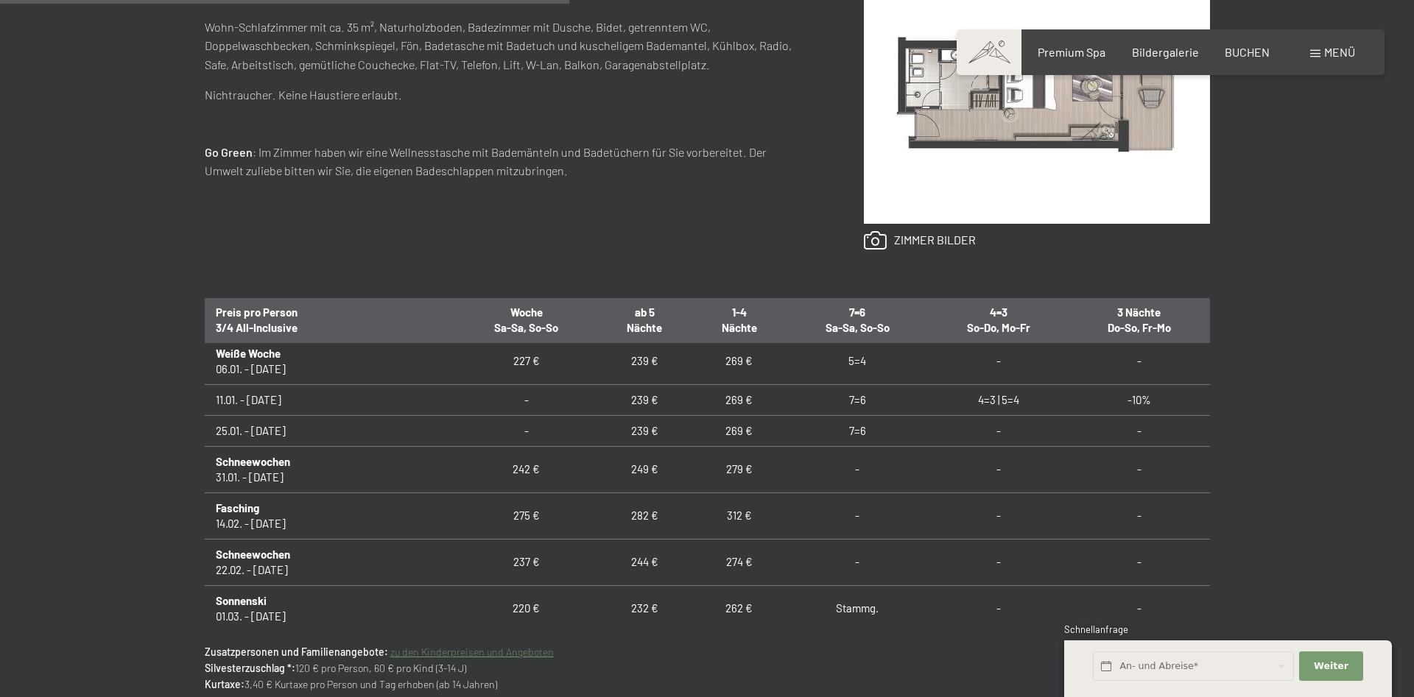
scroll to position [371, 0]
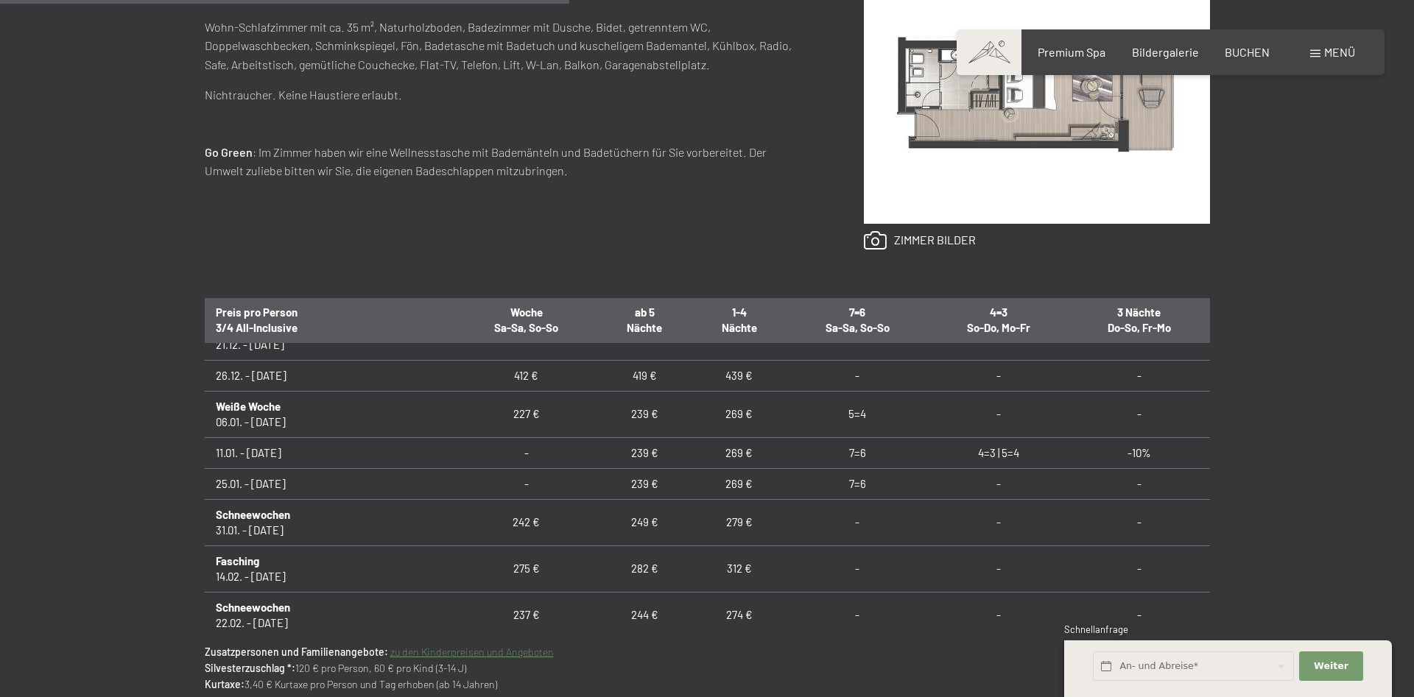
click at [493, 406] on td "227 €" at bounding box center [526, 414] width 142 height 46
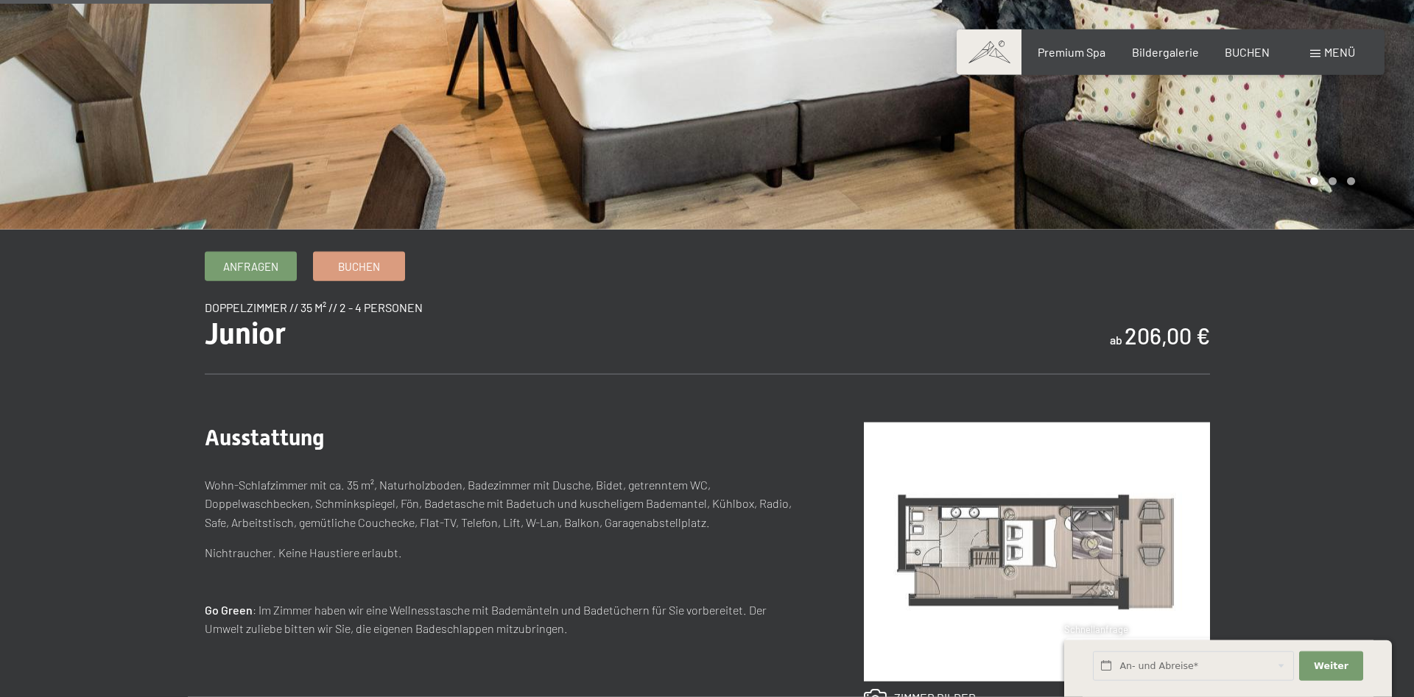
scroll to position [375, 0]
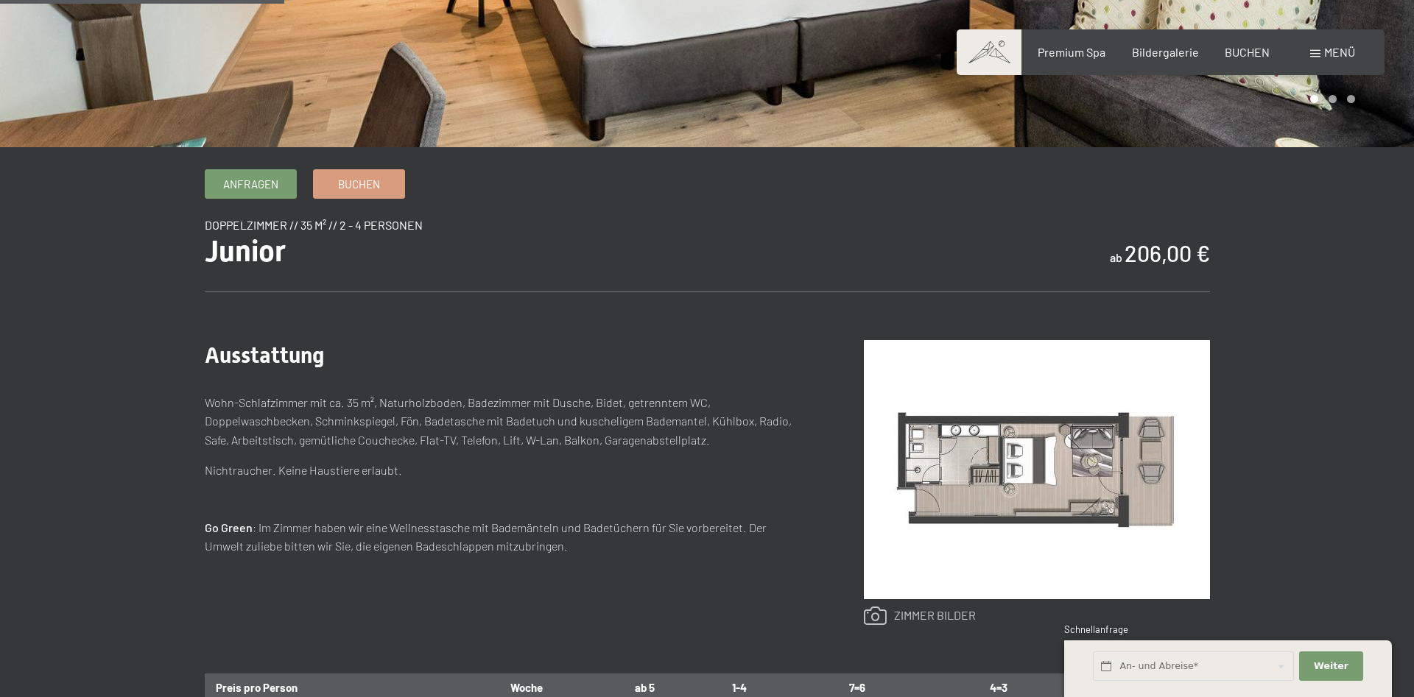
click at [912, 610] on link at bounding box center [920, 616] width 112 height 19
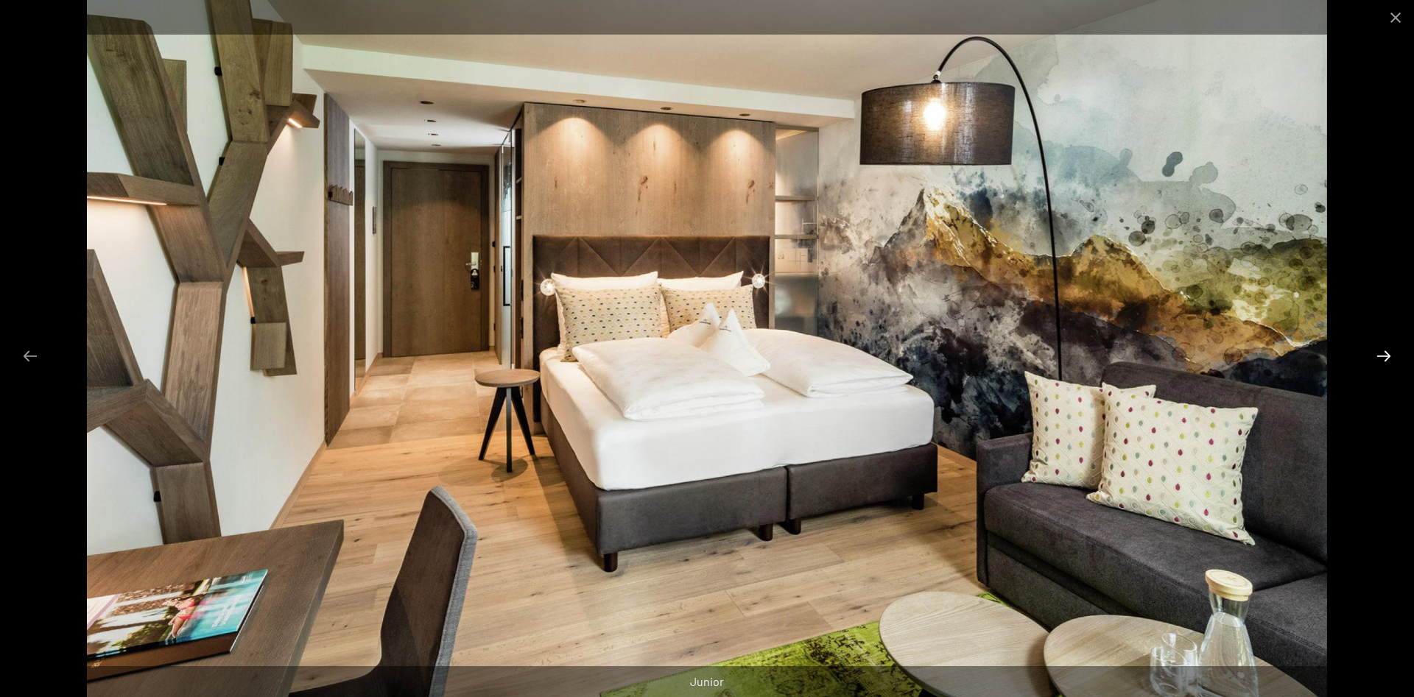
click at [1384, 359] on button "Next slide" at bounding box center [1383, 356] width 31 height 29
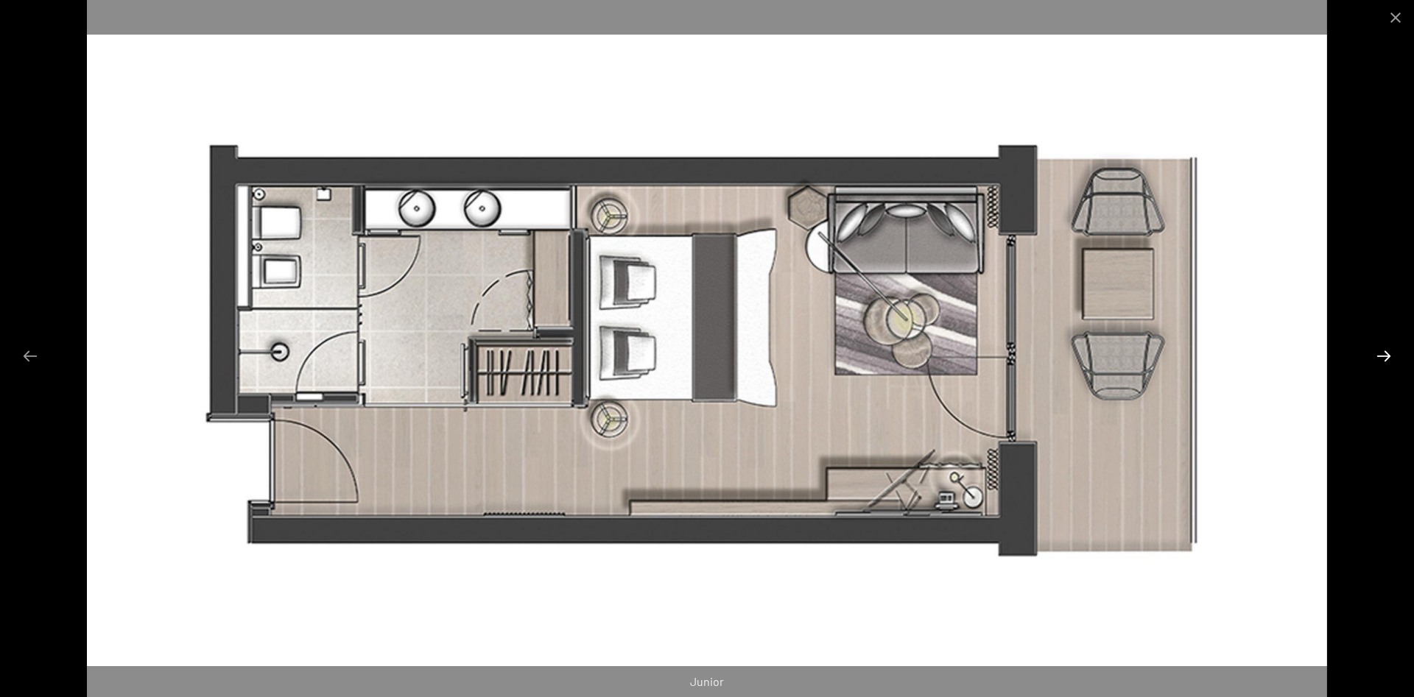
click at [1384, 359] on button "Next slide" at bounding box center [1383, 356] width 31 height 29
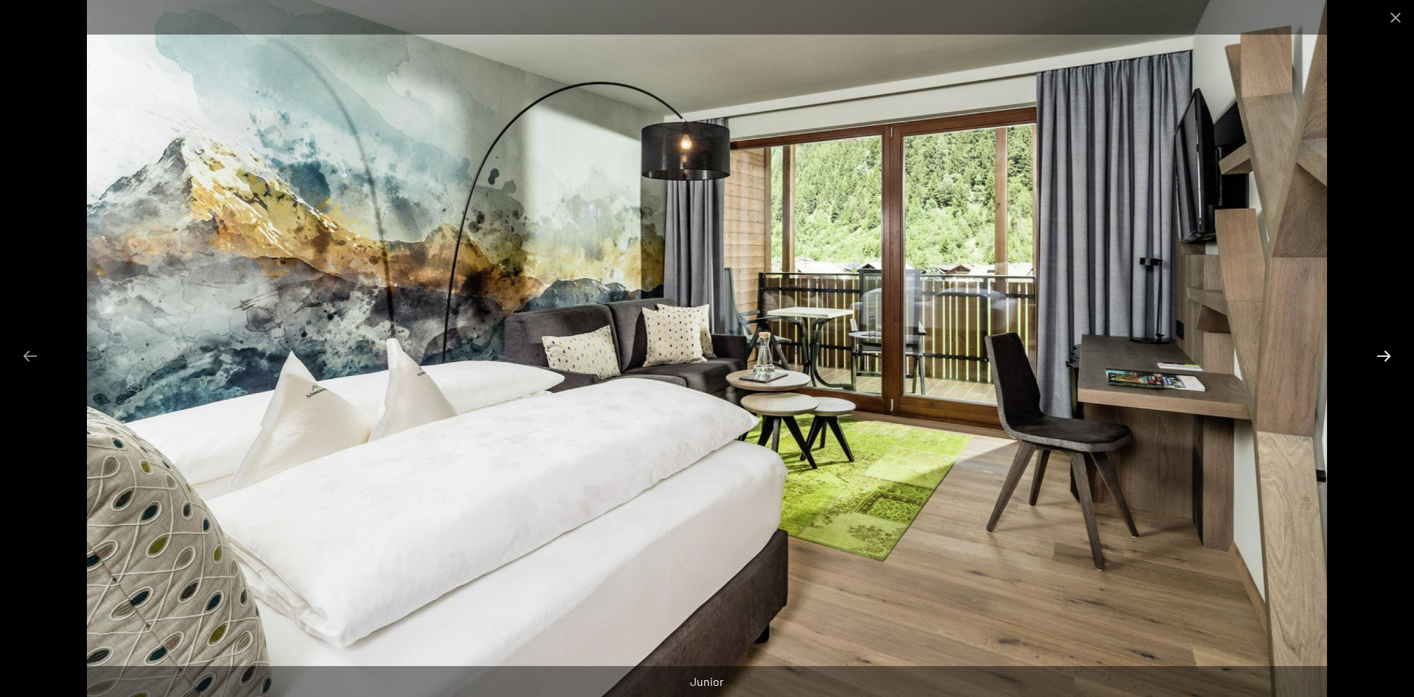
click at [1384, 359] on button "Next slide" at bounding box center [1383, 356] width 31 height 29
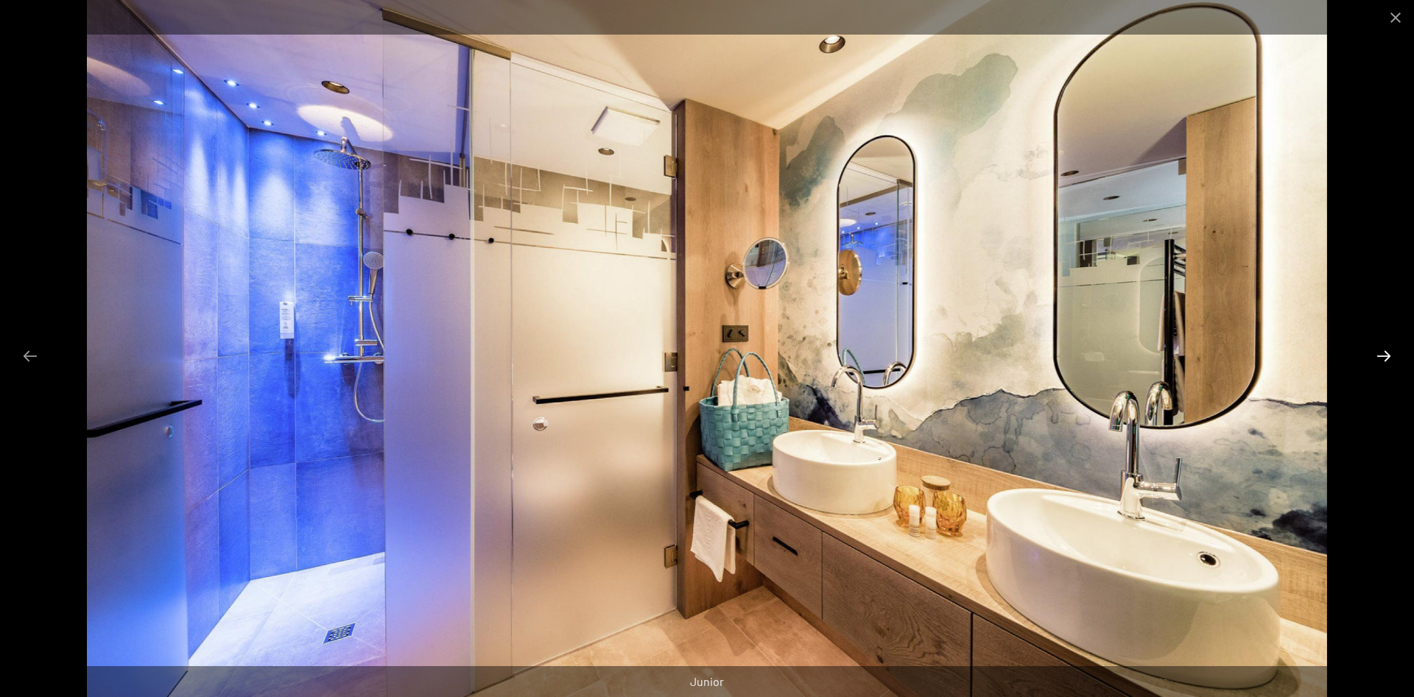
click at [1384, 359] on button "Next slide" at bounding box center [1383, 356] width 31 height 29
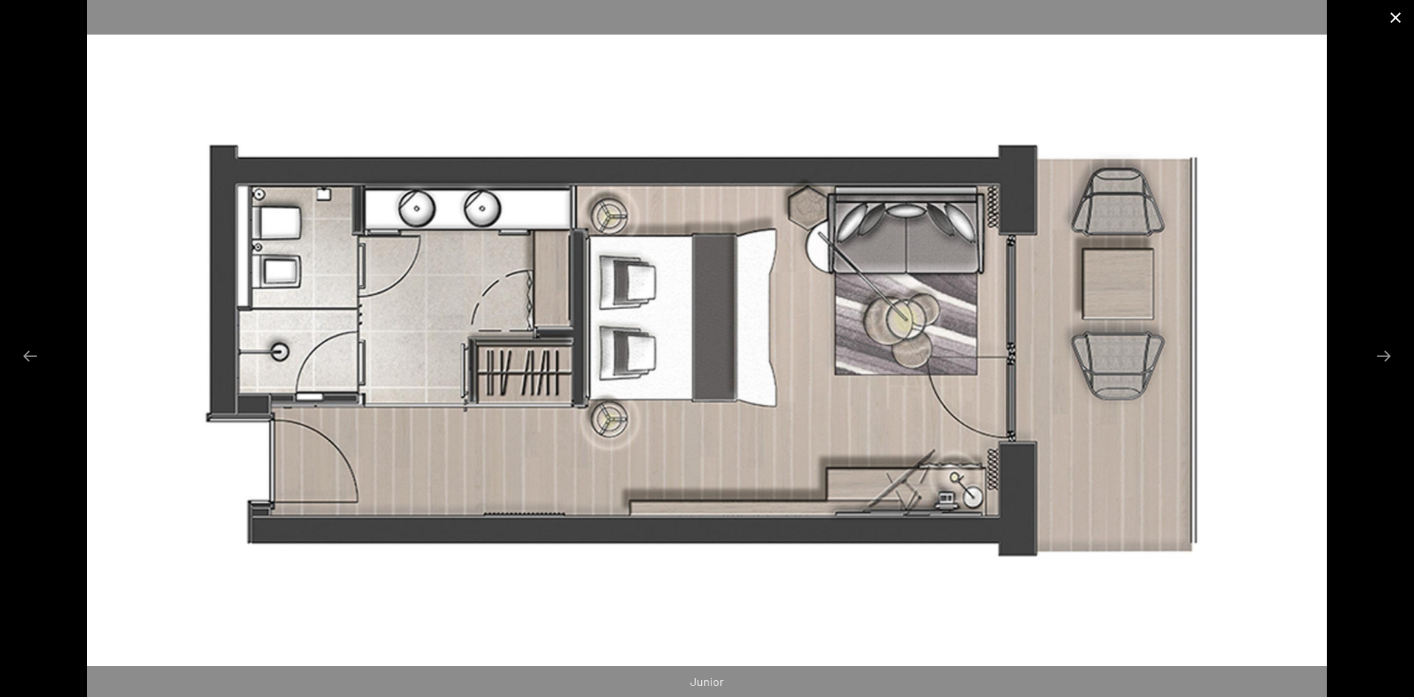
click at [1395, 20] on button "Close gallery" at bounding box center [1395, 17] width 37 height 35
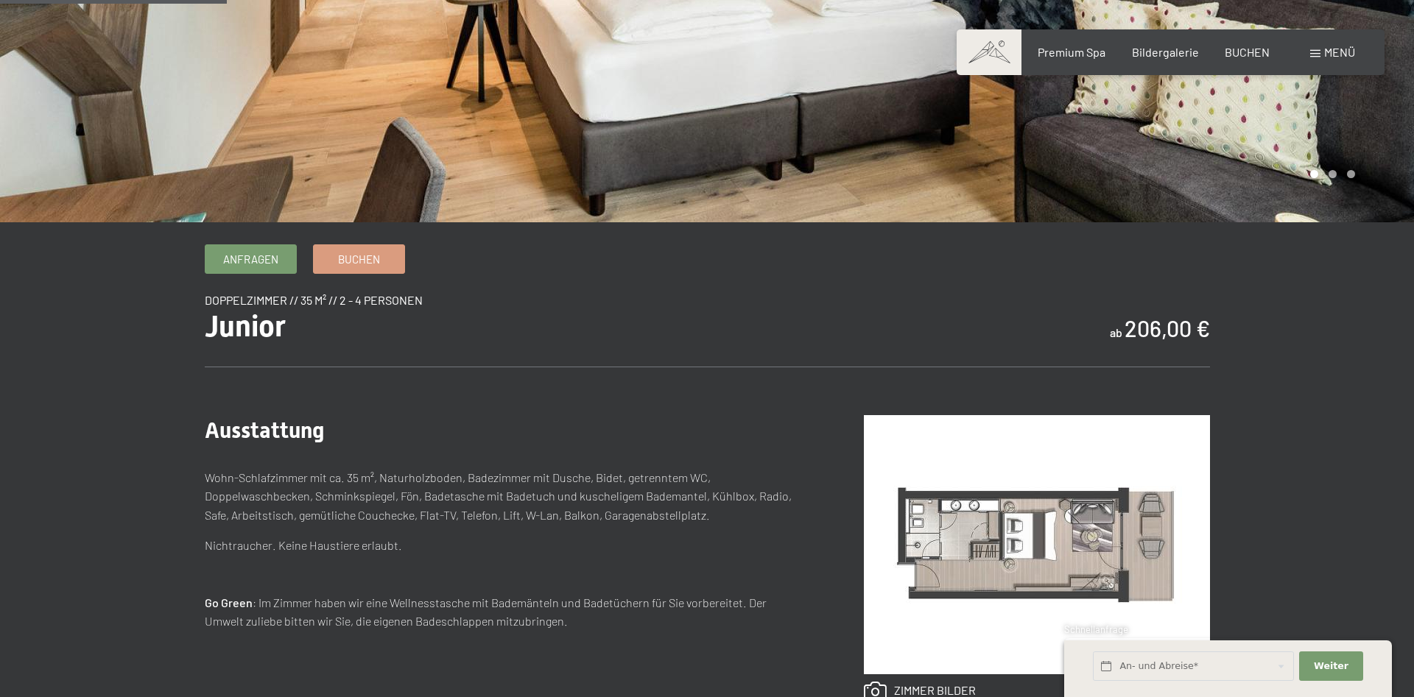
scroll to position [0, 0]
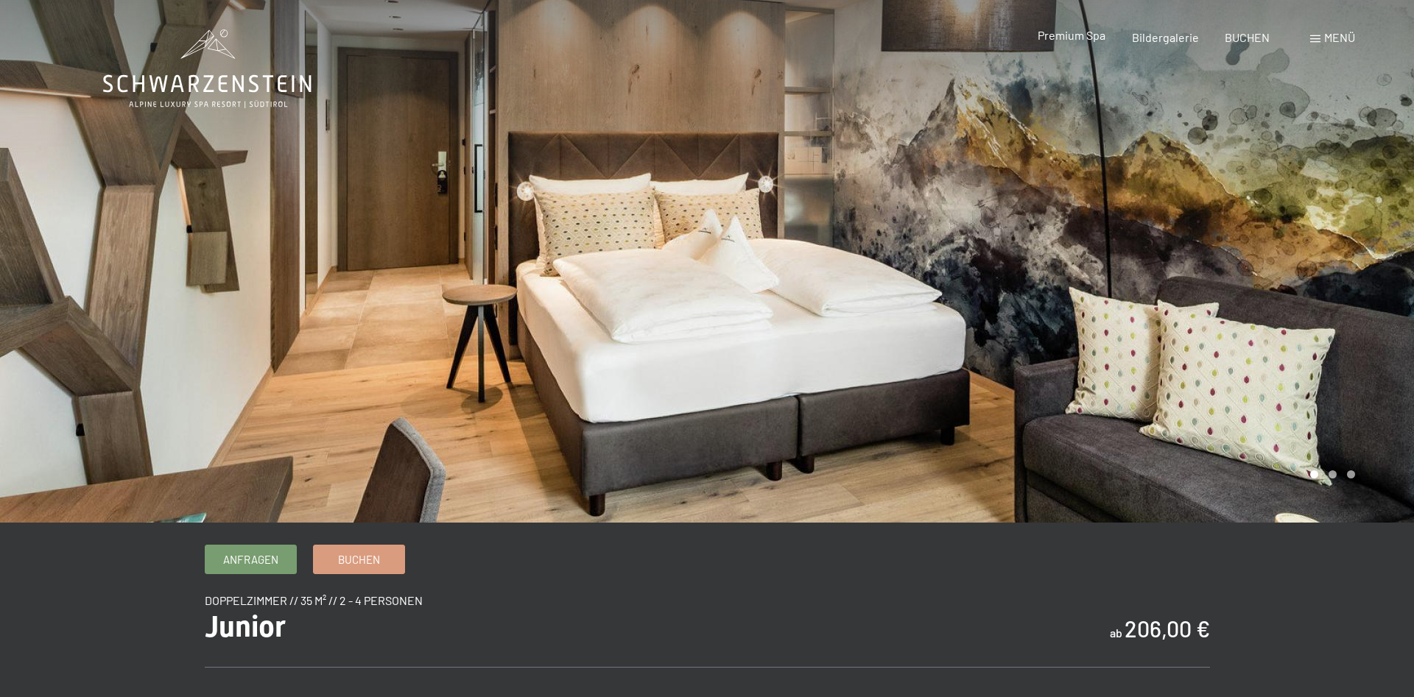
click at [1070, 37] on span "Premium Spa" at bounding box center [1071, 35] width 68 height 14
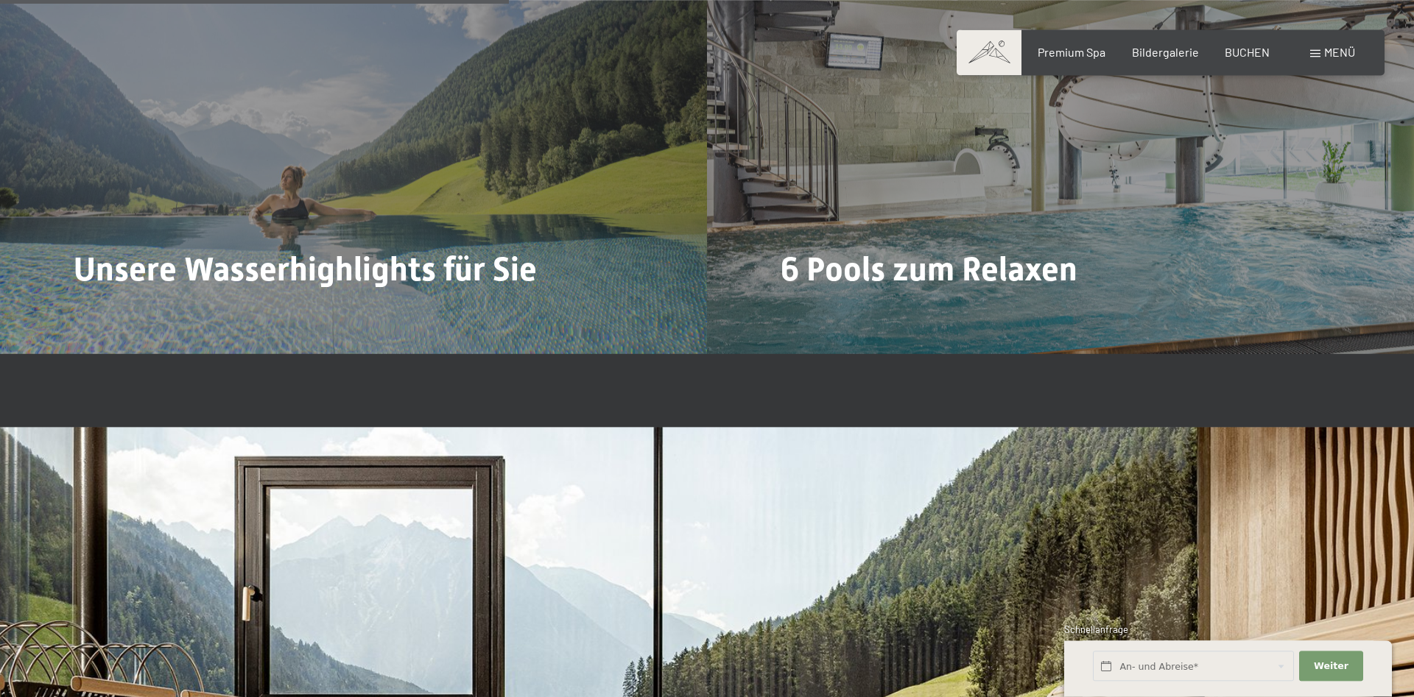
scroll to position [3980, 0]
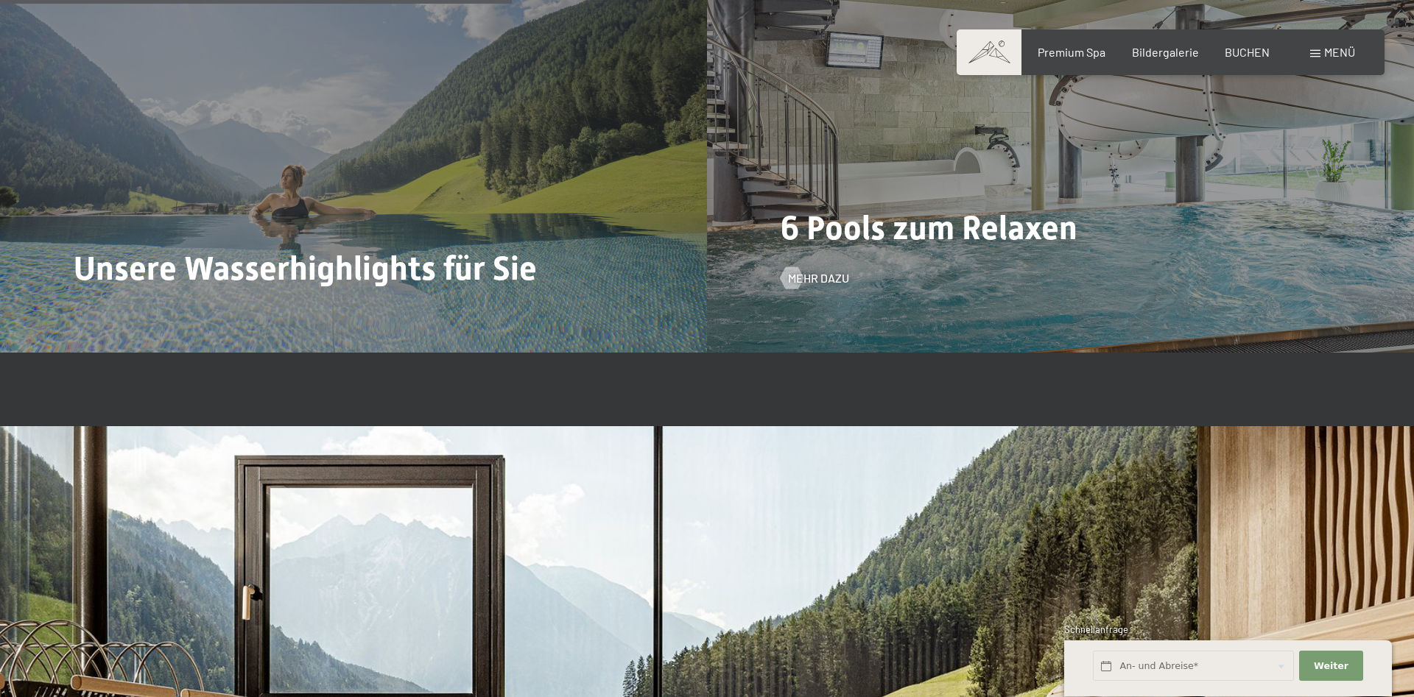
click at [976, 237] on span "6 Pools zum Relaxen" at bounding box center [928, 227] width 297 height 39
click at [824, 281] on span "Mehr dazu" at bounding box center [832, 278] width 61 height 16
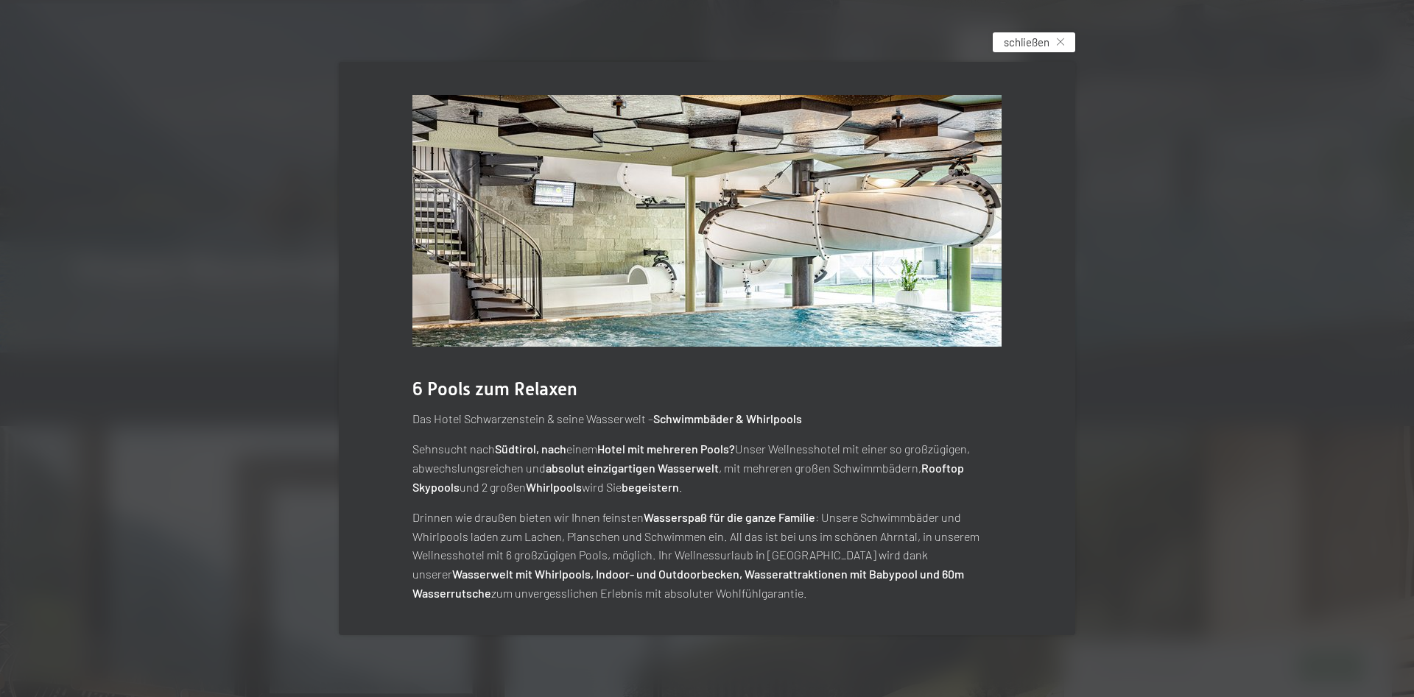
click at [1059, 38] on div "schließen" at bounding box center [1033, 42] width 82 height 20
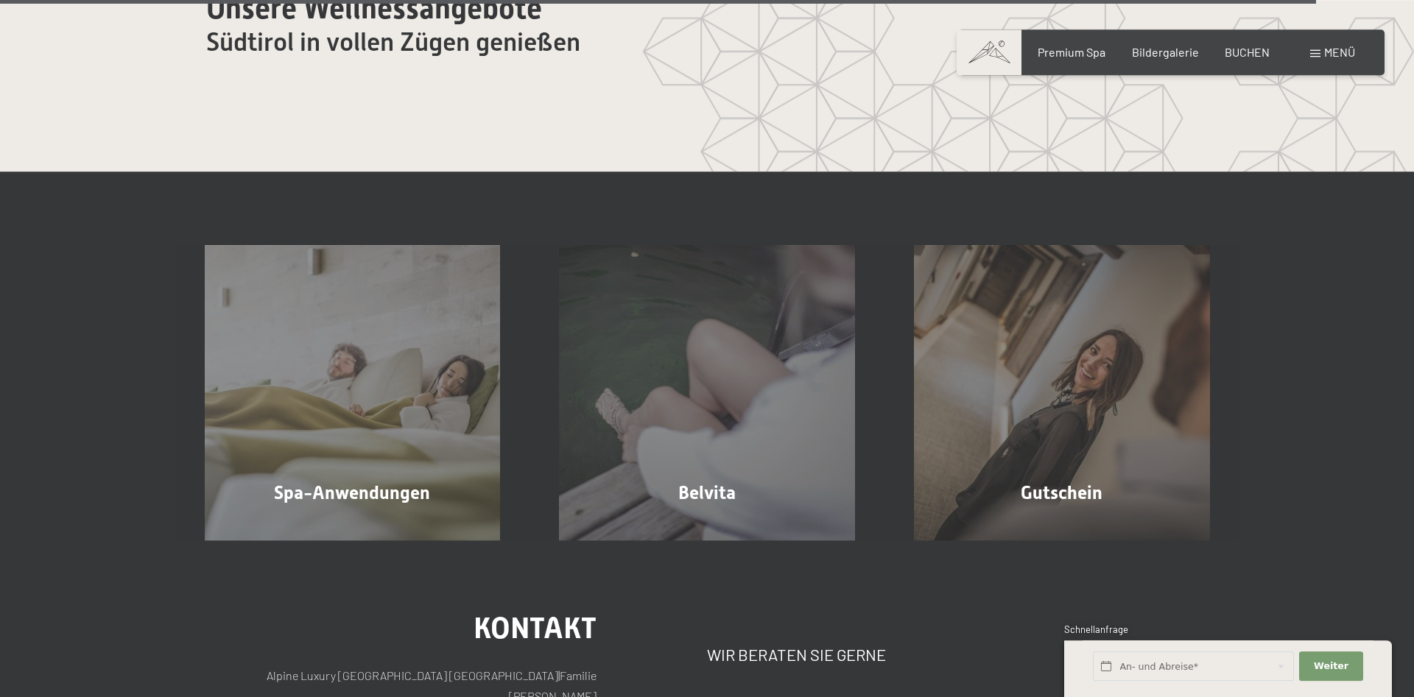
scroll to position [9086, 0]
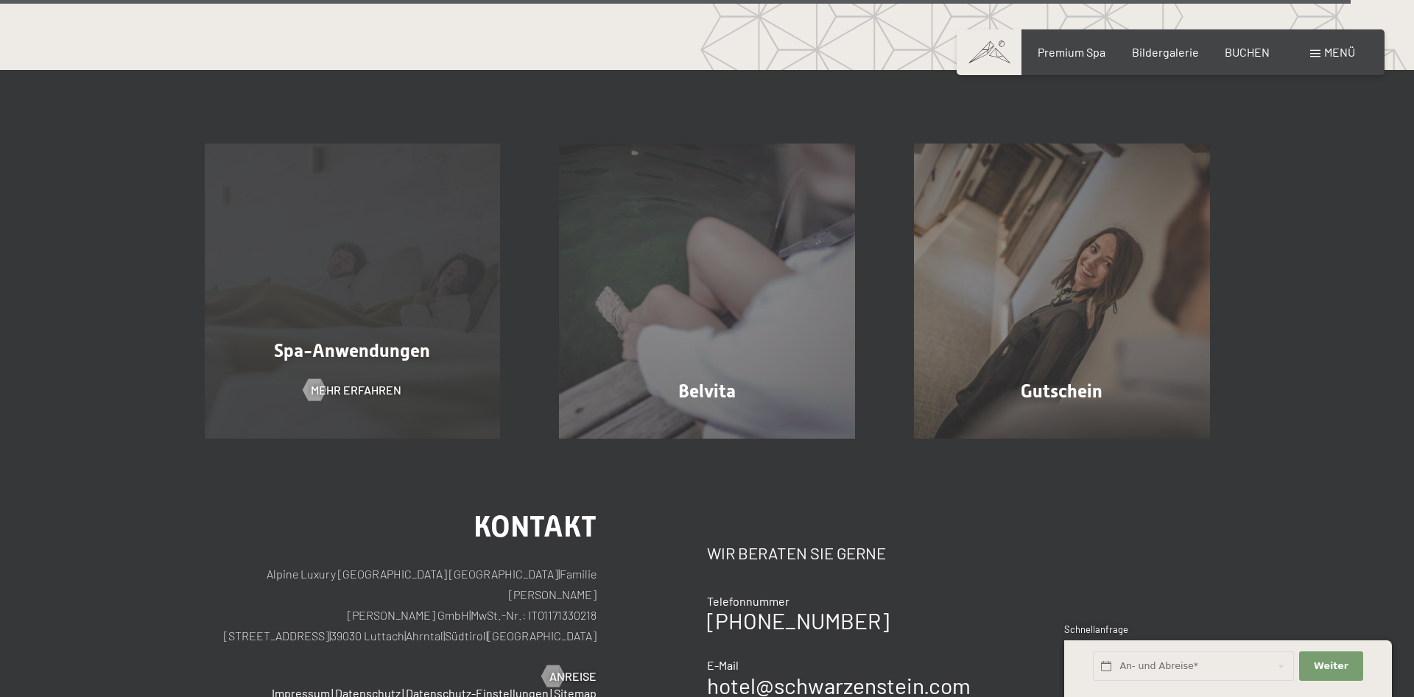
click at [397, 339] on div "Spa-Anwendungen" at bounding box center [352, 351] width 355 height 26
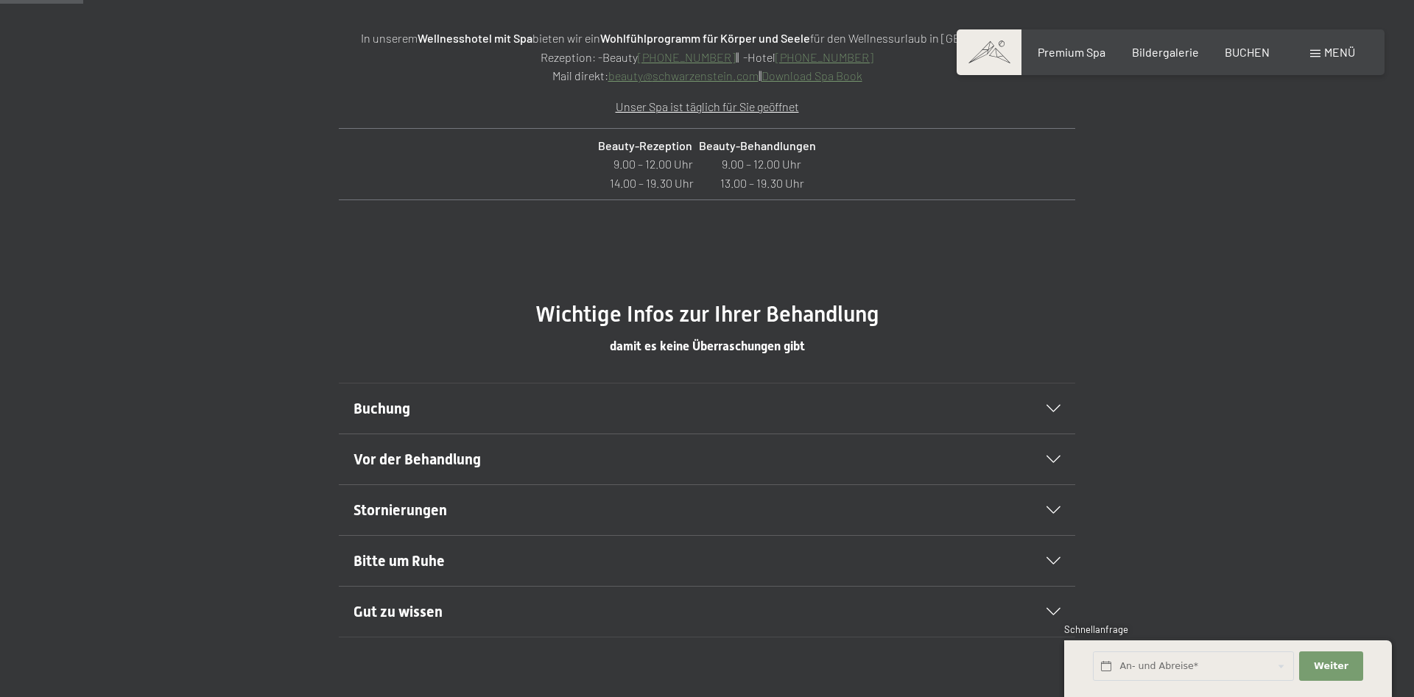
scroll to position [751, 0]
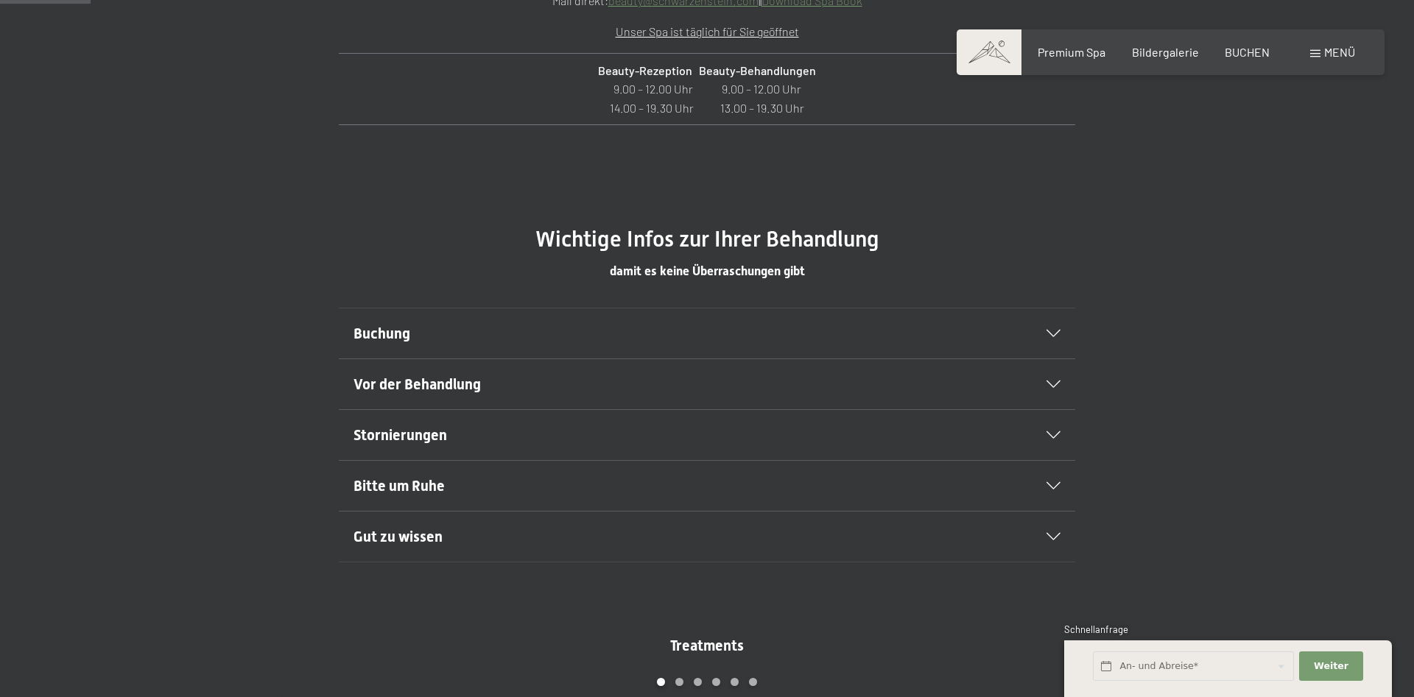
click at [393, 333] on span "Buchung" at bounding box center [381, 334] width 57 height 18
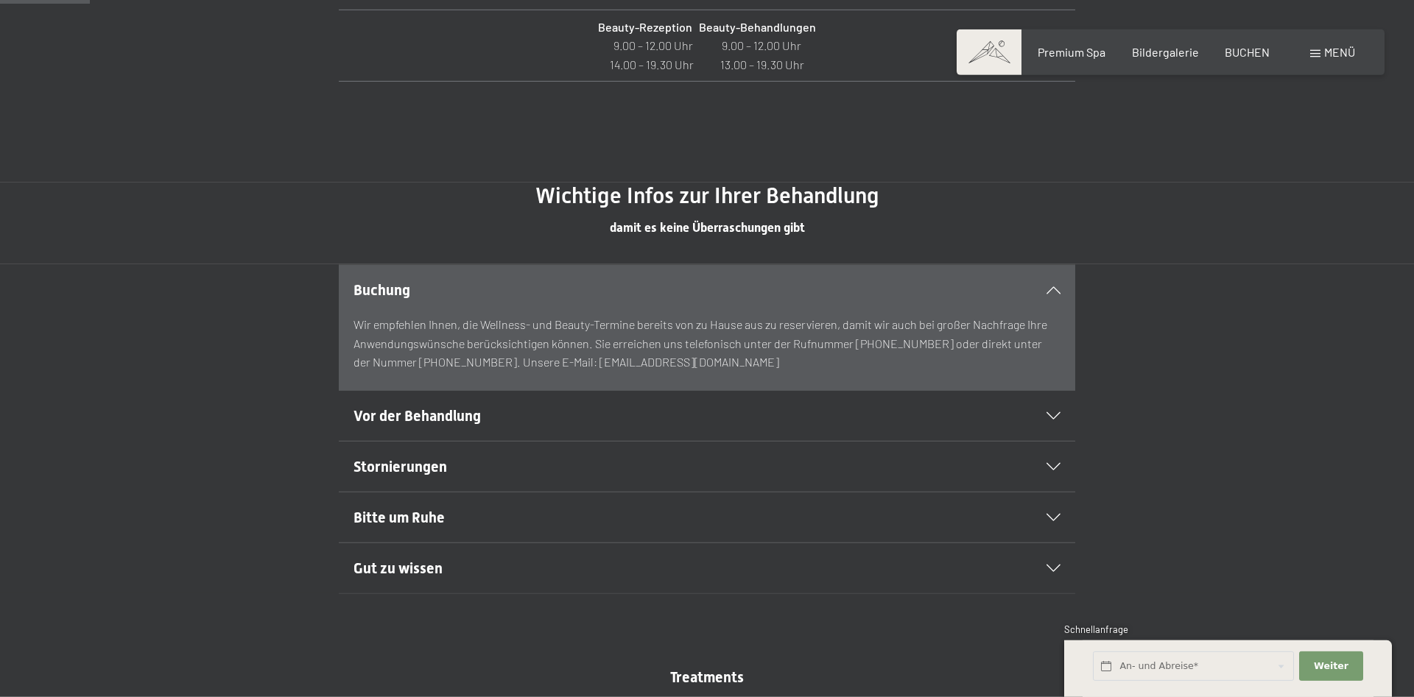
scroll to position [826, 0]
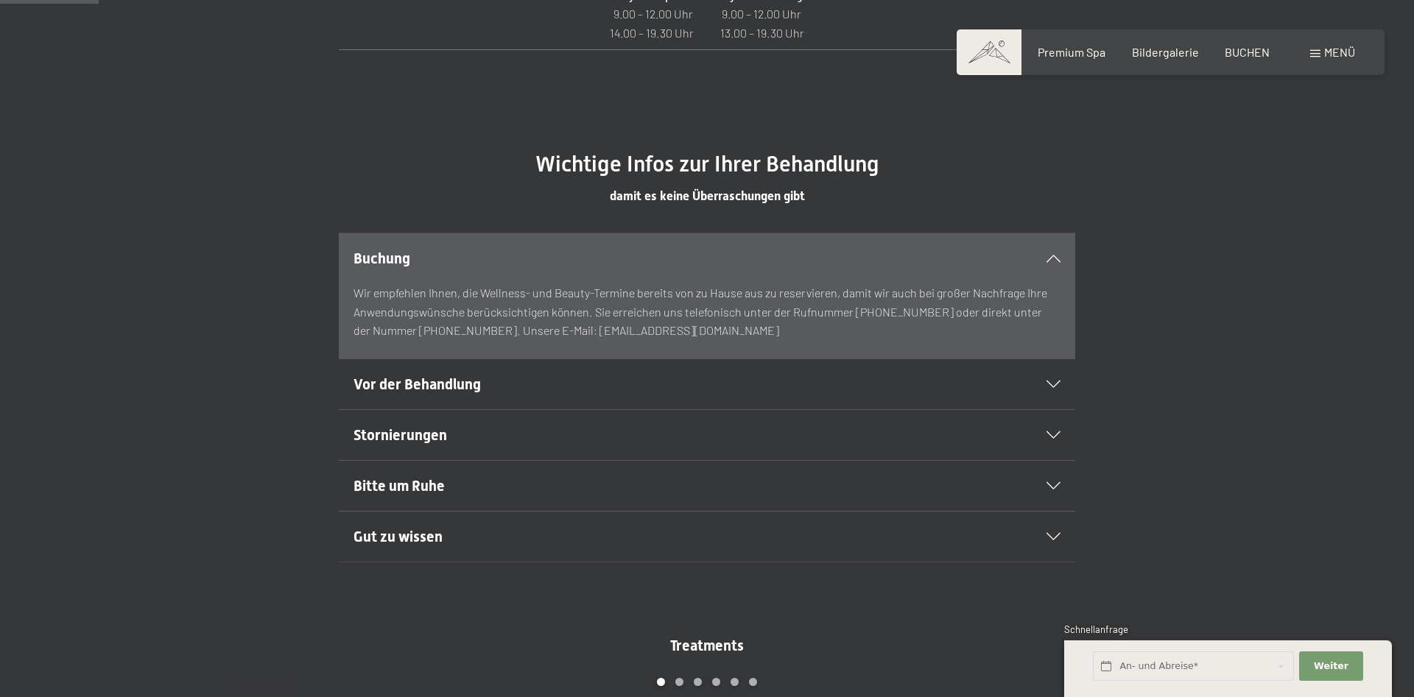
click at [400, 372] on div "Vor der Behandlung" at bounding box center [706, 384] width 707 height 50
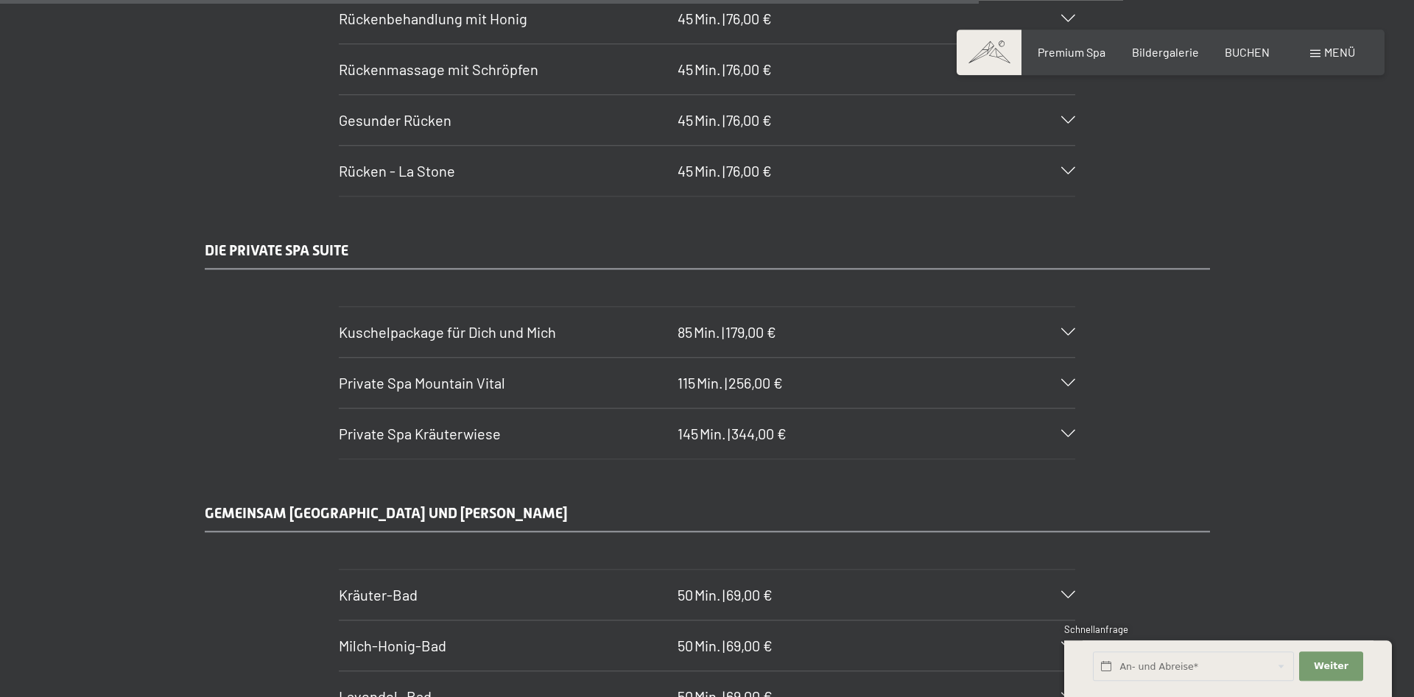
scroll to position [8185, 0]
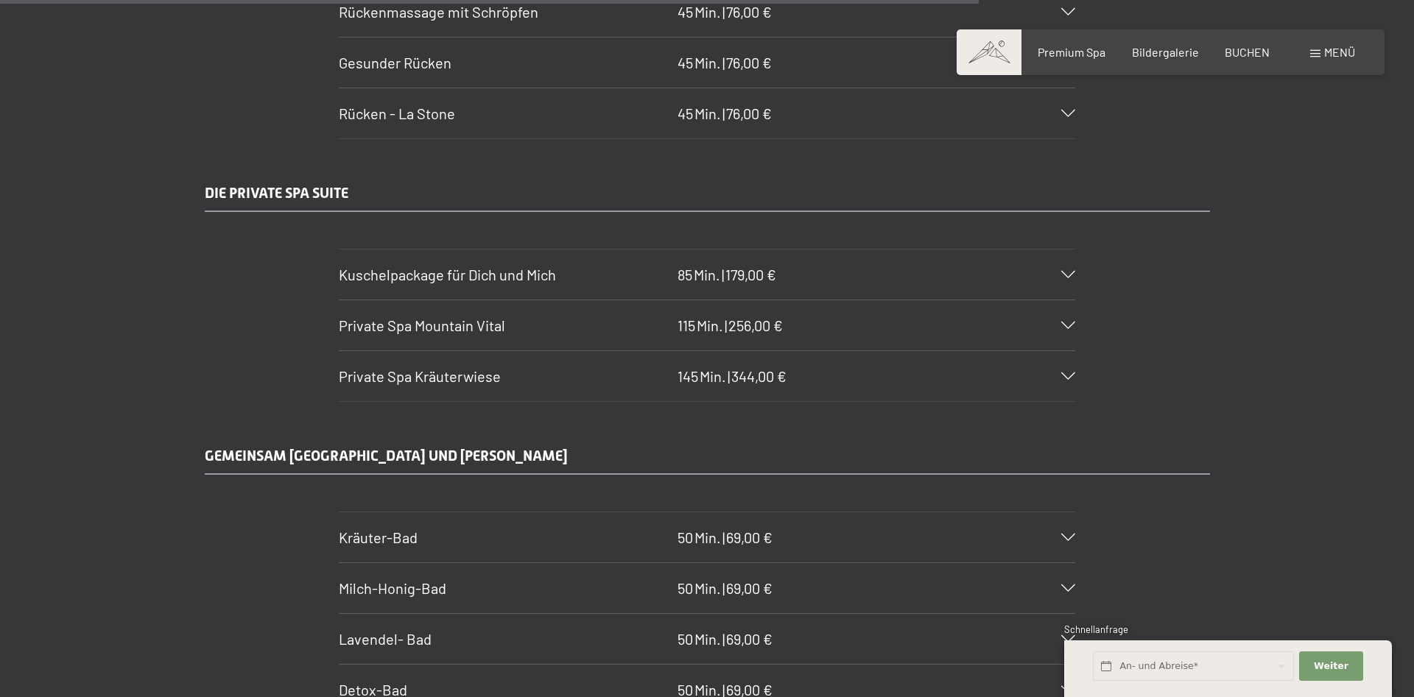
click at [1064, 277] on icon at bounding box center [1068, 274] width 14 height 7
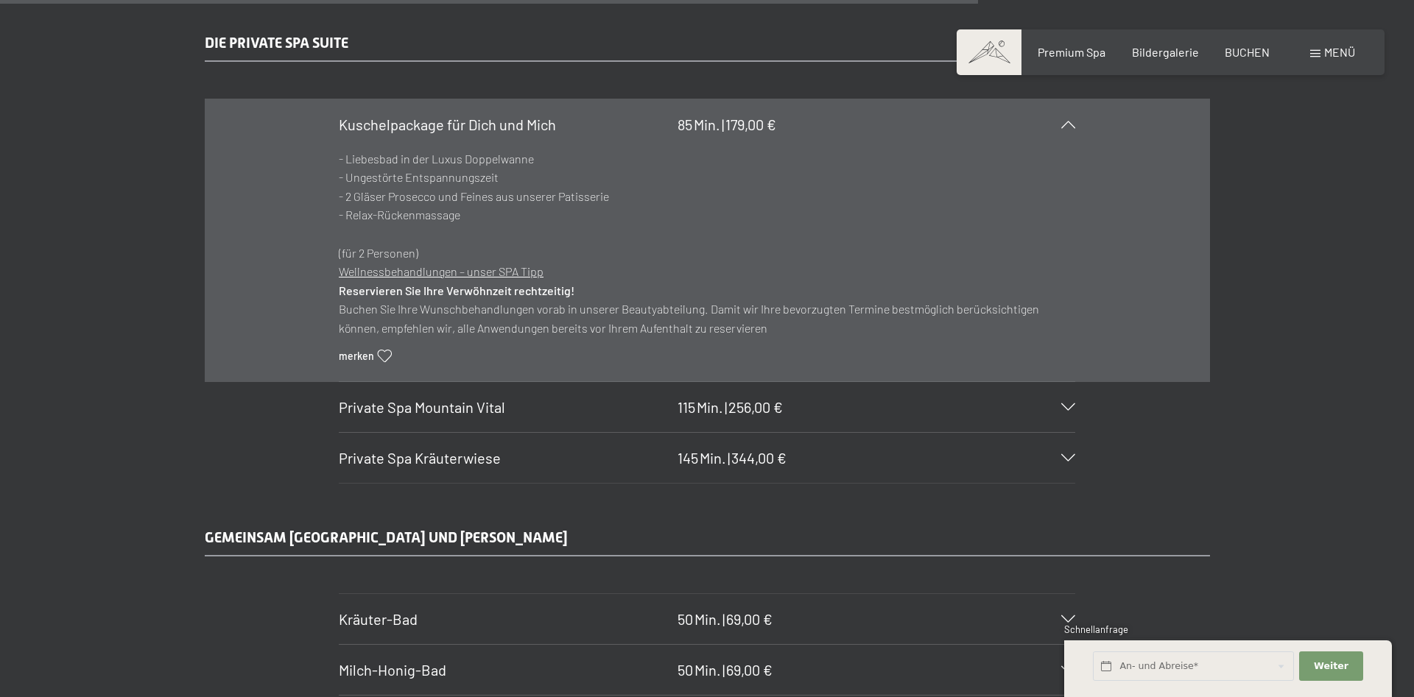
scroll to position [8410, 0]
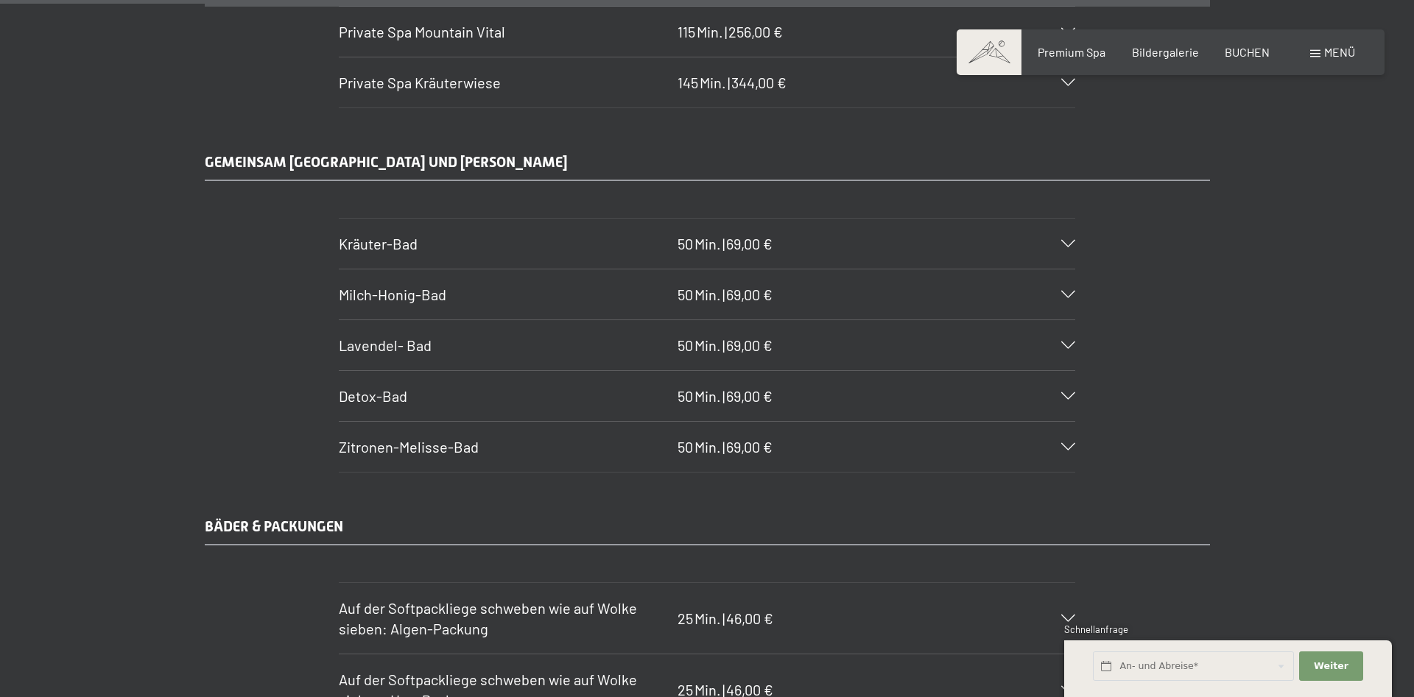
click at [512, 345] on h3 "Lavendel- Bad" at bounding box center [504, 345] width 331 height 21
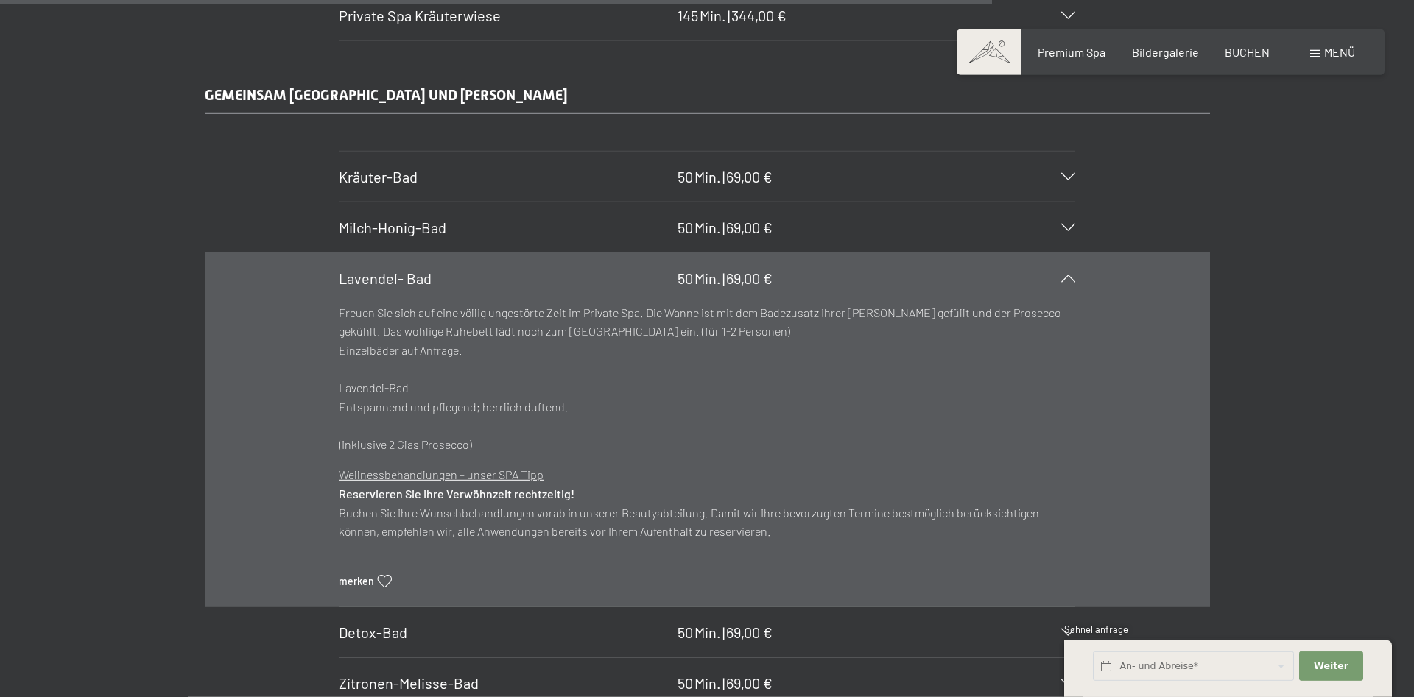
scroll to position [8520, 0]
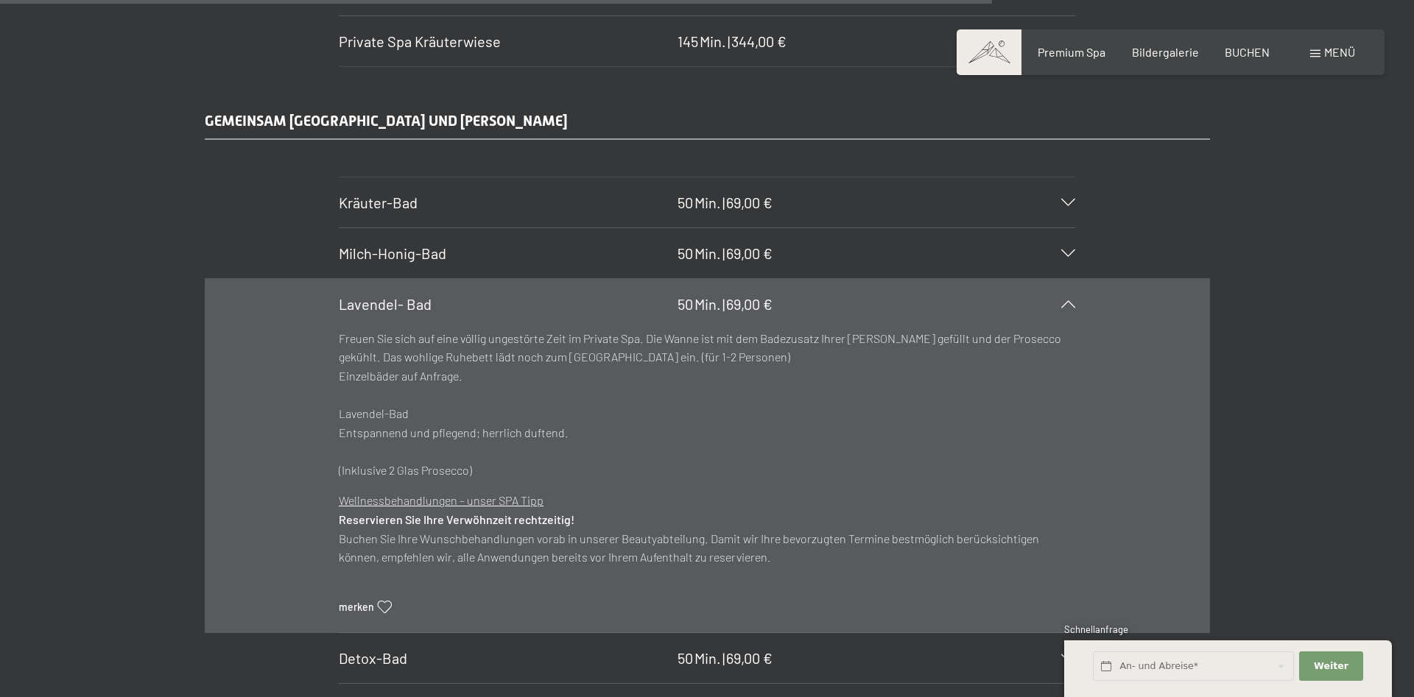
click at [752, 292] on div "Lavendel- Bad 50 Min. | 69,00 €" at bounding box center [707, 304] width 736 height 50
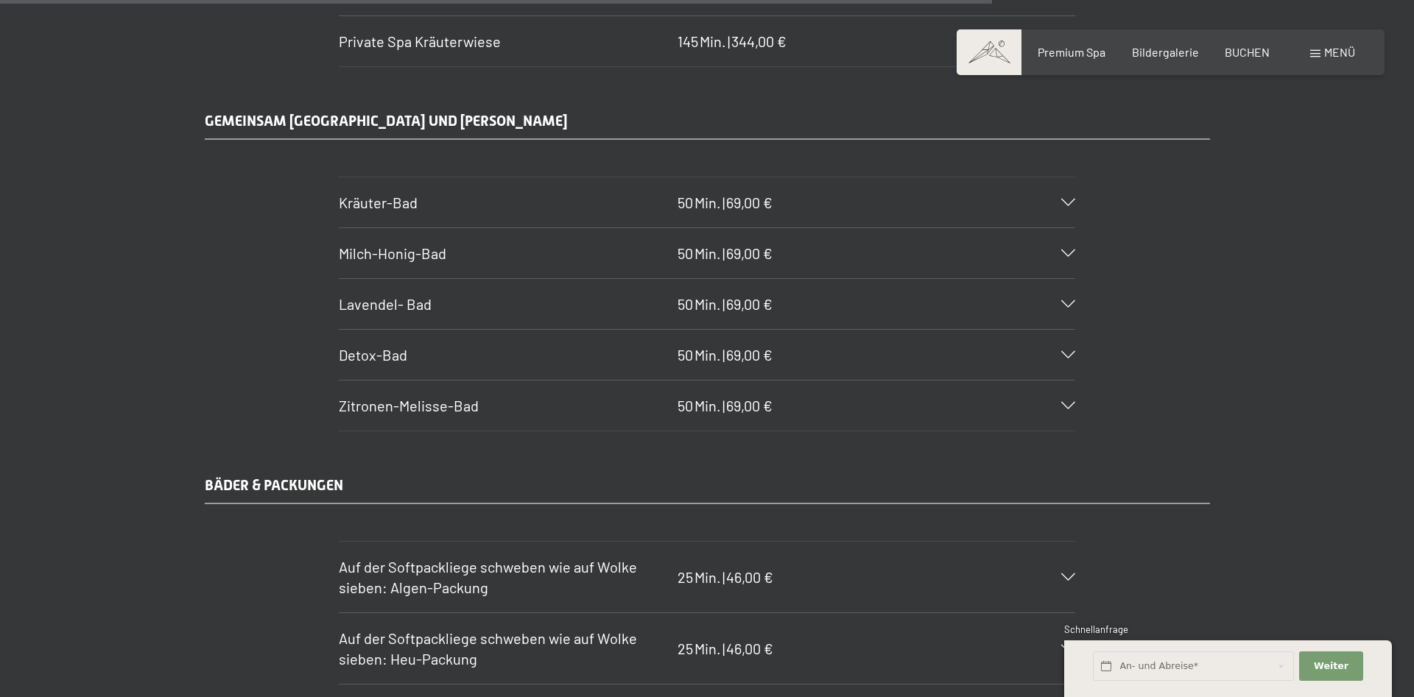
click at [392, 297] on span "Lavendel- Bad" at bounding box center [385, 304] width 93 height 18
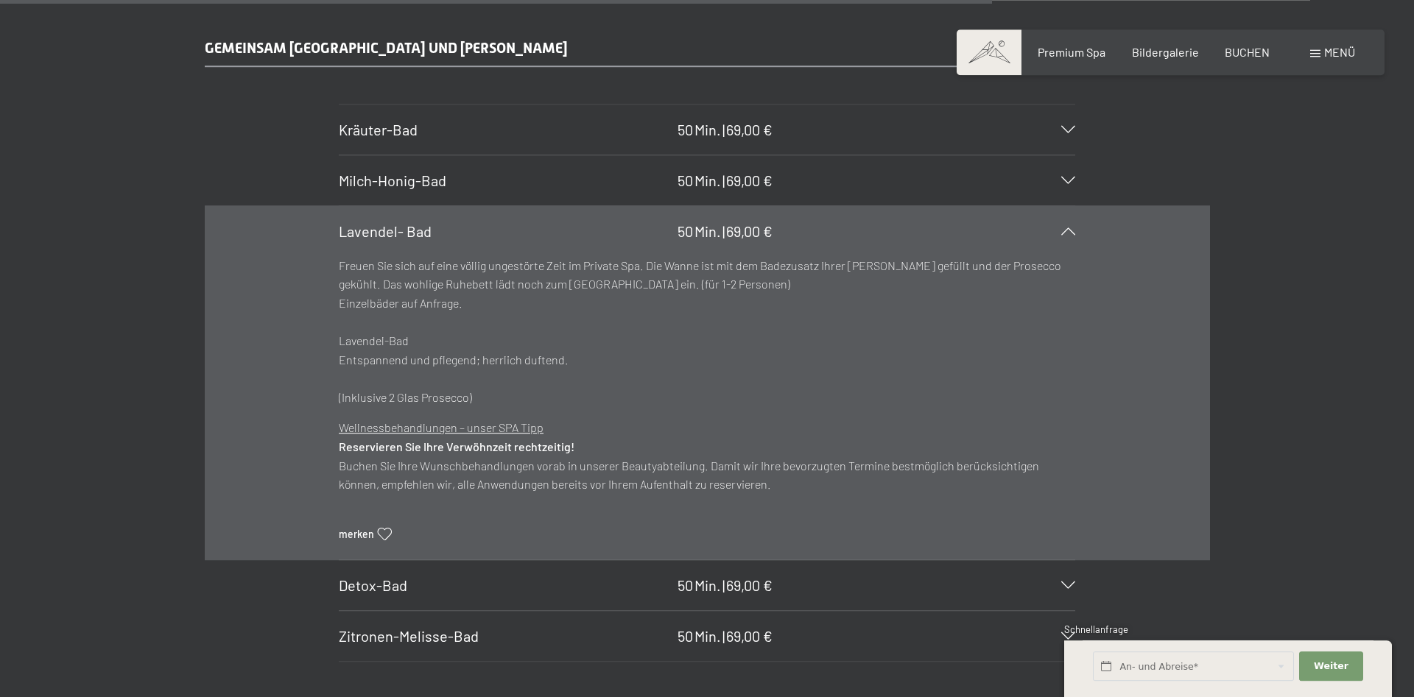
scroll to position [8595, 0]
drag, startPoint x: 485, startPoint y: 309, endPoint x: 317, endPoint y: 308, distance: 167.9
click at [339, 308] on div "Freuen Sie sich auf eine völlig ungestörte Zeit im Private Spa. Die Wanne ist m…" at bounding box center [707, 406] width 736 height 304
click at [476, 308] on p "Freuen Sie sich auf eine völlig ungestörte Zeit im Private Spa. Die Wanne ist m…" at bounding box center [707, 329] width 736 height 151
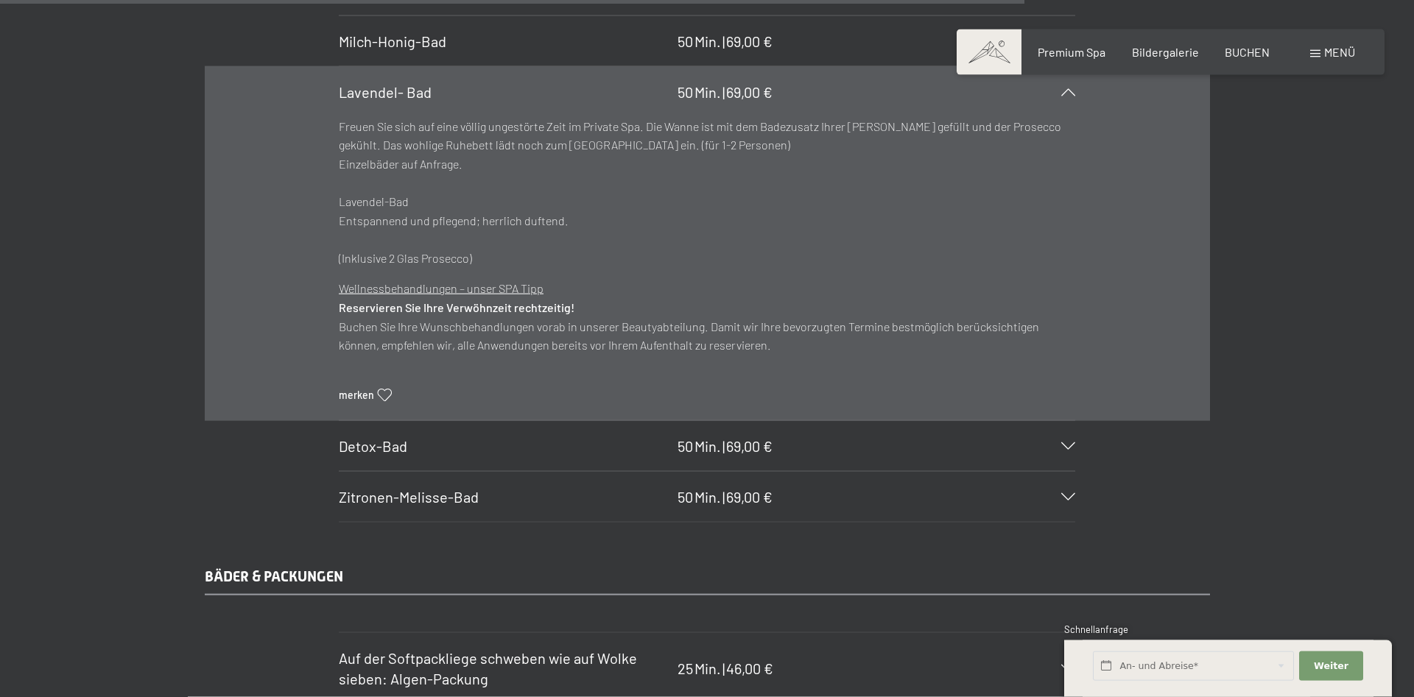
scroll to position [8820, 0]
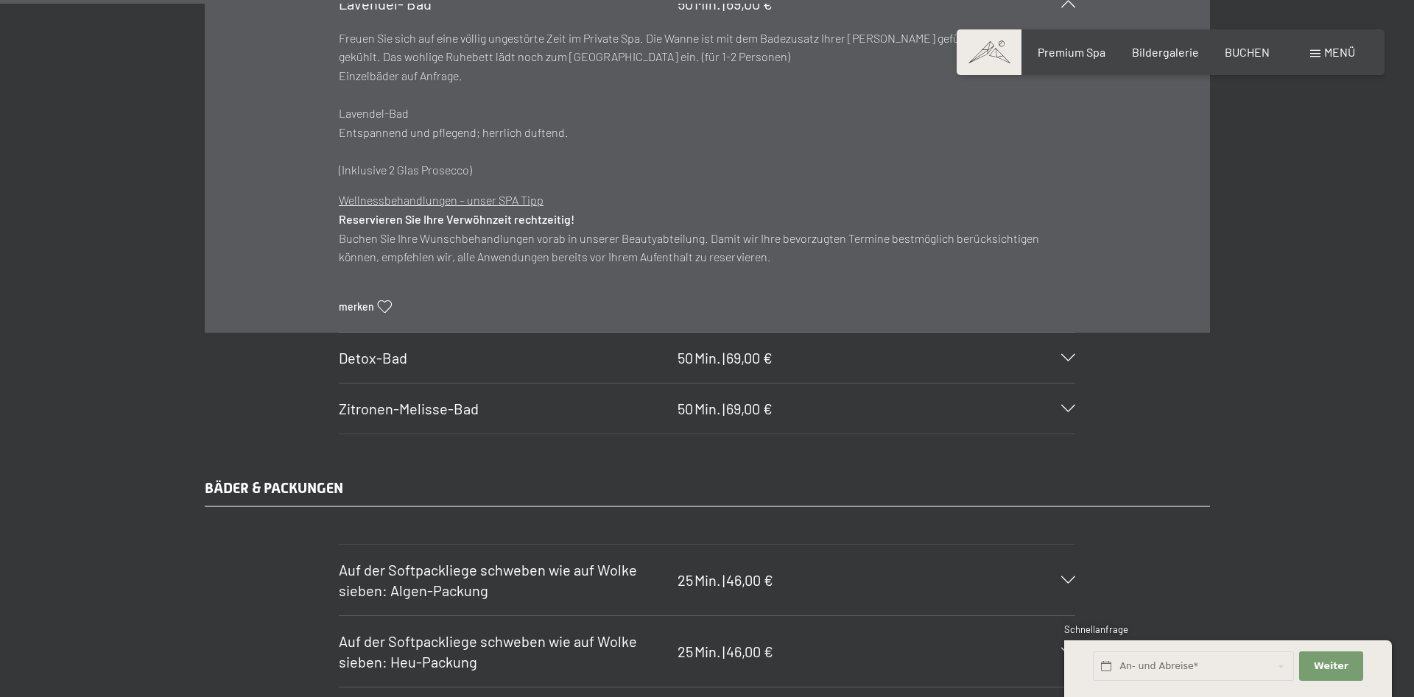
click at [416, 368] on h3 "Detox-Bad" at bounding box center [504, 357] width 331 height 21
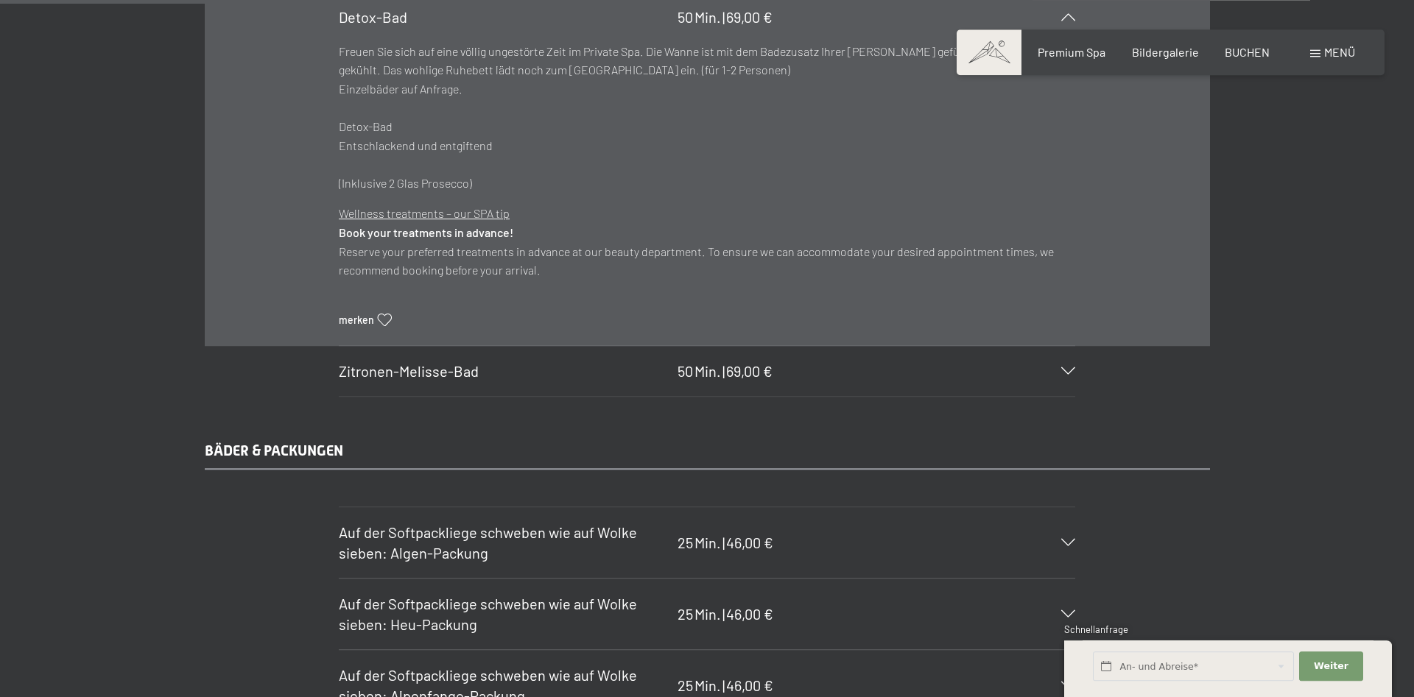
scroll to position [8896, 0]
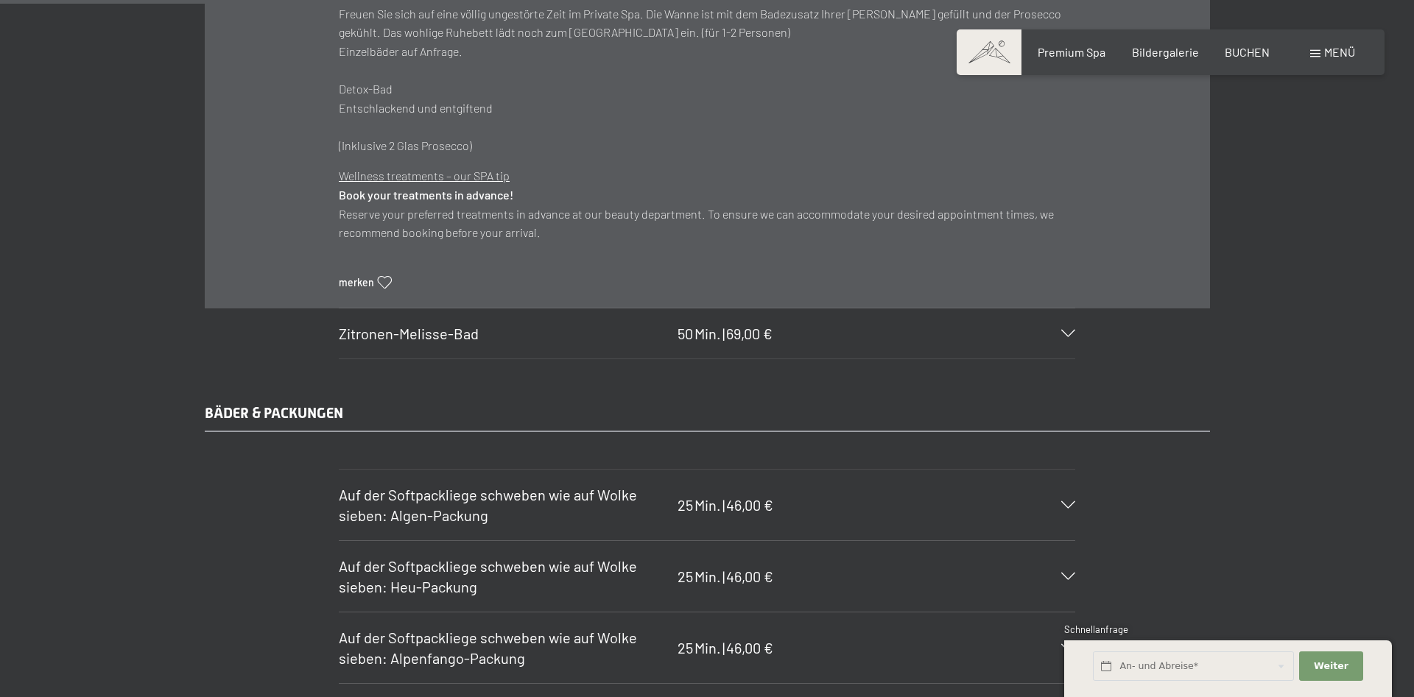
click at [443, 342] on span "Zitronen-Melisse-Bad" at bounding box center [409, 334] width 140 height 18
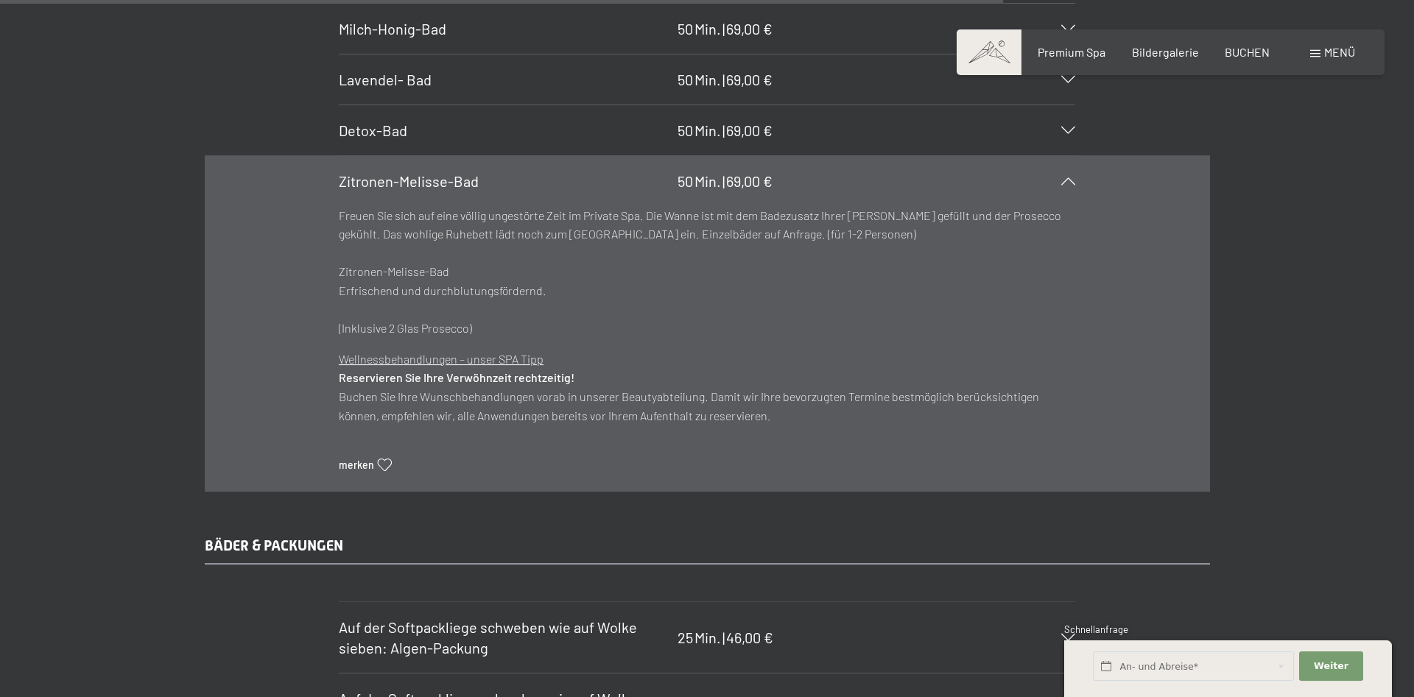
scroll to position [8595, 0]
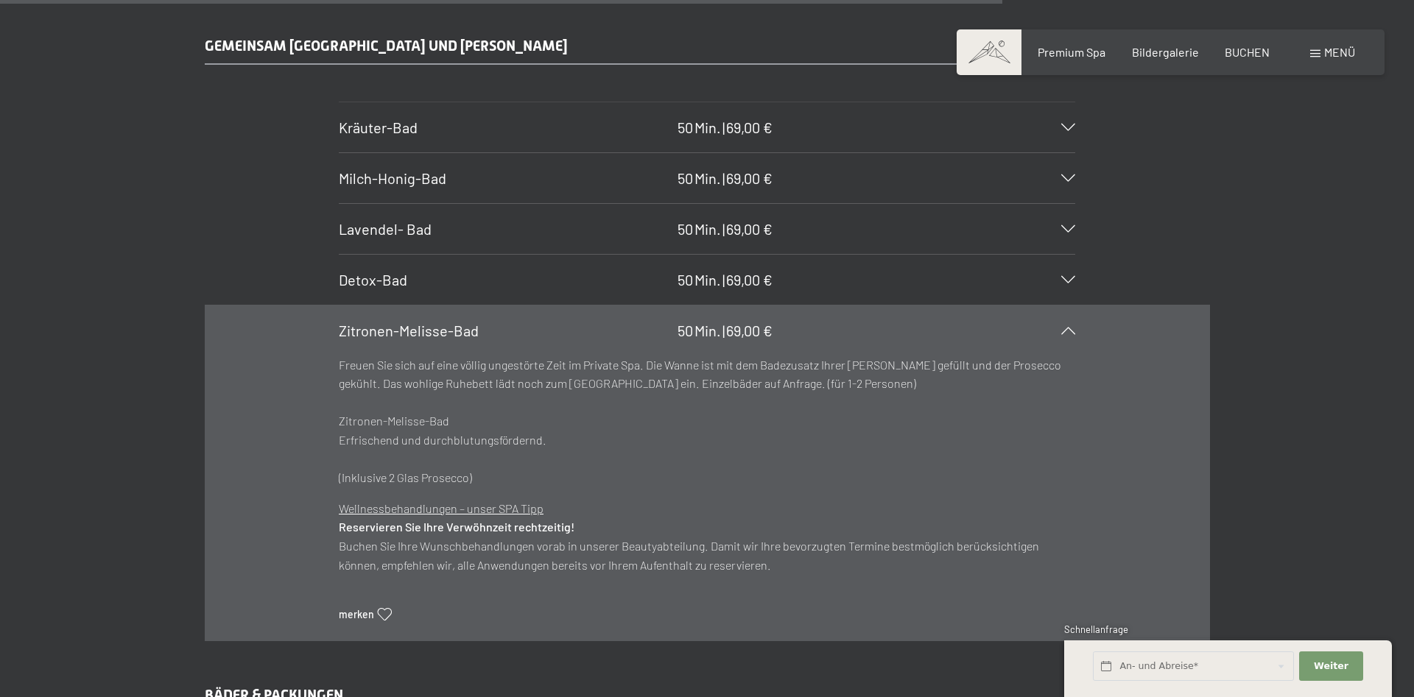
click at [465, 322] on span "Zitronen-Melisse-Bad" at bounding box center [409, 331] width 140 height 18
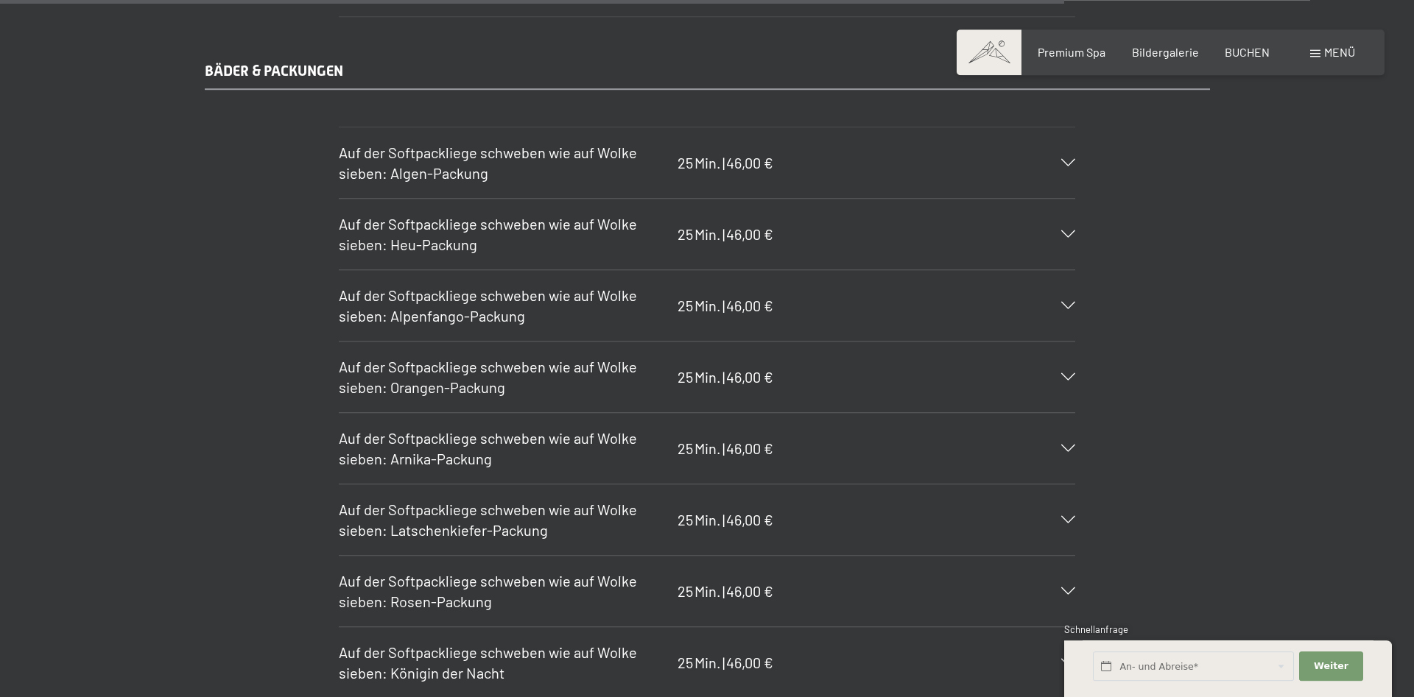
scroll to position [8971, 0]
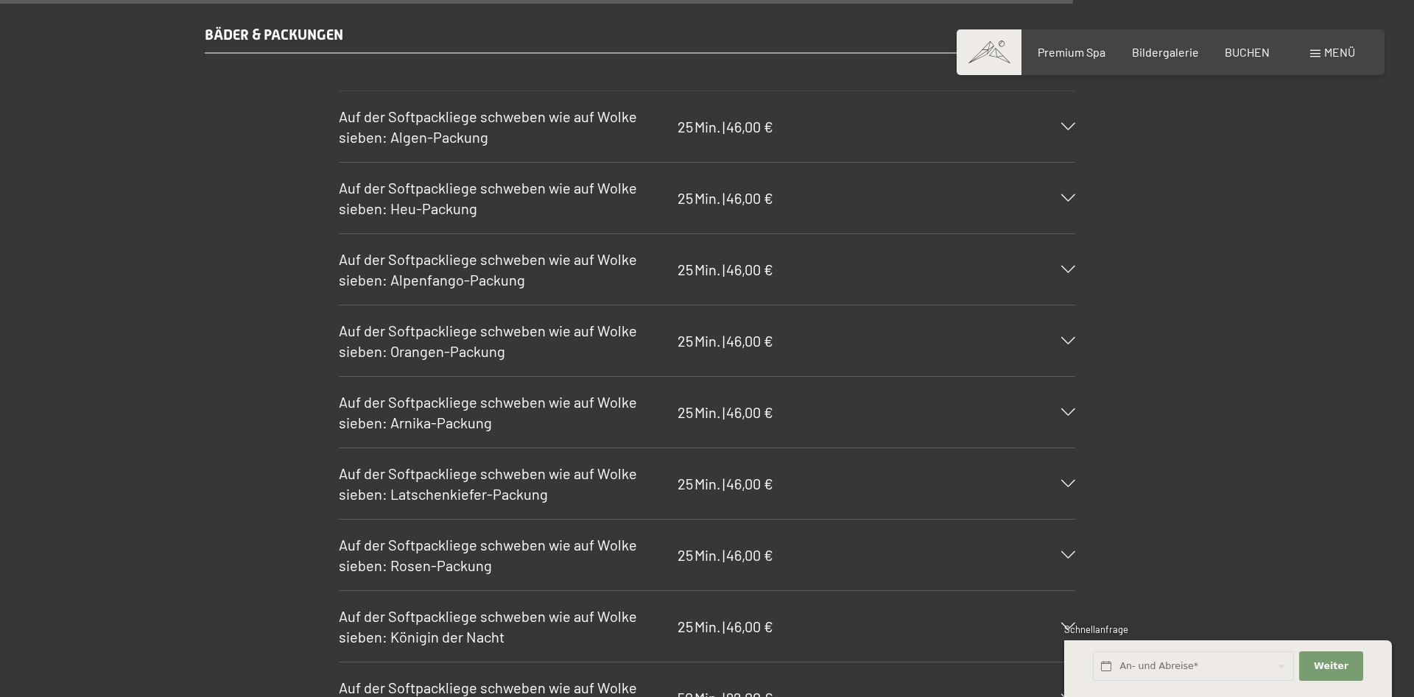
click at [529, 121] on span "Auf der Softpackliege schweben wie auf Wolke sieben: Algen-Packung" at bounding box center [488, 126] width 298 height 38
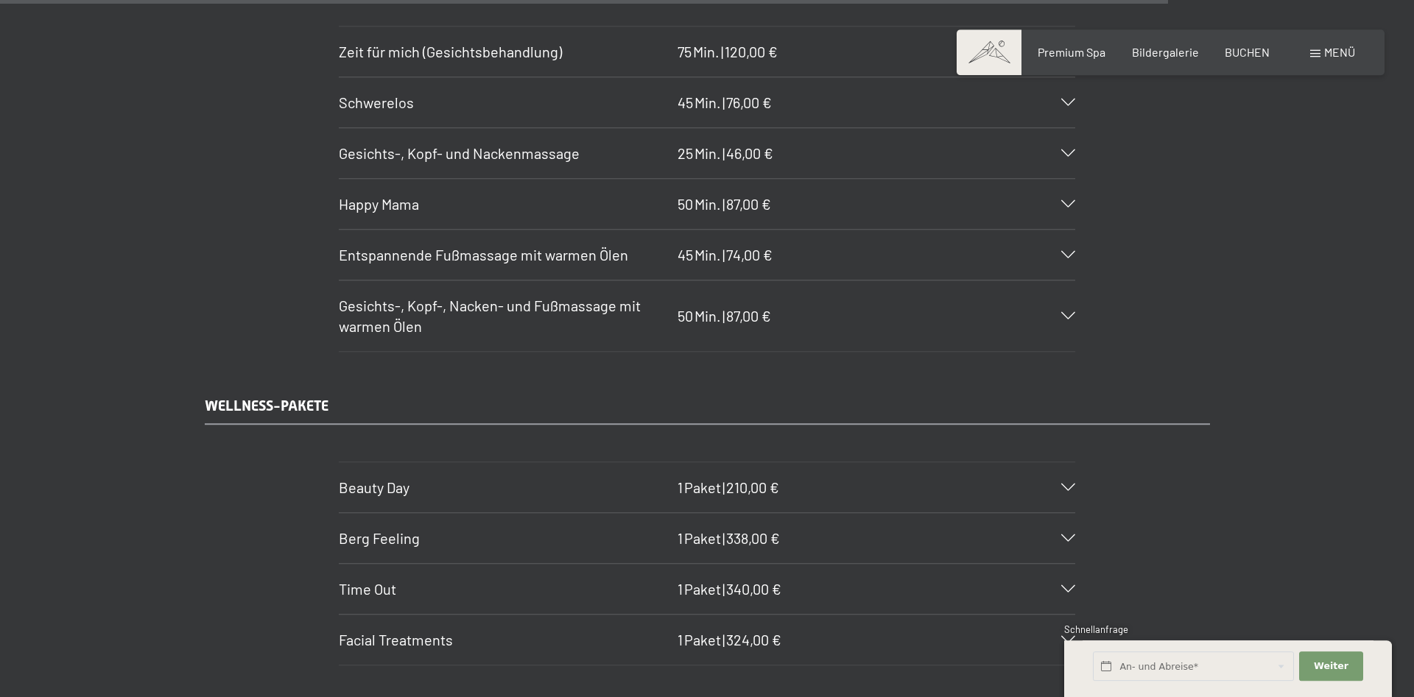
scroll to position [10097, 0]
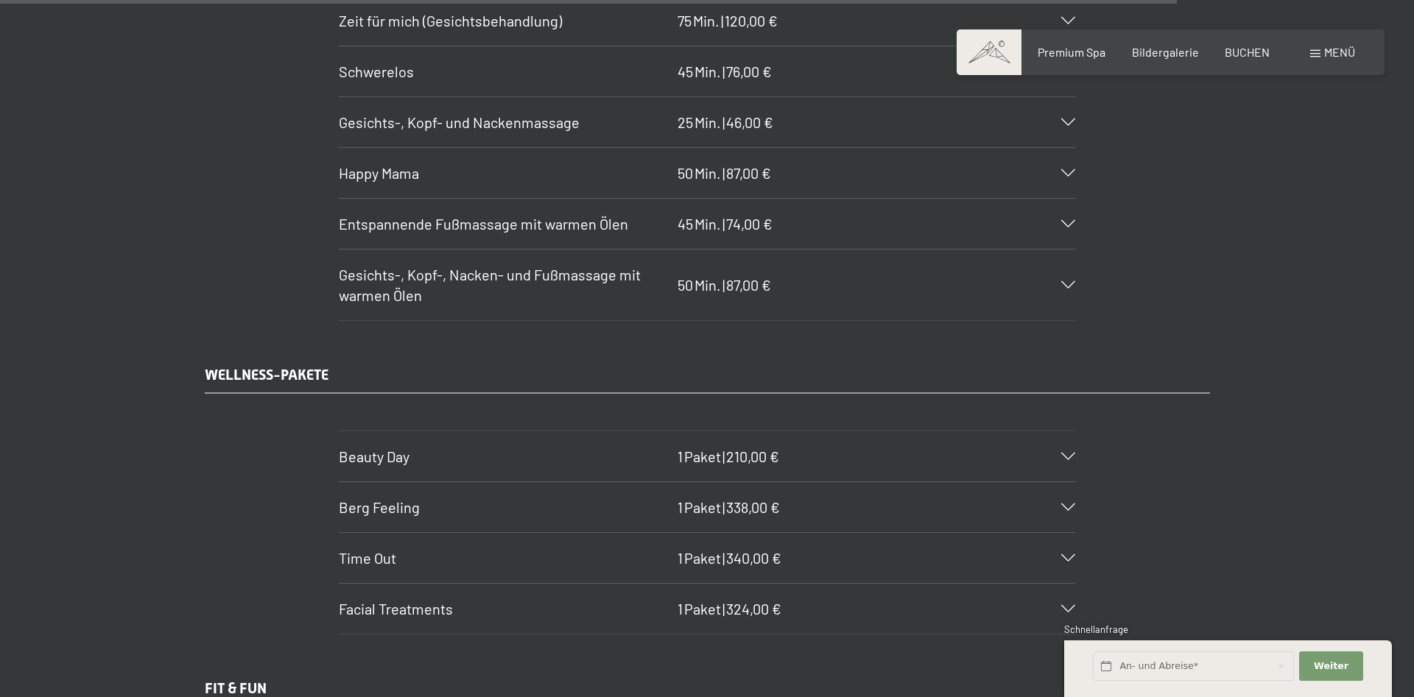
click at [556, 198] on div "Happy Mama 50 Min. | 87,00 €" at bounding box center [707, 173] width 736 height 50
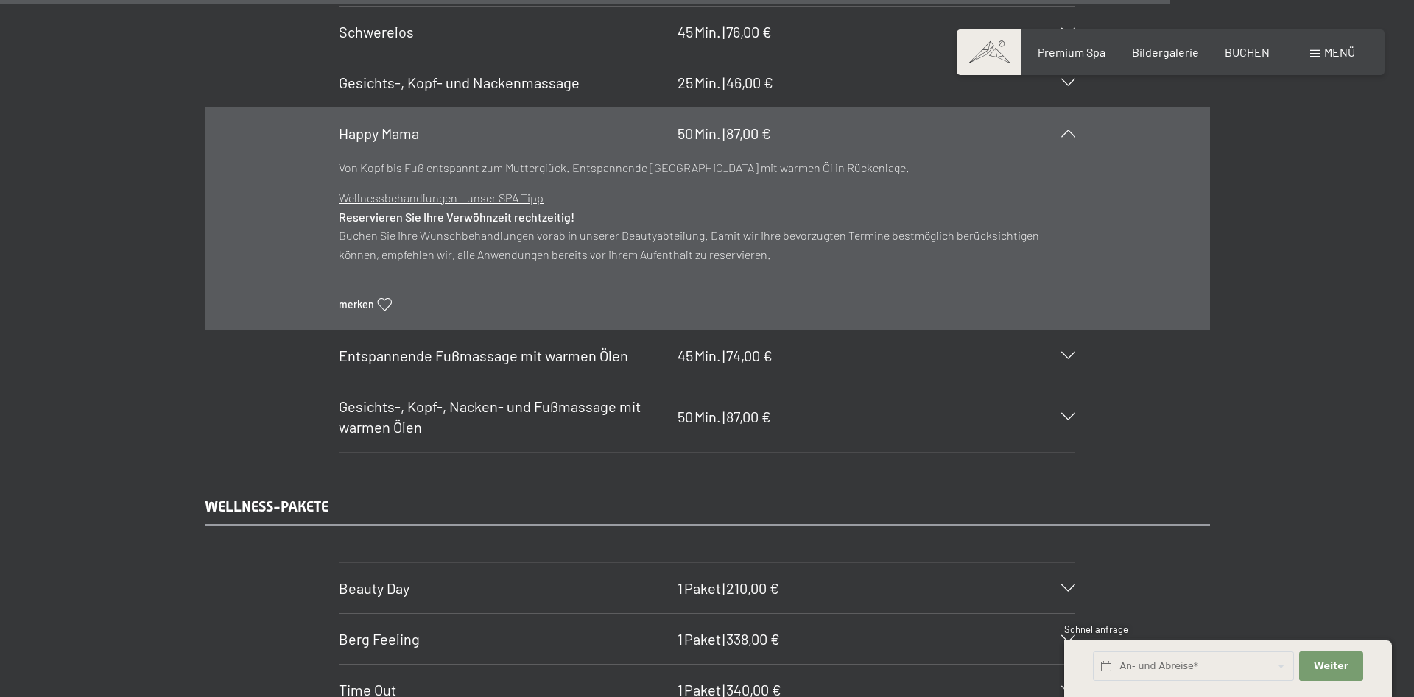
scroll to position [9787, 0]
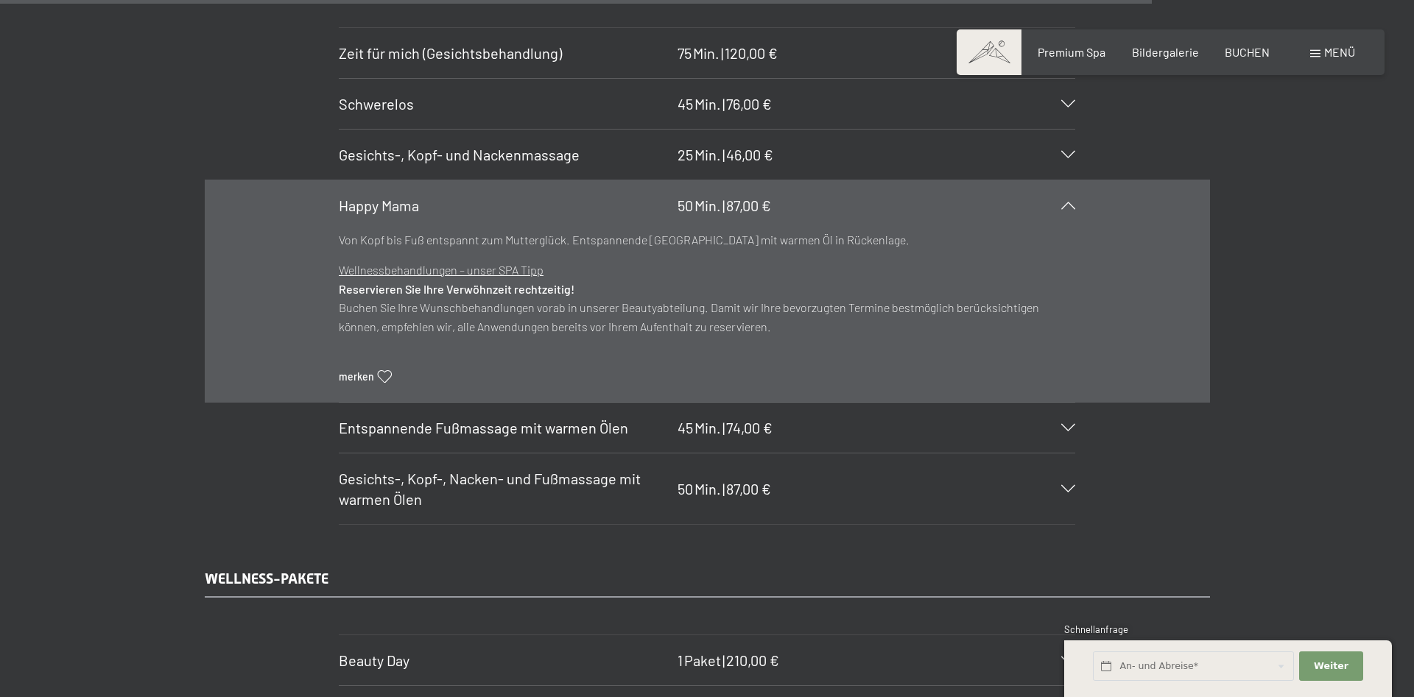
click at [712, 204] on span "Min." at bounding box center [707, 206] width 27 height 18
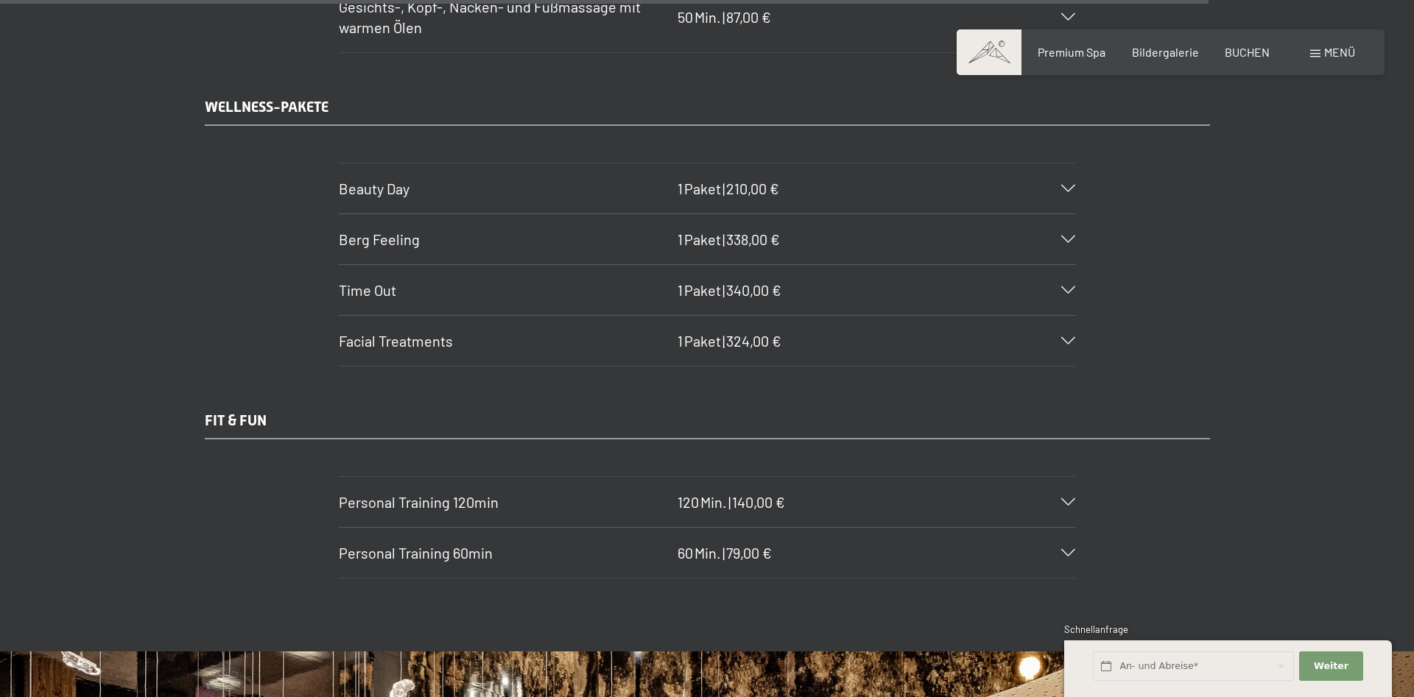
scroll to position [10163, 0]
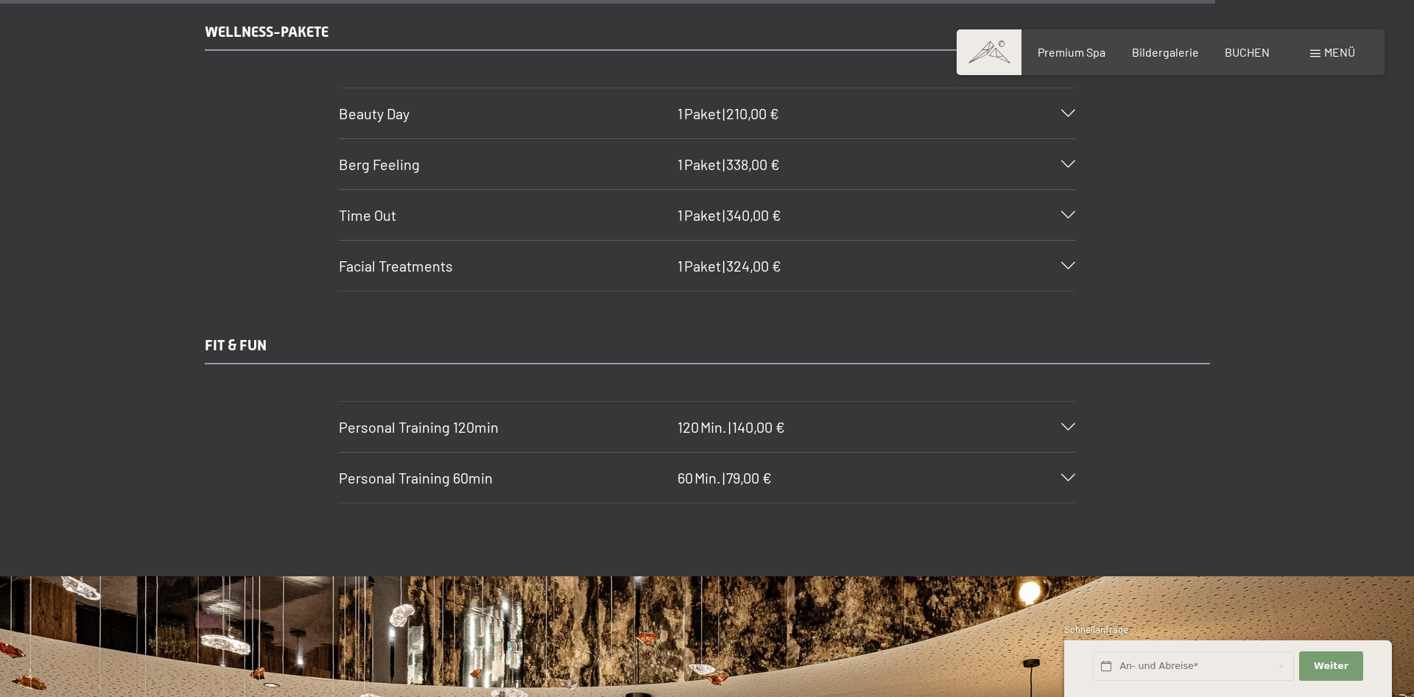
click at [712, 205] on div "1 Paket | 340,00 €" at bounding box center [729, 215] width 104 height 21
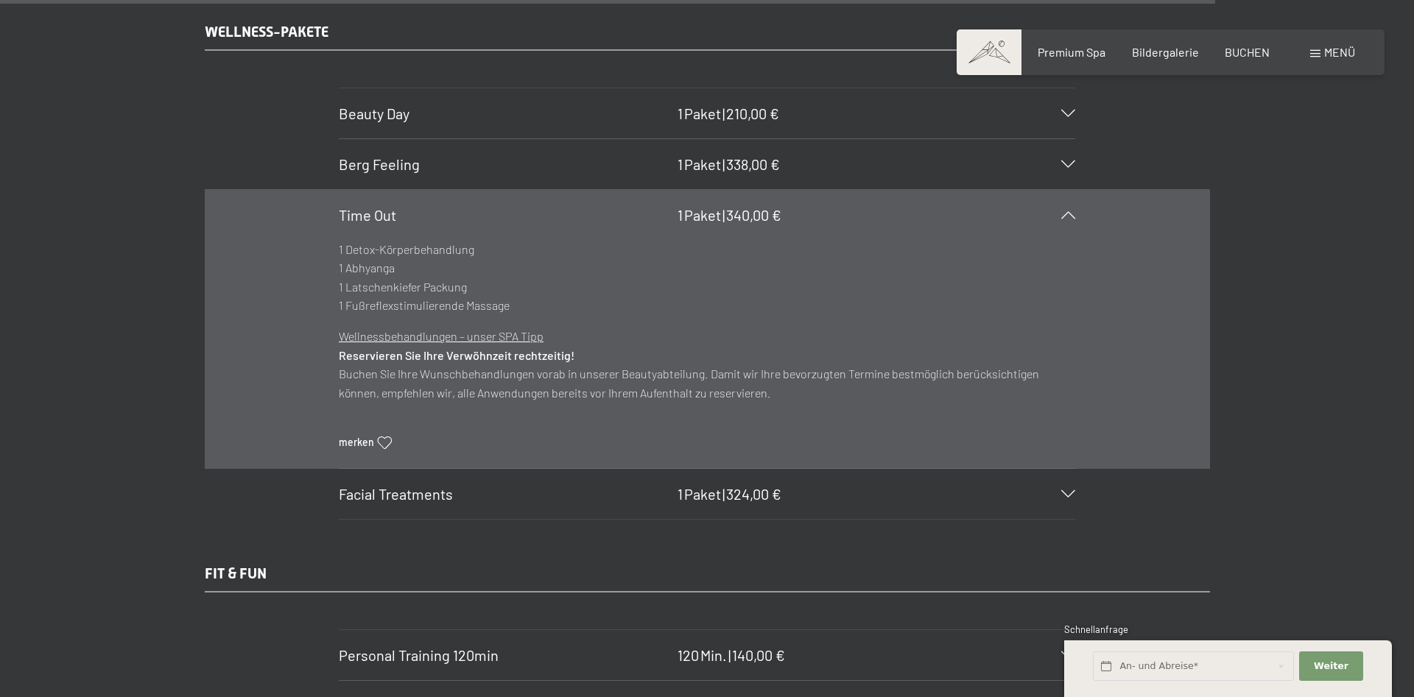
click at [712, 205] on div "1 Paket | 340,00 €" at bounding box center [729, 215] width 104 height 21
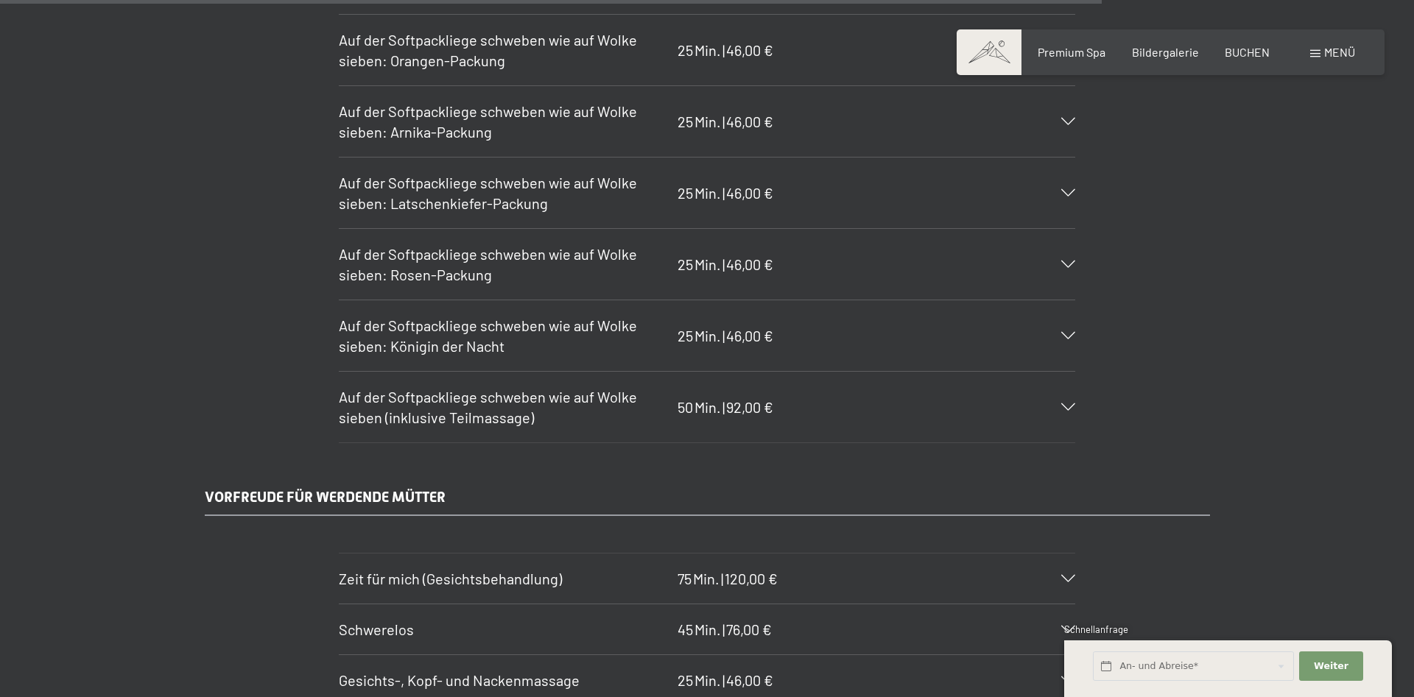
scroll to position [9637, 0]
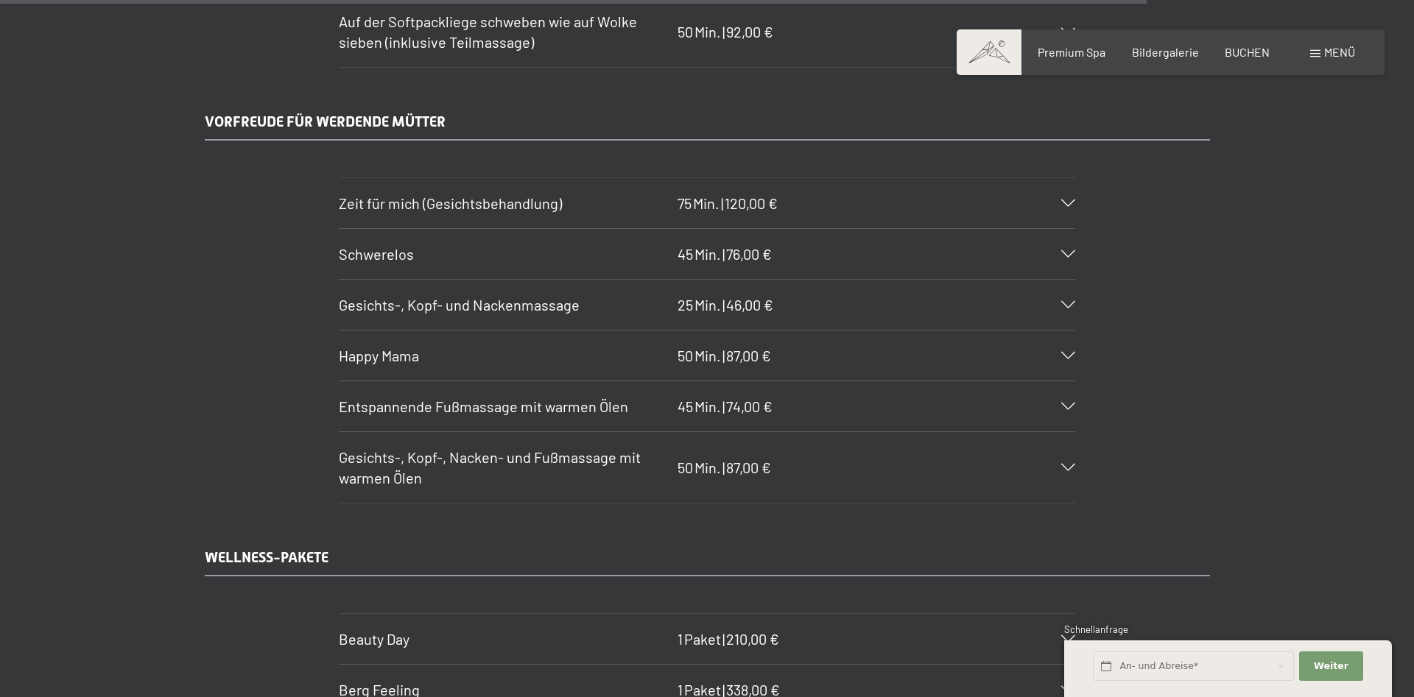
click at [424, 258] on h3 "Schwerelos" at bounding box center [504, 254] width 331 height 21
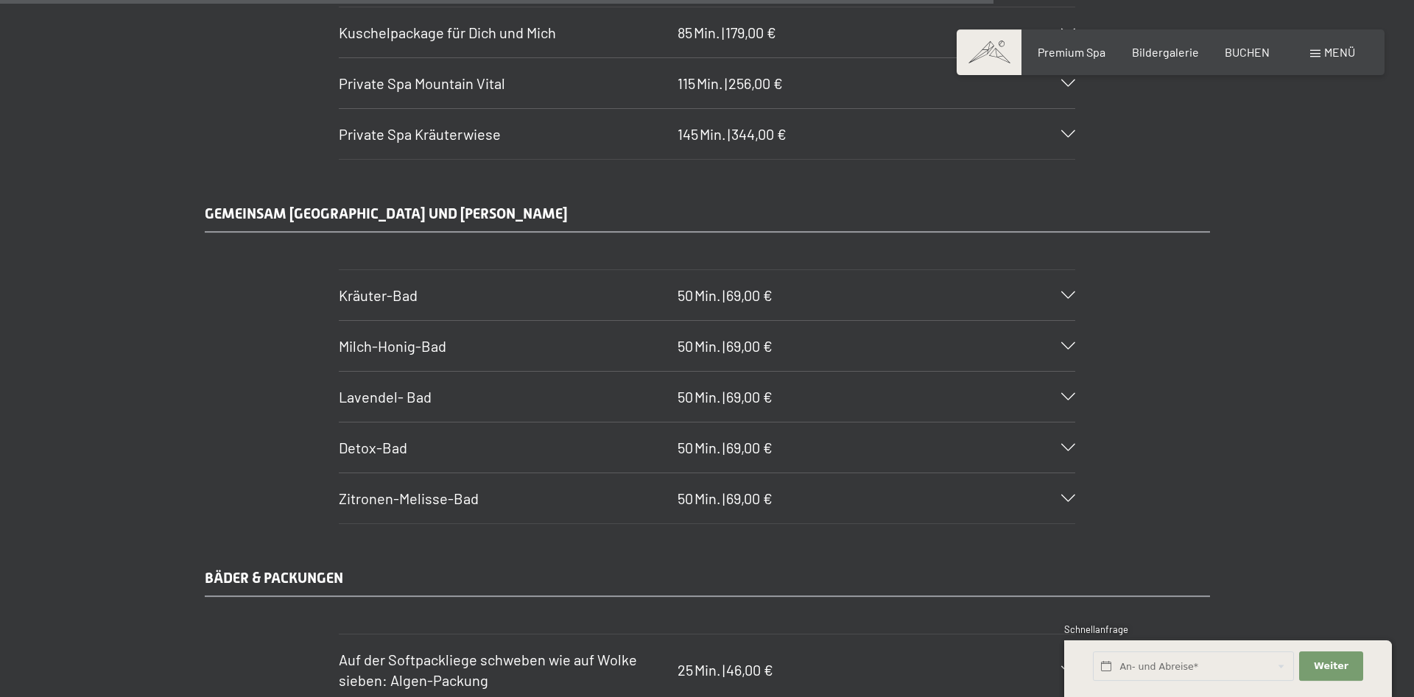
scroll to position [8285, 0]
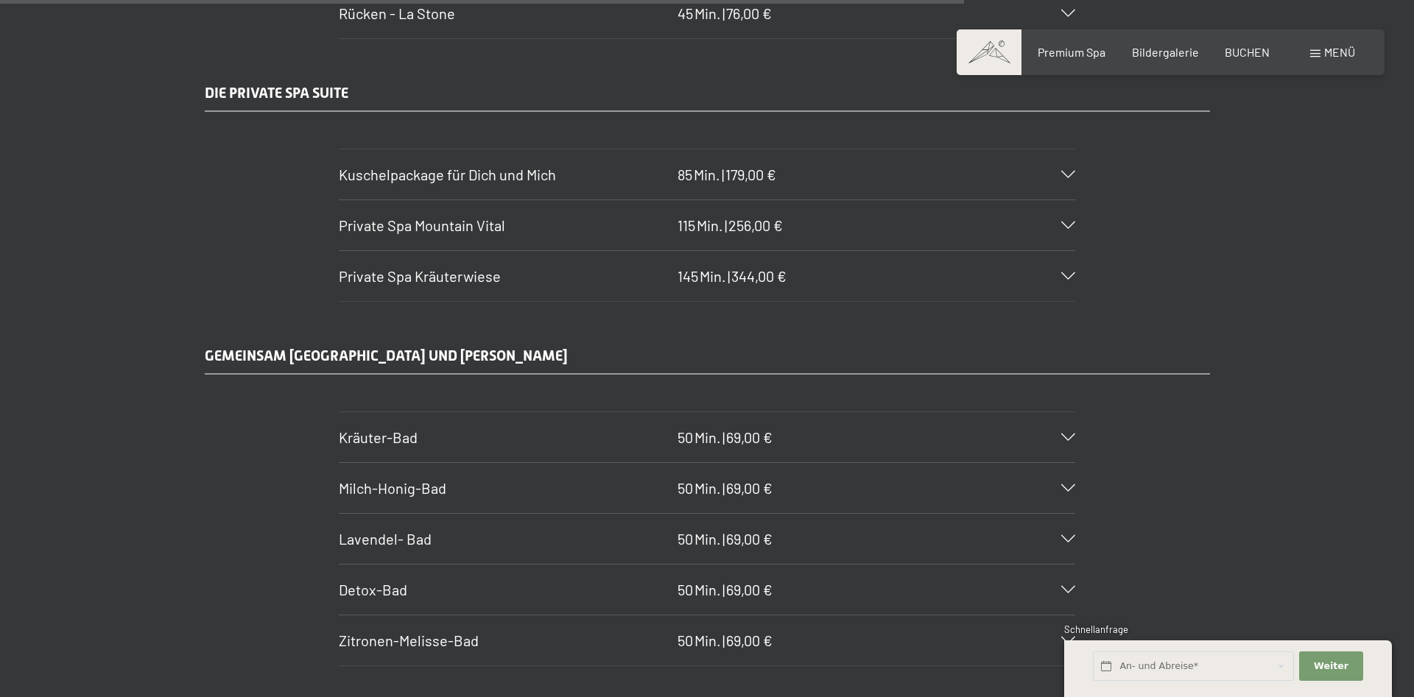
click at [505, 168] on span "Kuschelpackage für Dich und Mich" at bounding box center [447, 175] width 217 height 18
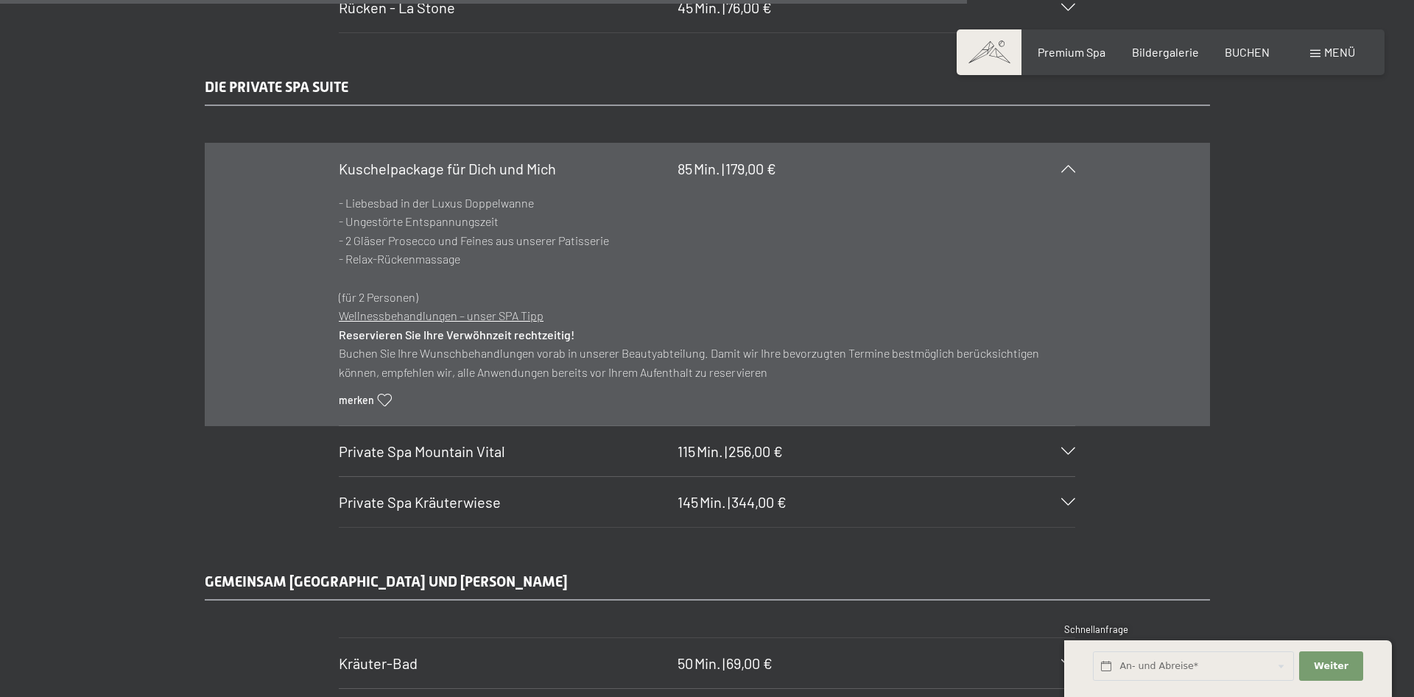
scroll to position [8141, 0]
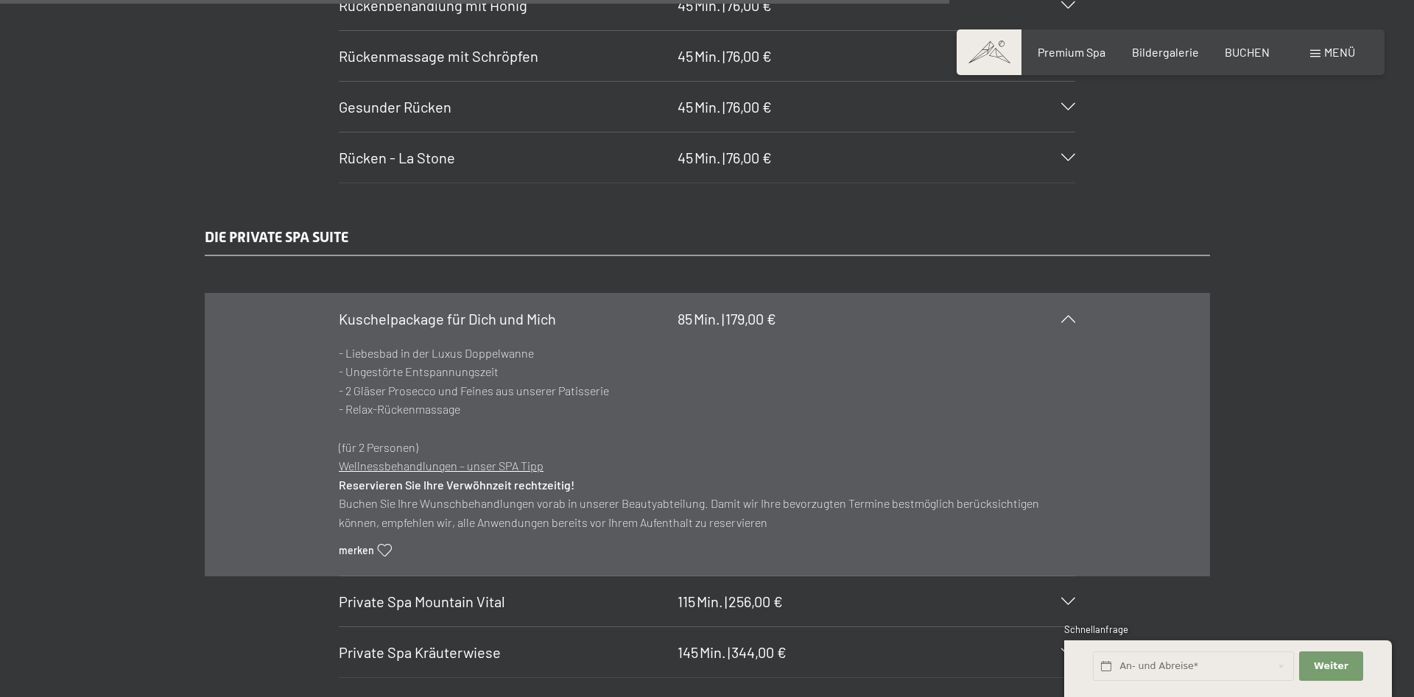
click at [507, 331] on div "Kuschelpackage für Dich und Mich 85 Min. | 179,00 €" at bounding box center [707, 319] width 736 height 50
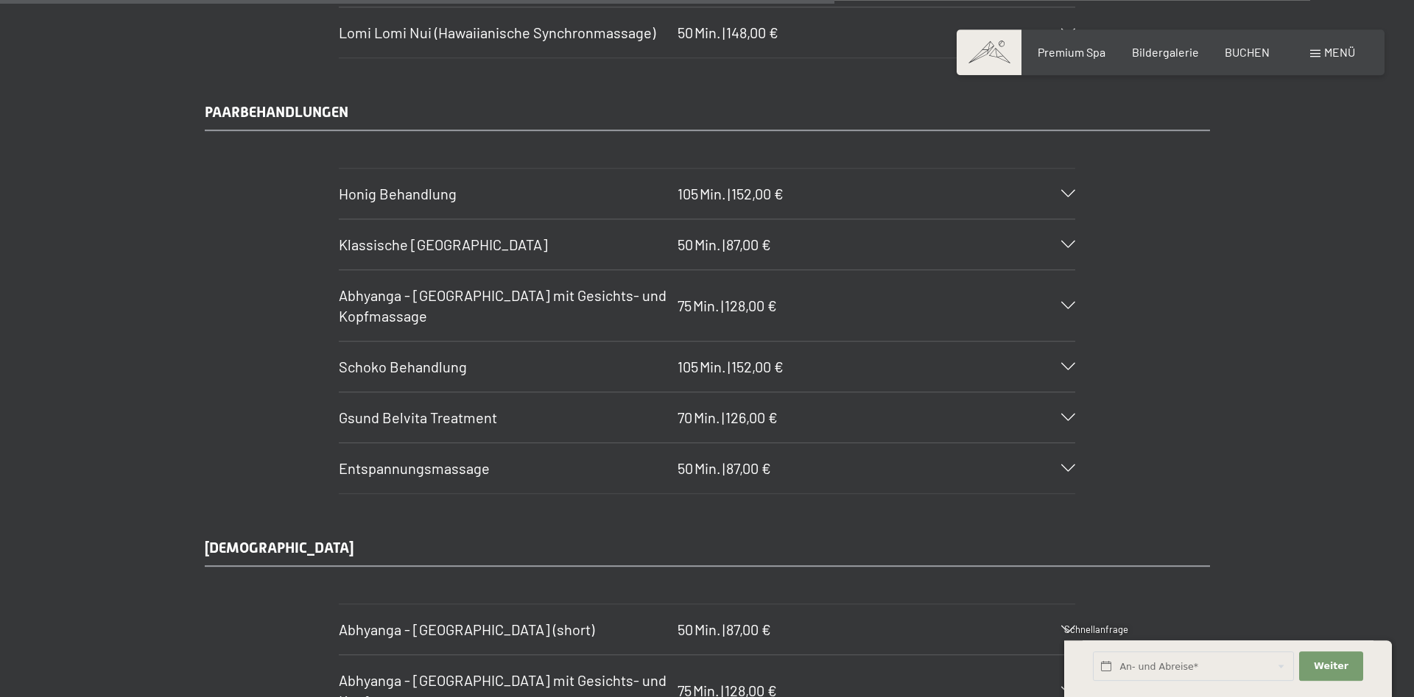
scroll to position [7015, 0]
